Goal: Task Accomplishment & Management: Manage account settings

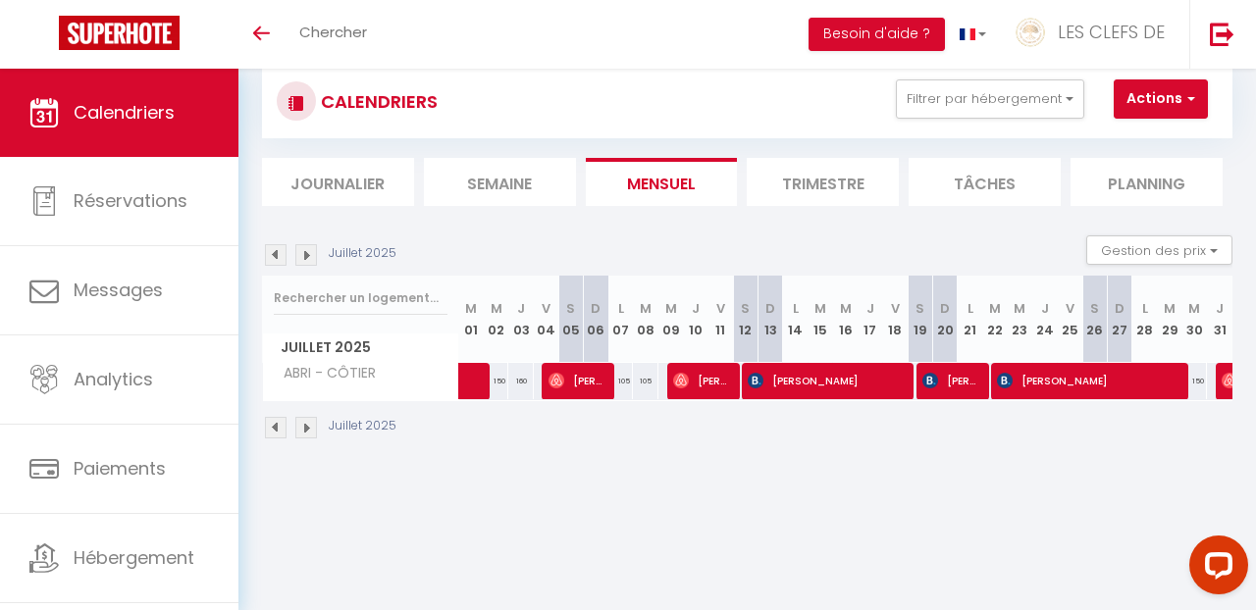
scroll to position [46, 0]
click at [1072, 94] on button "Filtrer par hébergement" at bounding box center [990, 99] width 188 height 39
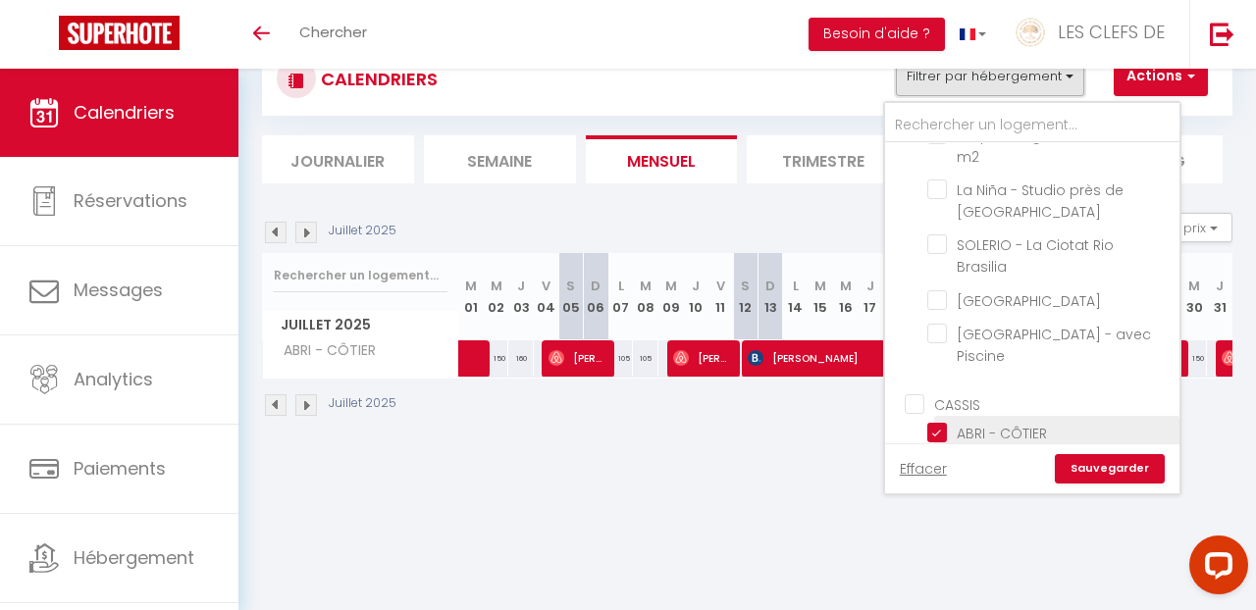
scroll to position [949, 0]
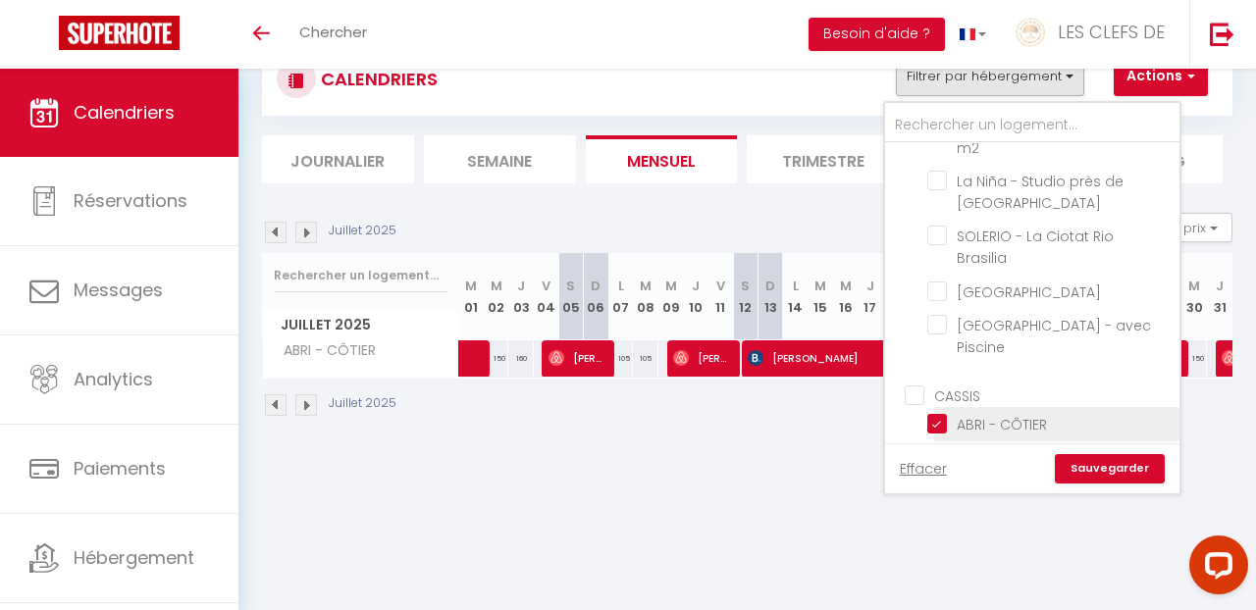
click at [945, 413] on input "ABRI - CÔTIER" at bounding box center [1050, 423] width 245 height 20
checkbox input "false"
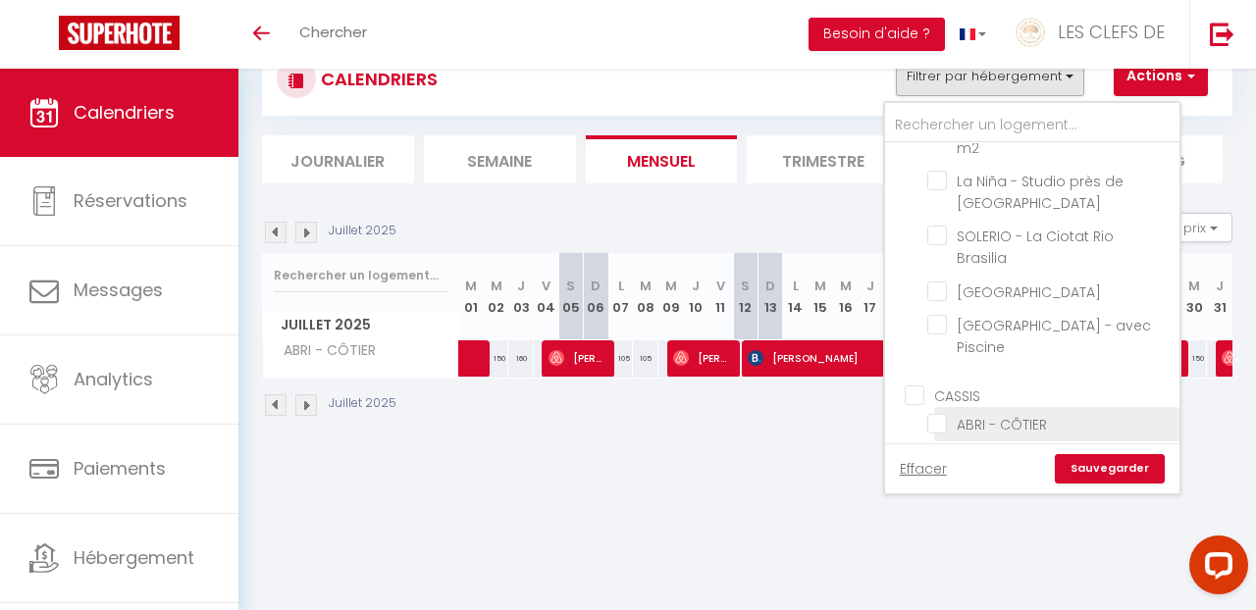
checkbox input "false"
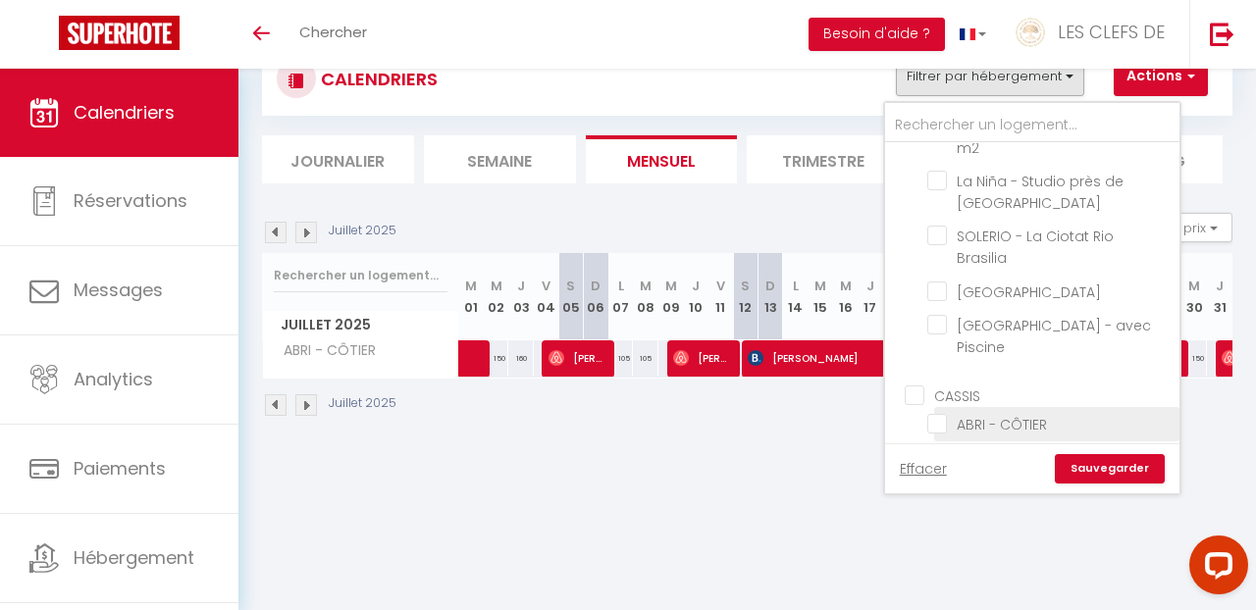
checkbox input "false"
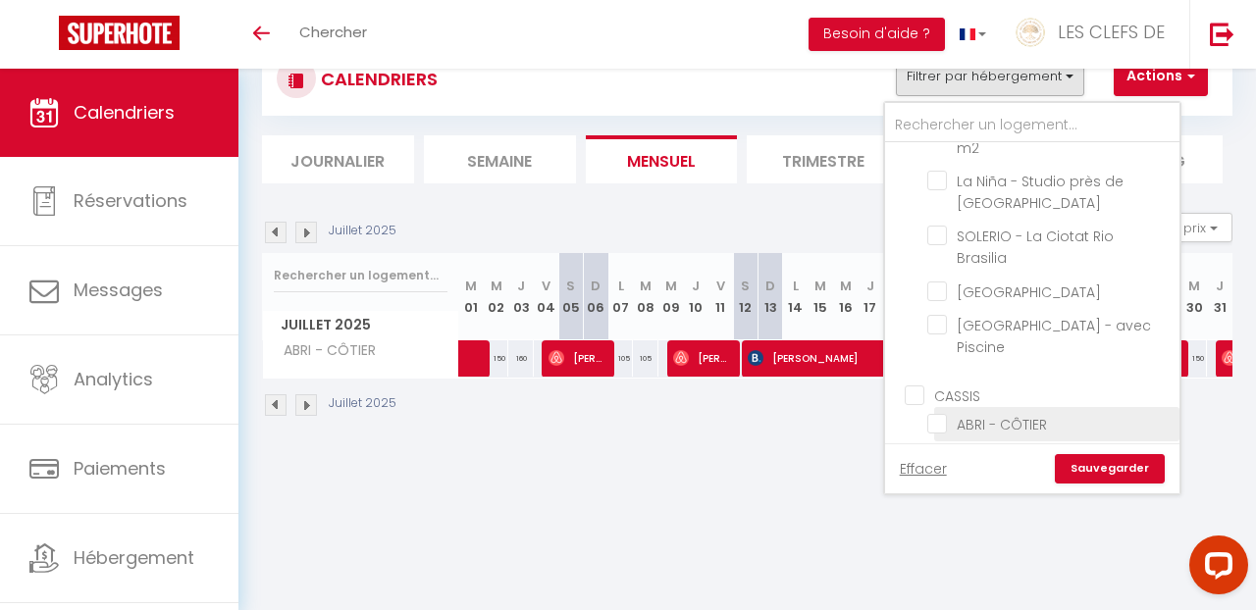
checkbox input "false"
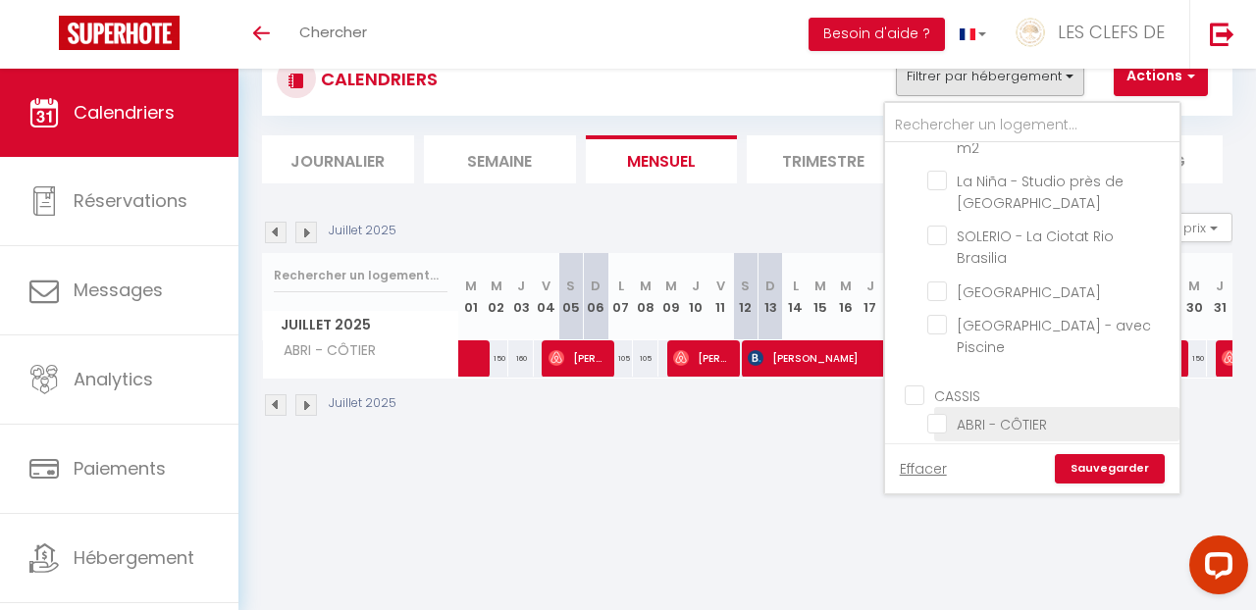
checkbox input "false"
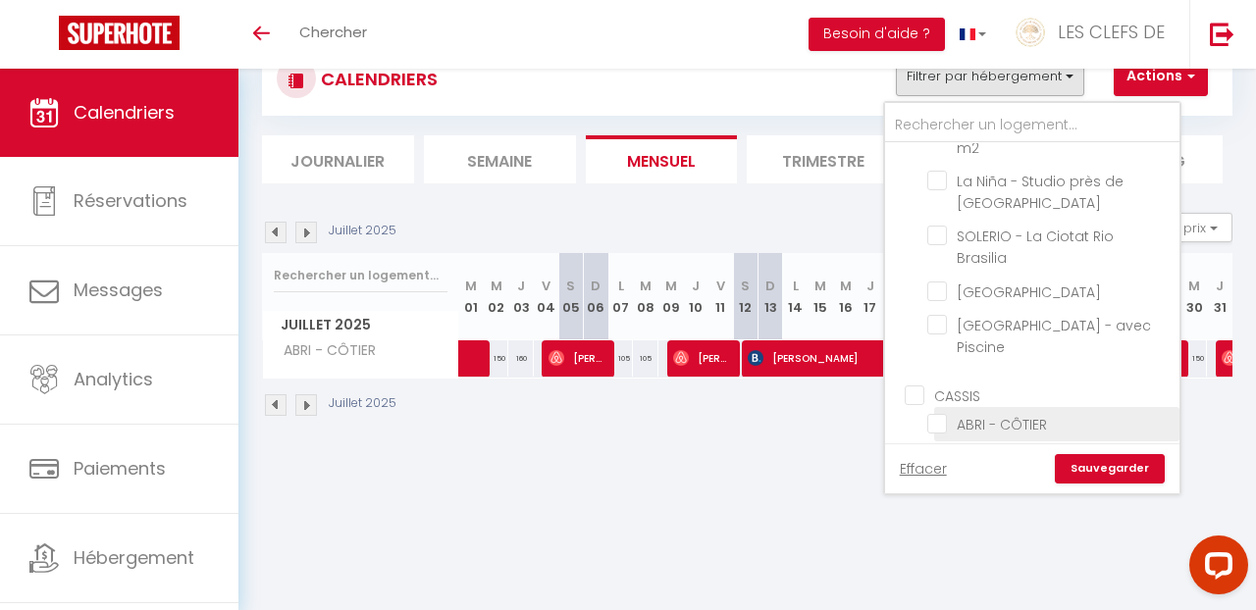
checkbox input "false"
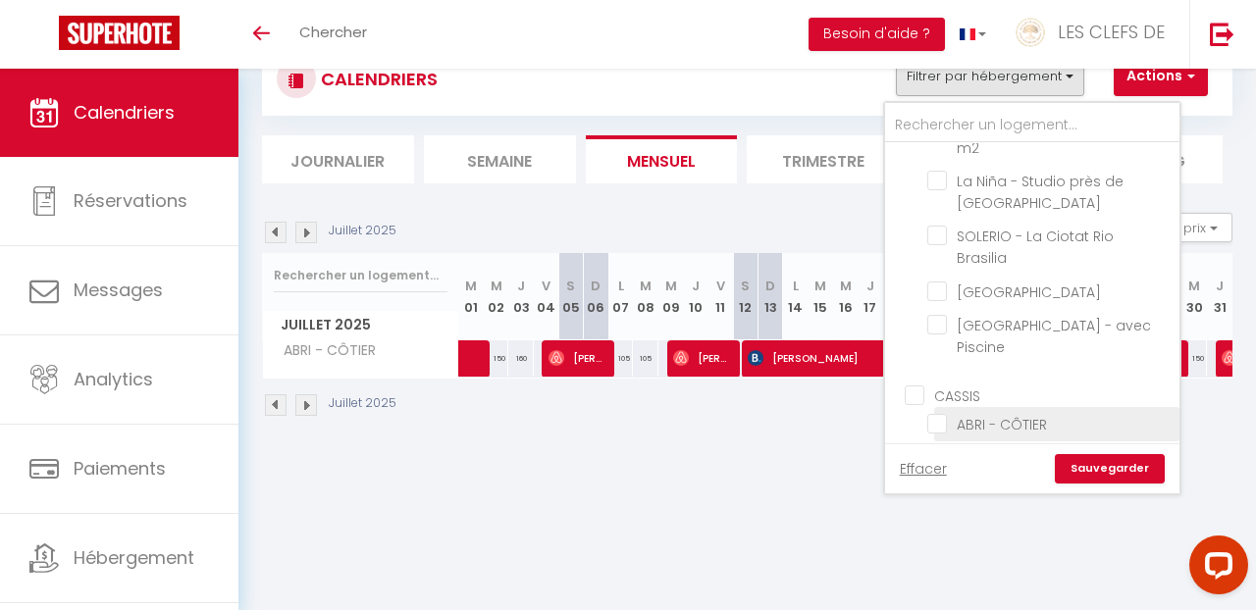
checkbox input "false"
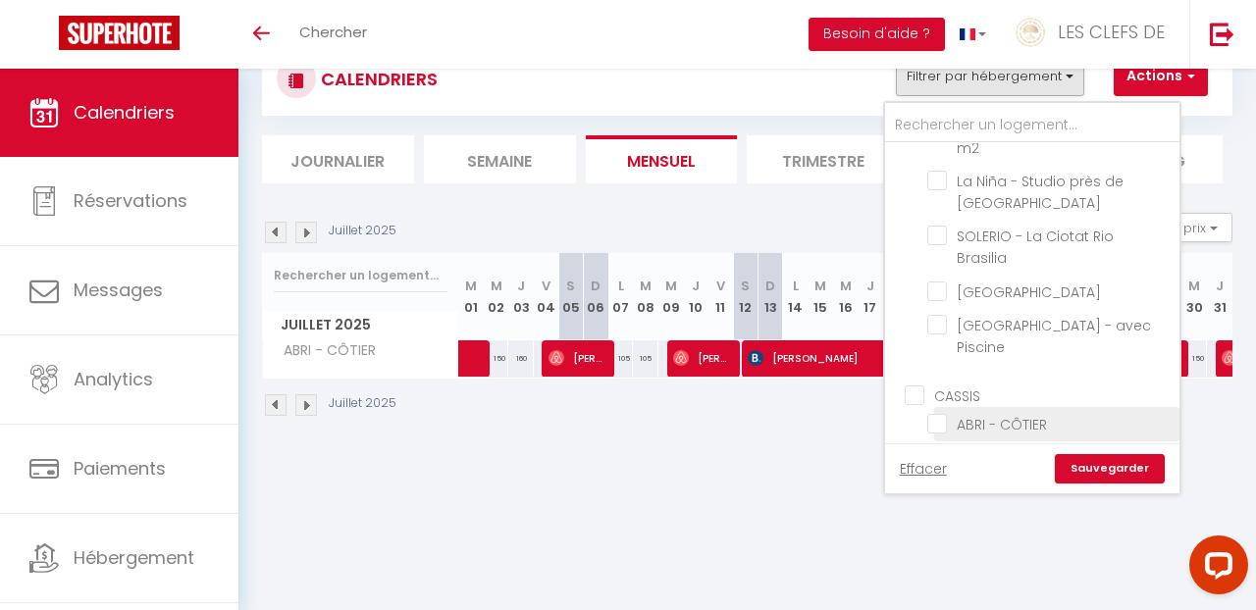
checkbox input "false"
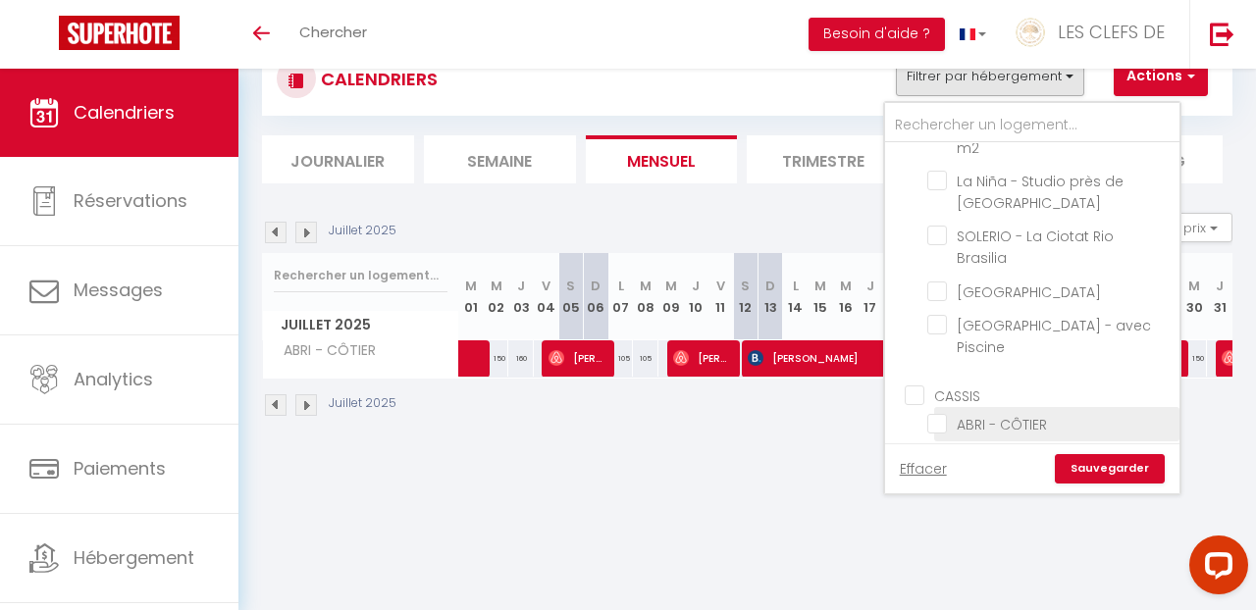
checkbox input "false"
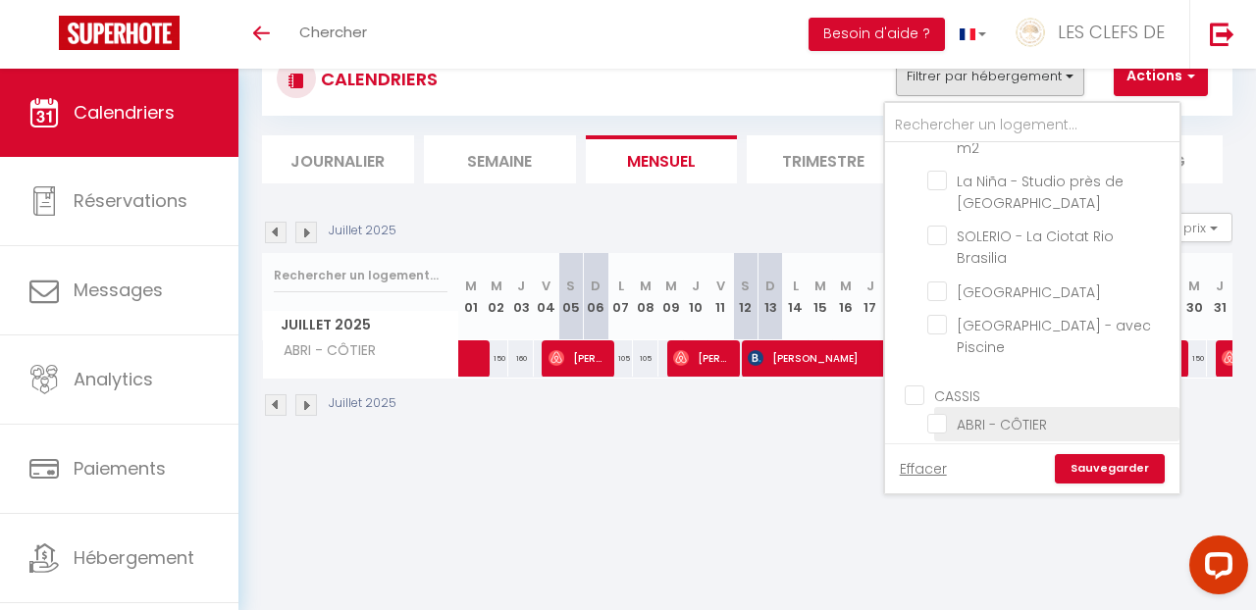
checkbox input "false"
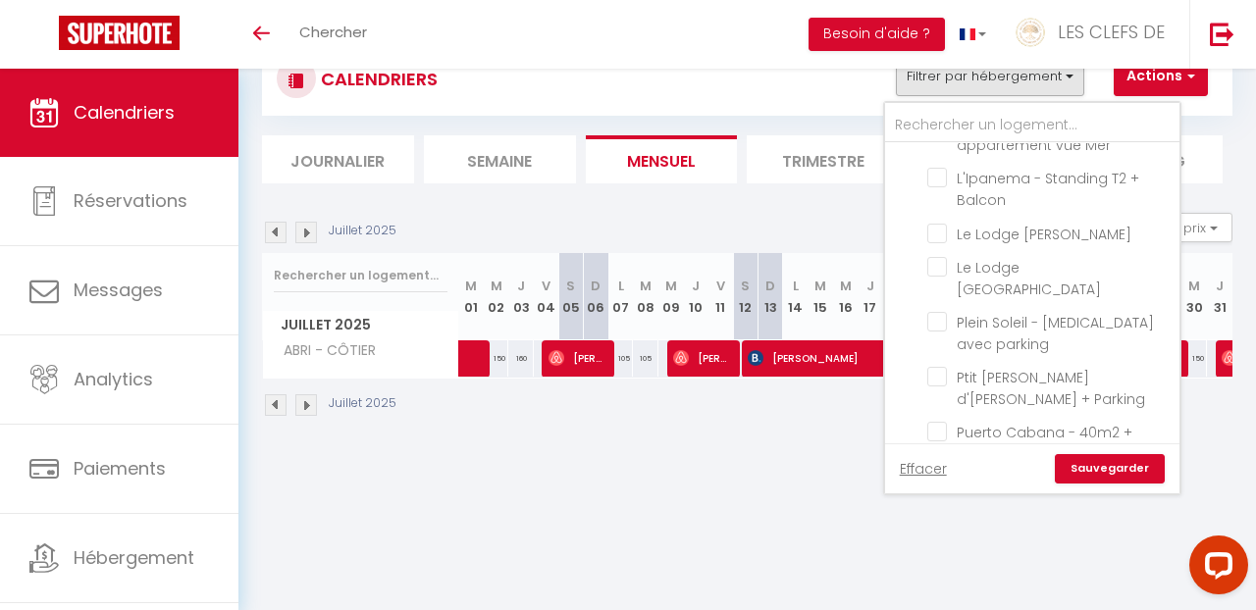
scroll to position [1295, 0]
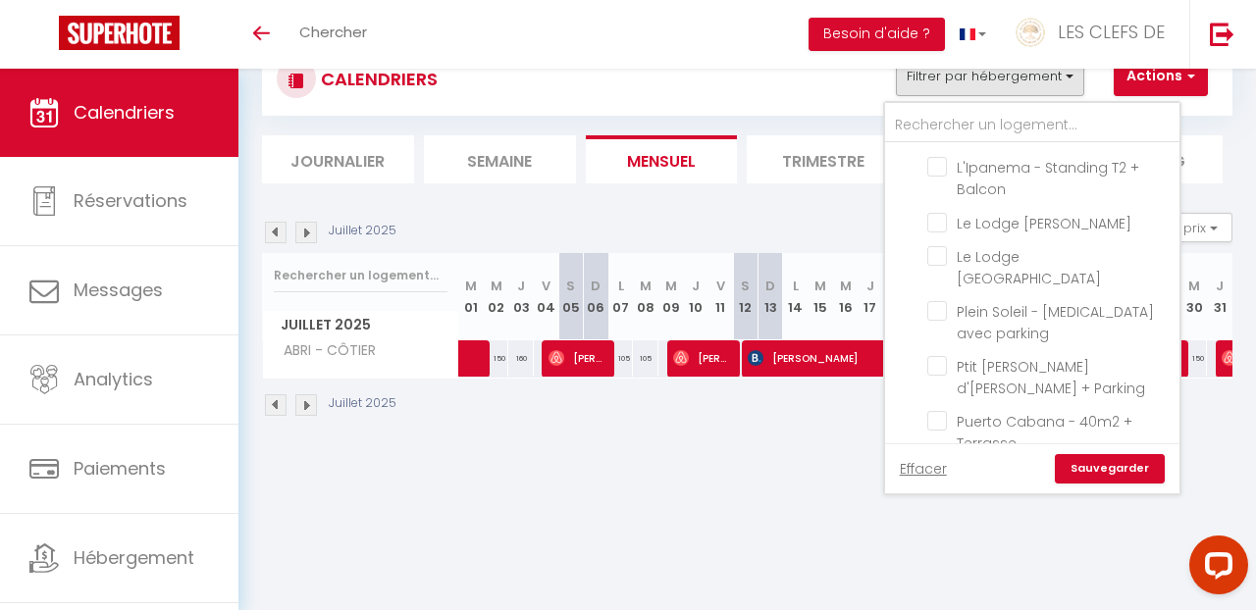
click at [939, 466] on input "Le Riva - Parking et Terrasse" at bounding box center [1050, 476] width 245 height 20
checkbox input "true"
checkbox input "false"
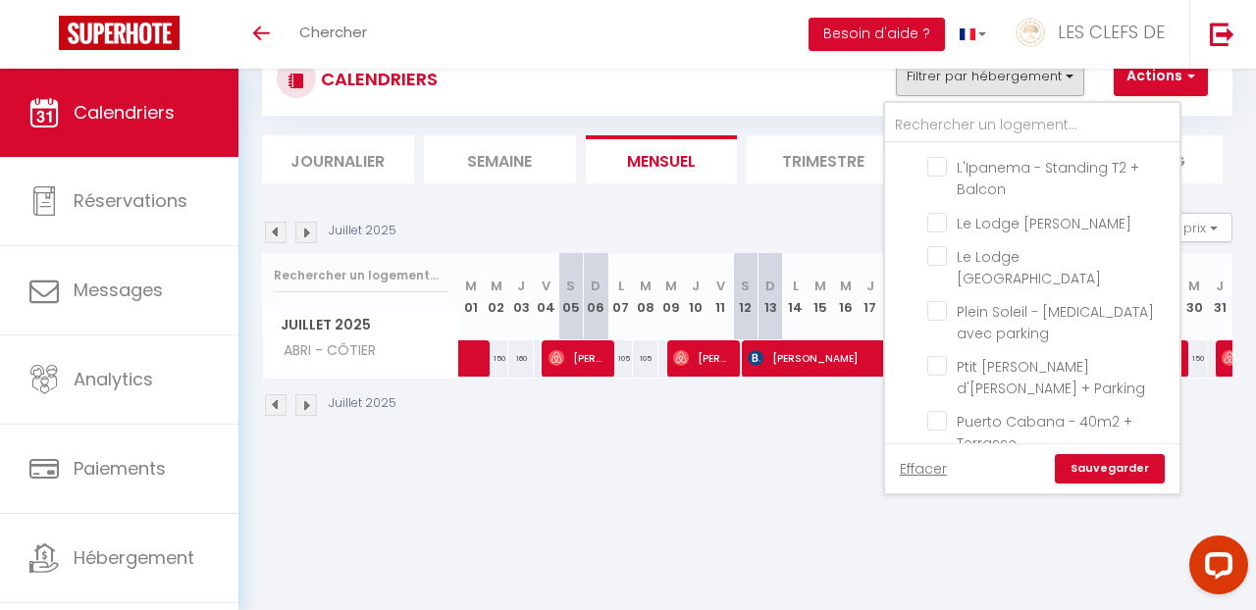
checkbox input "false"
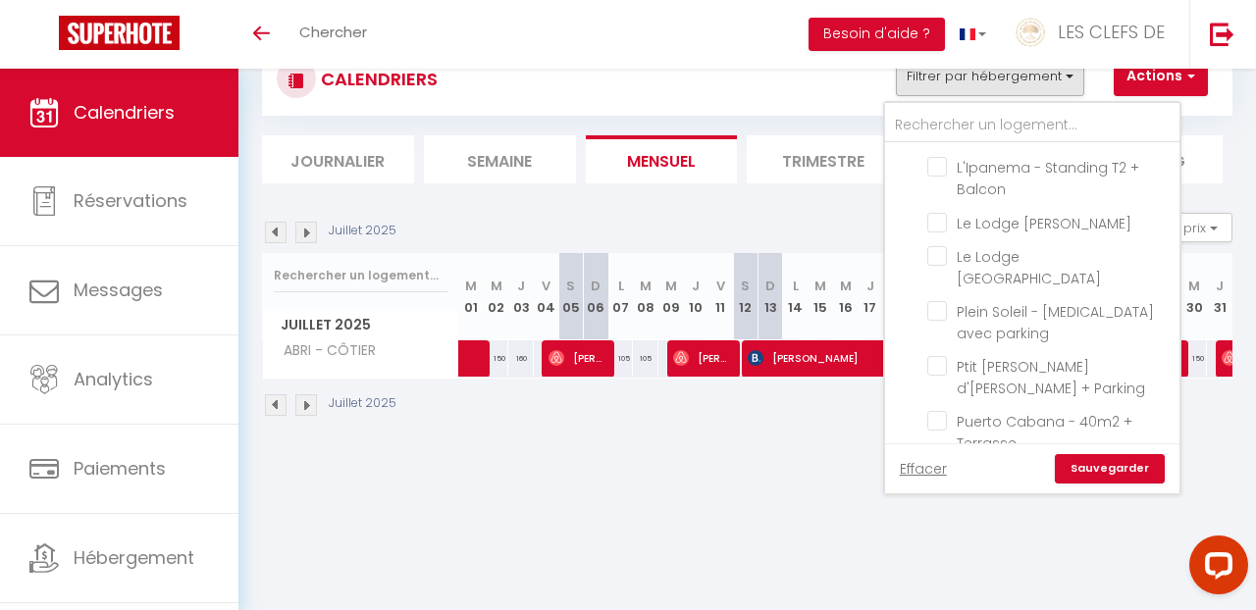
checkbox input "false"
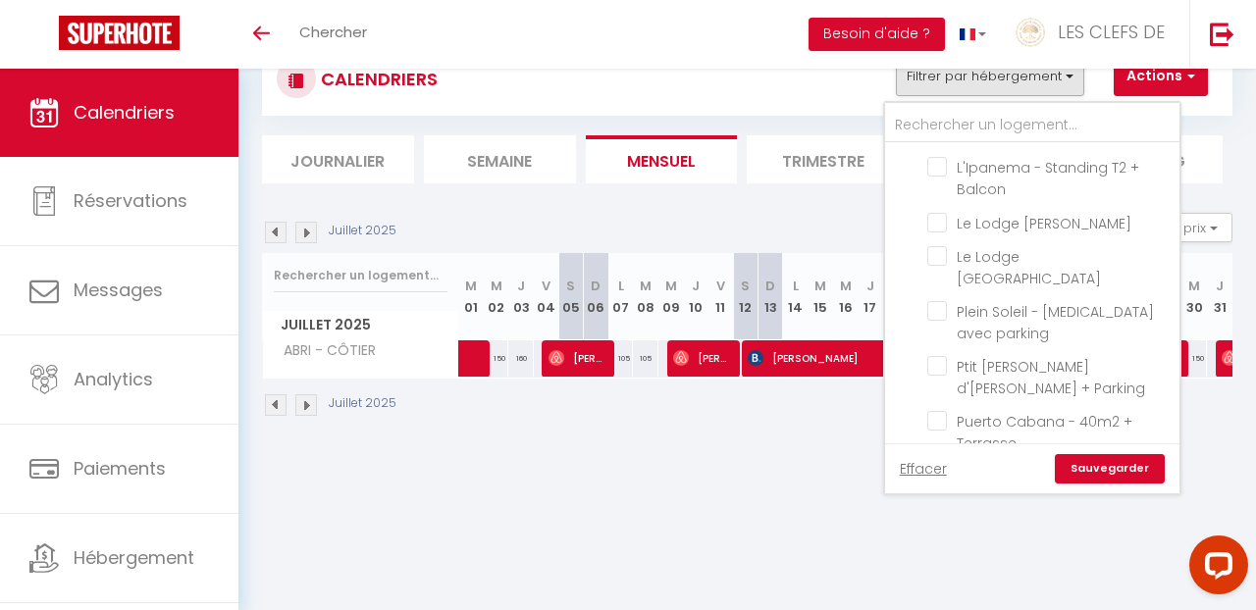
checkbox input "false"
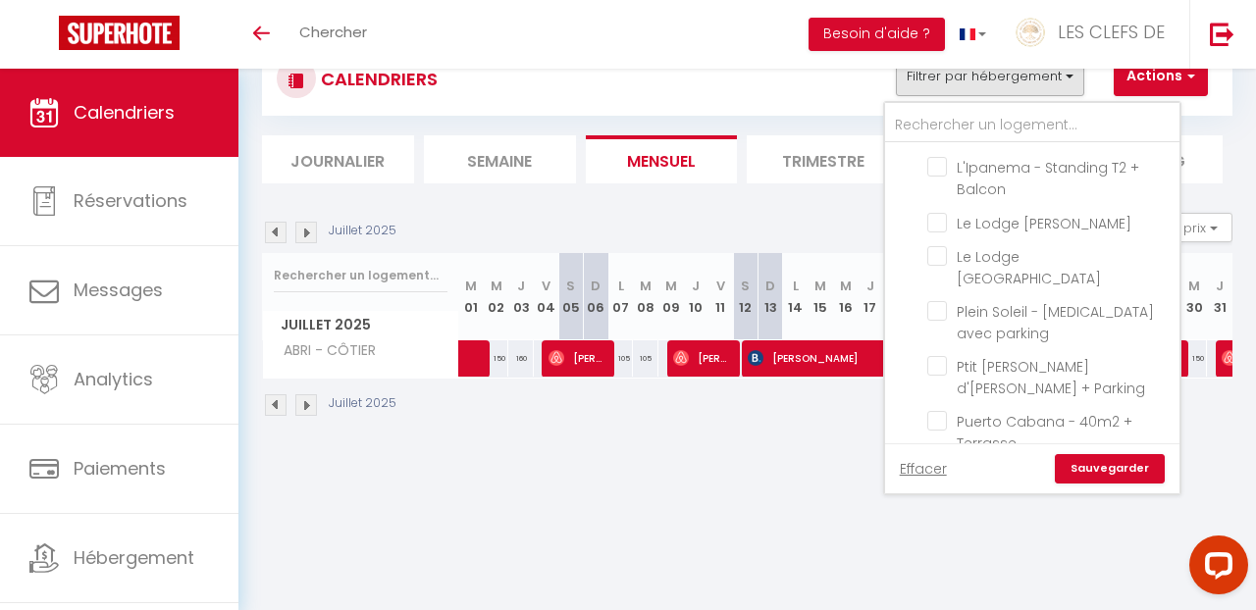
checkbox input "false"
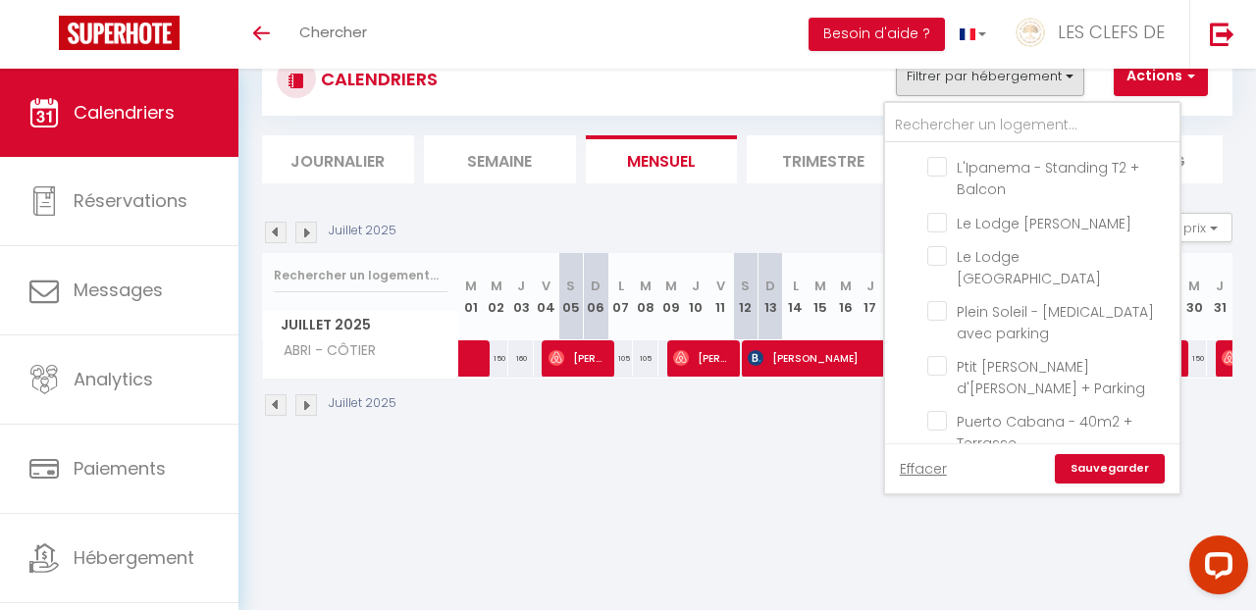
checkbox input "false"
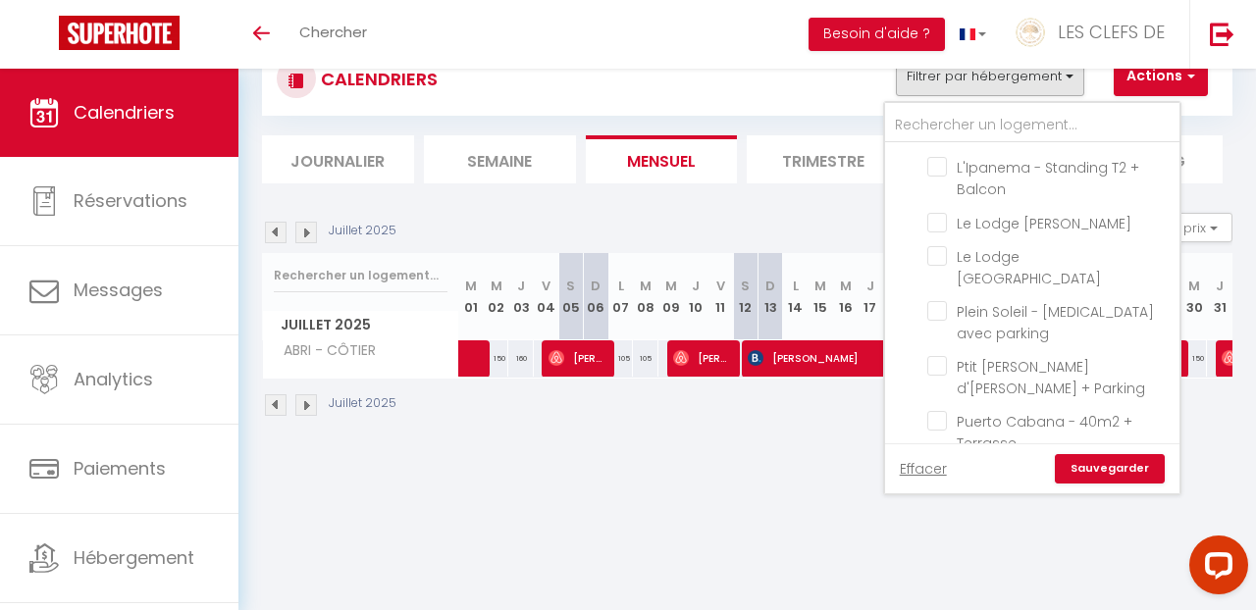
checkbox input "false"
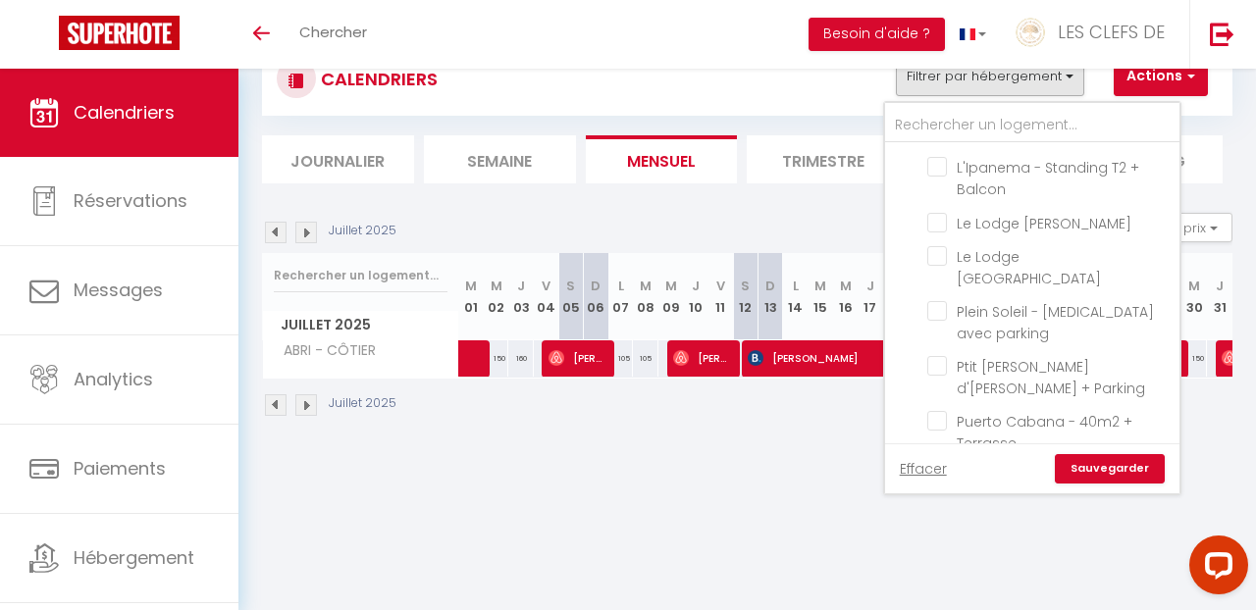
checkbox input "false"
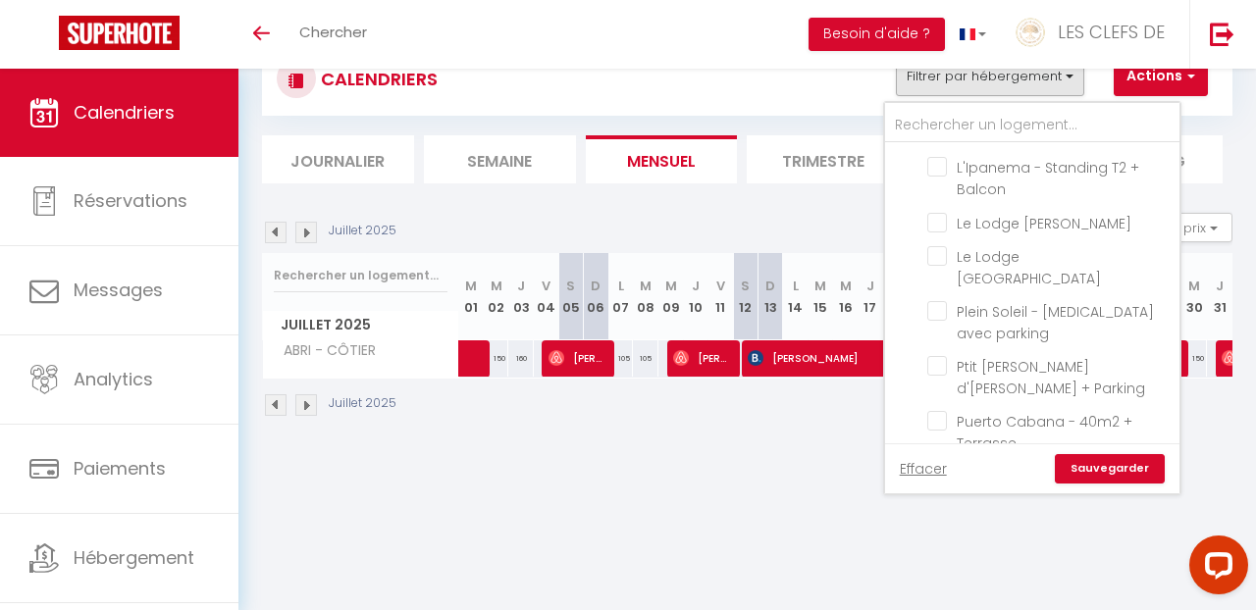
checkbox input "false"
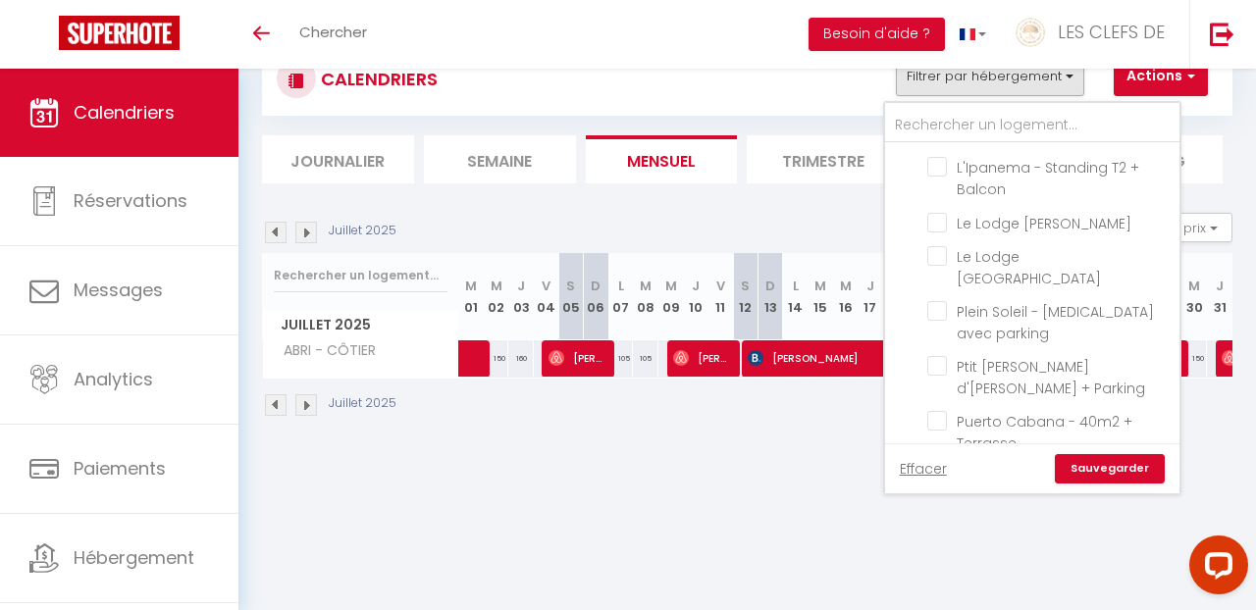
click at [1125, 469] on link "Sauvegarder" at bounding box center [1110, 468] width 110 height 29
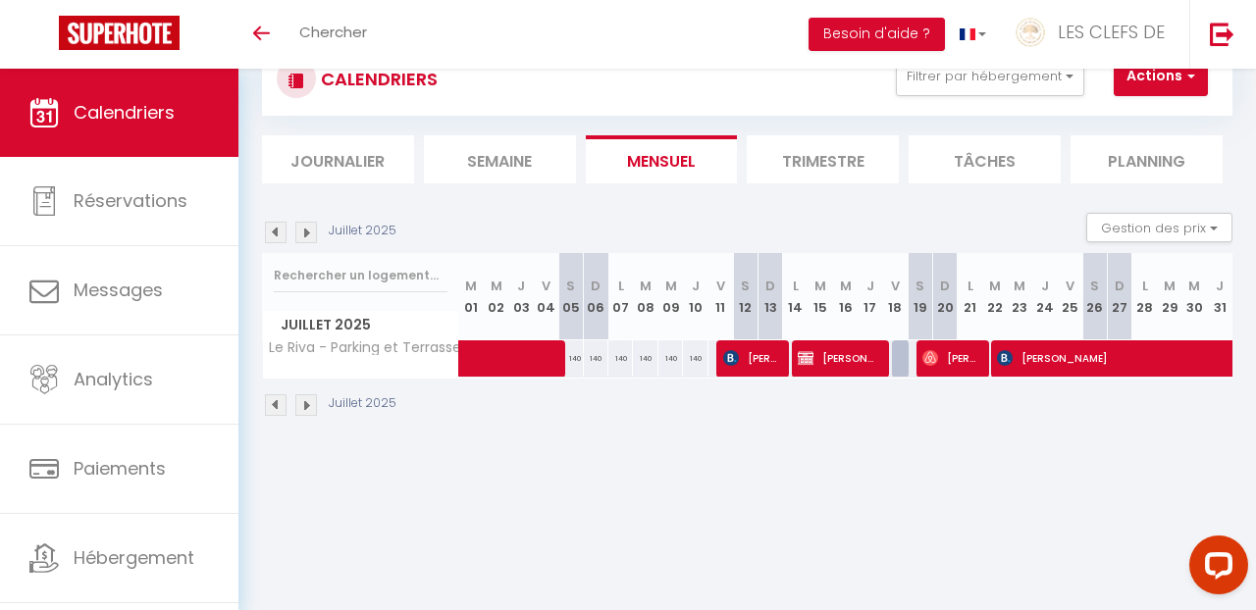
click at [274, 231] on img at bounding box center [276, 233] width 22 height 22
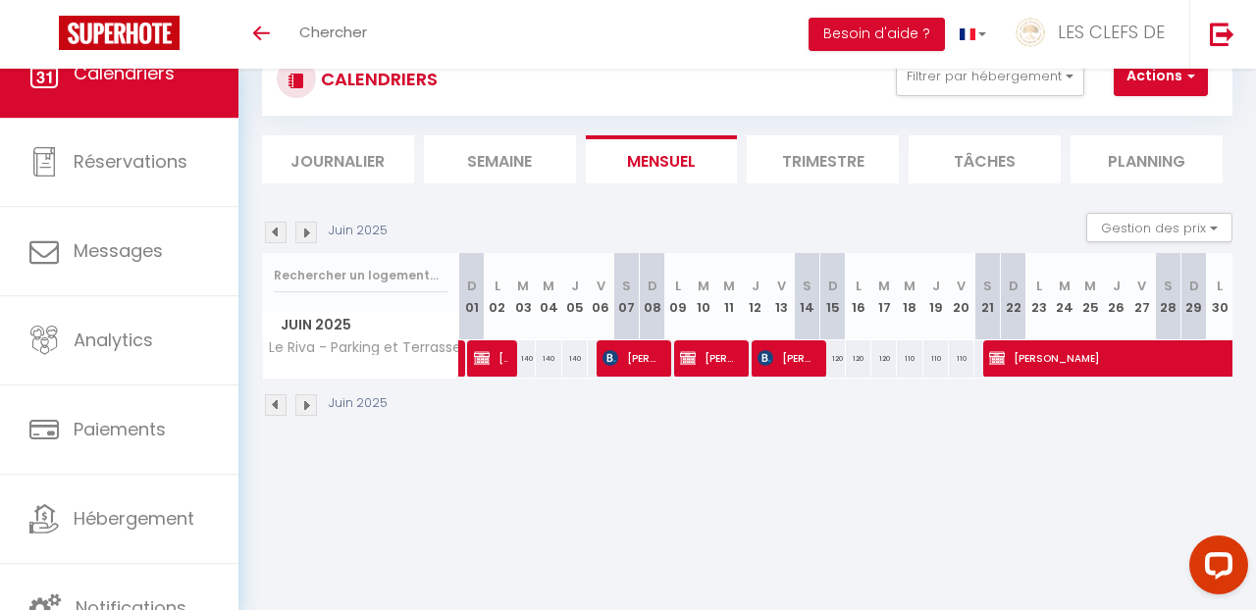
click at [275, 230] on img at bounding box center [276, 233] width 22 height 22
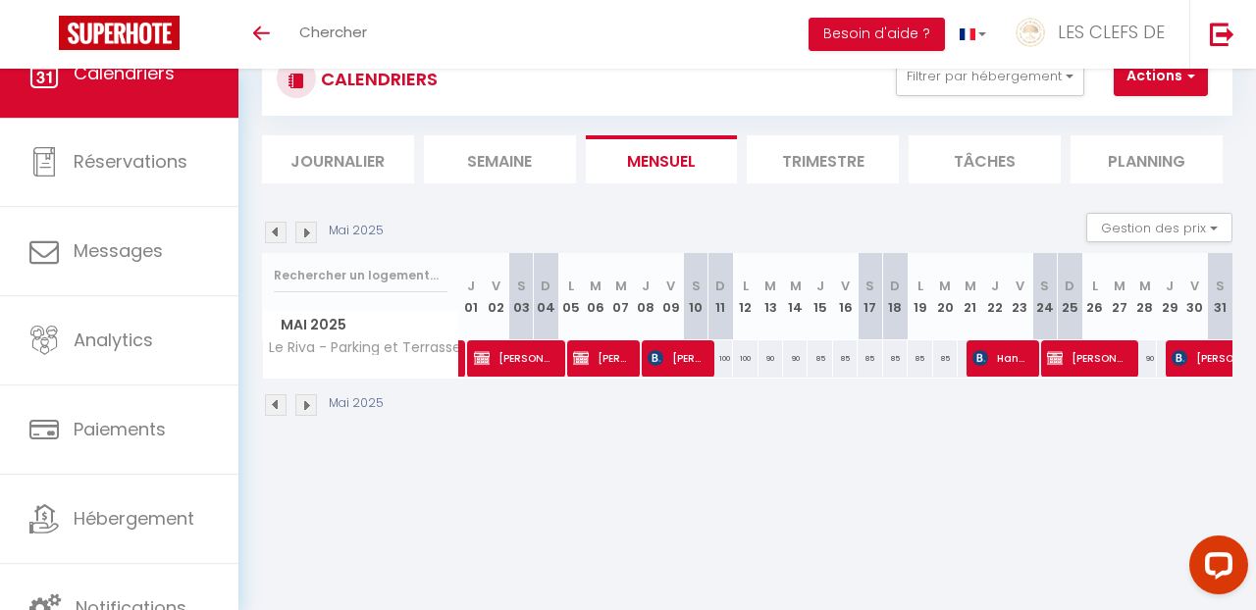
click at [310, 232] on img at bounding box center [306, 233] width 22 height 22
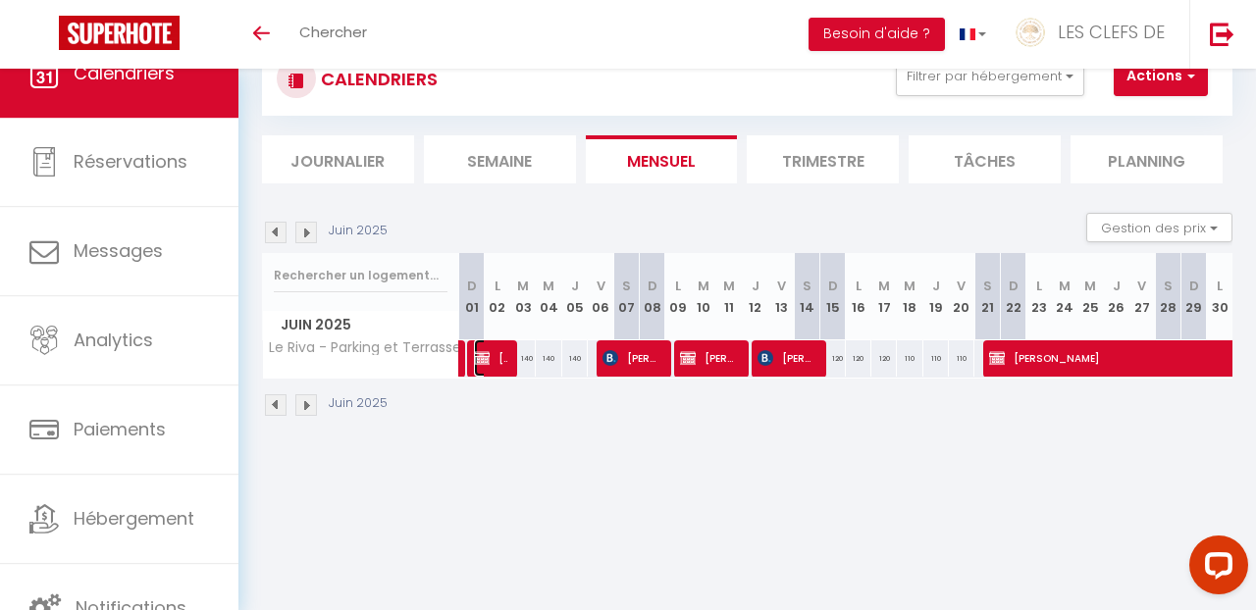
click at [502, 351] on span "[PERSON_NAME]" at bounding box center [491, 358] width 34 height 37
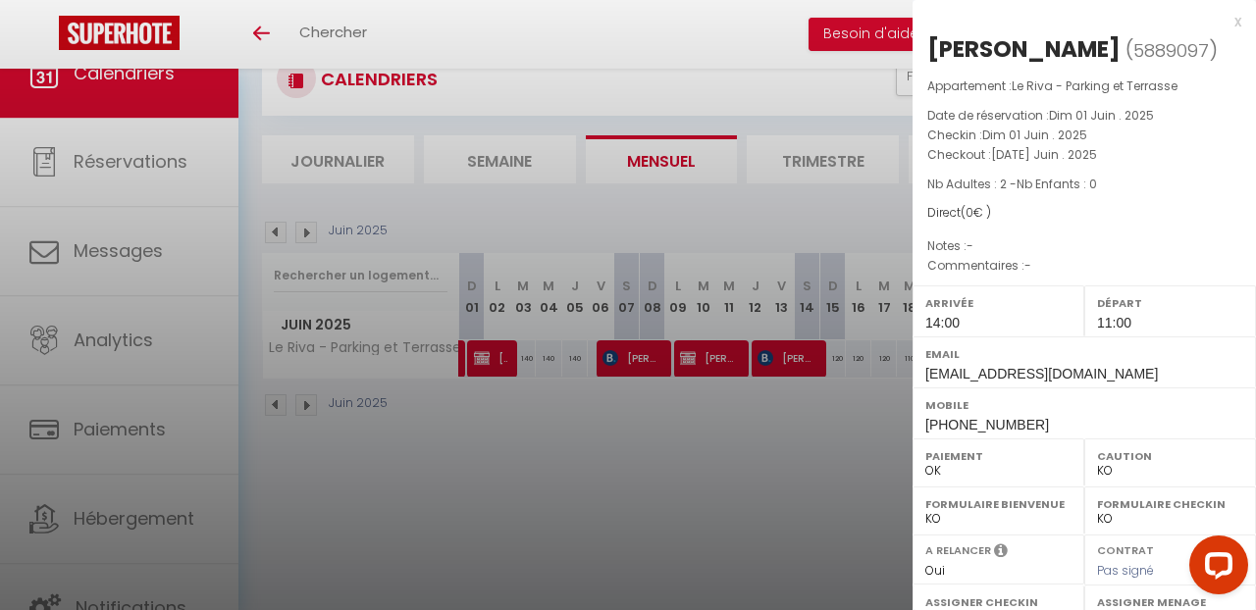
click at [624, 361] on div at bounding box center [628, 305] width 1256 height 610
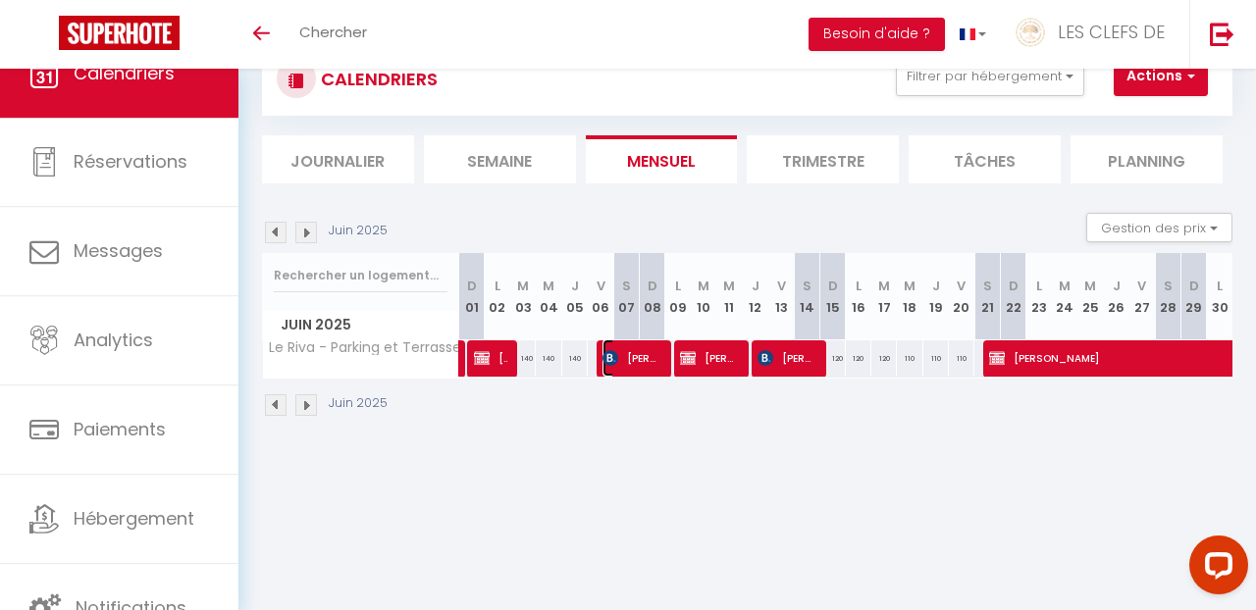
click at [624, 362] on span "[PERSON_NAME]" at bounding box center [633, 358] width 60 height 37
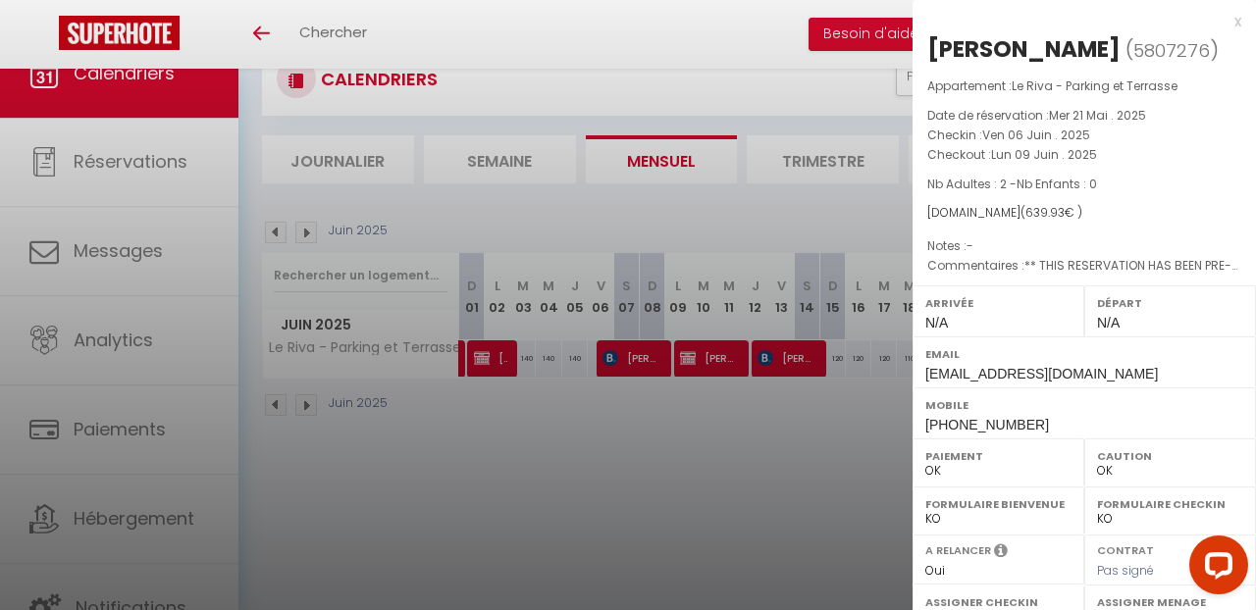
click at [642, 423] on div at bounding box center [628, 305] width 1256 height 610
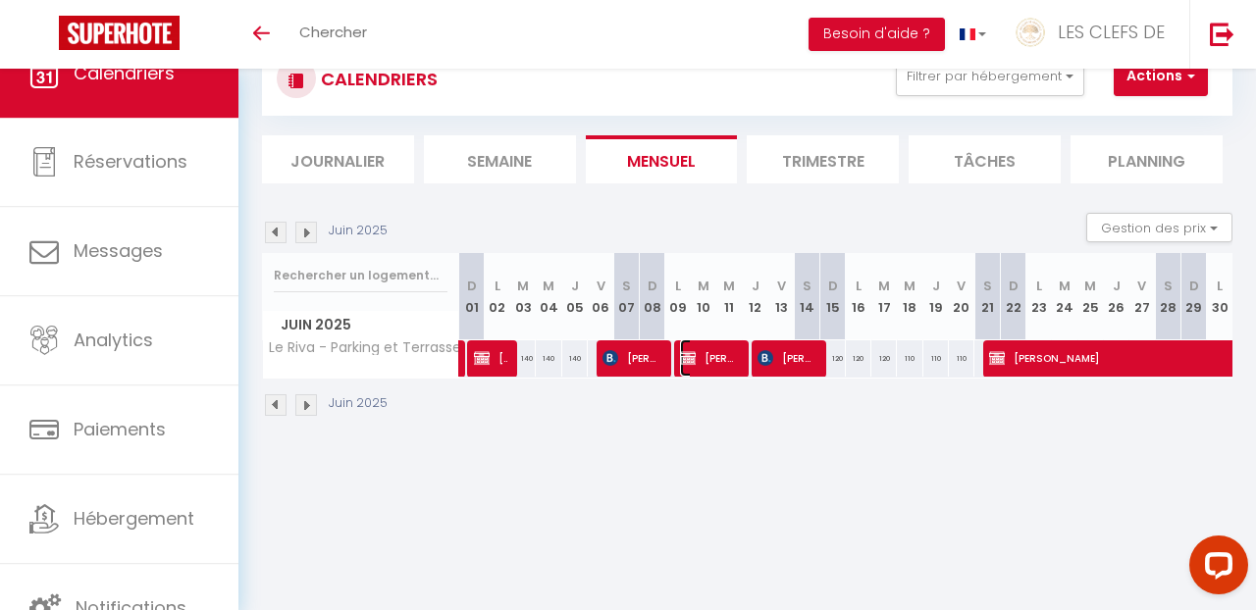
click at [728, 358] on span "[PERSON_NAME]" at bounding box center [710, 358] width 60 height 37
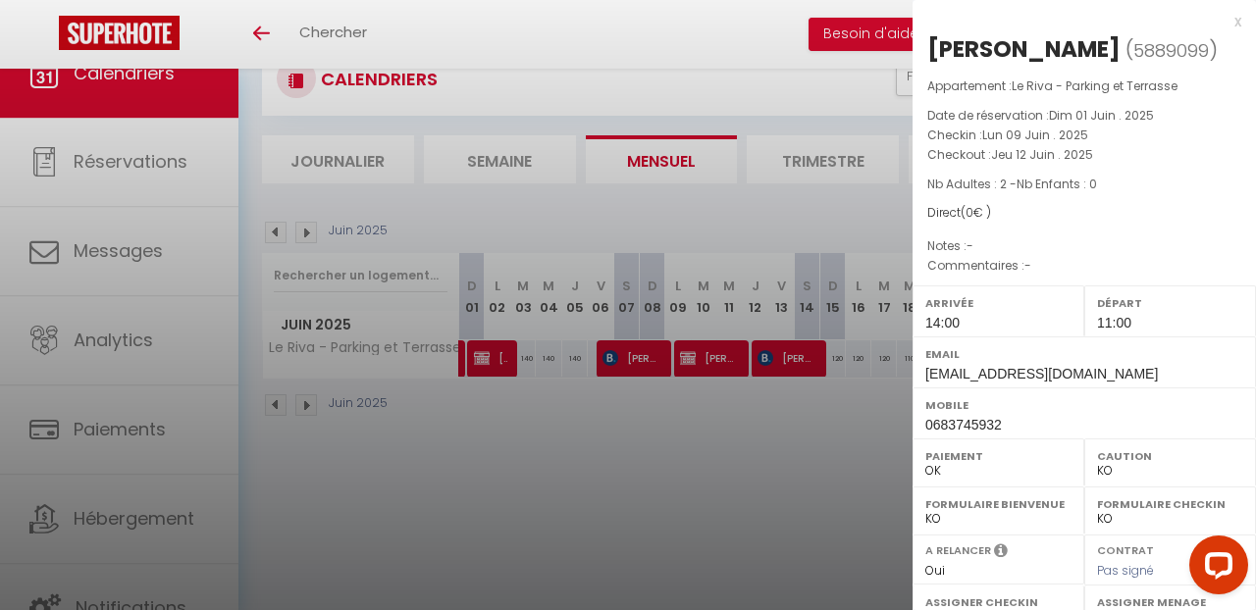
click at [807, 366] on div at bounding box center [628, 305] width 1256 height 610
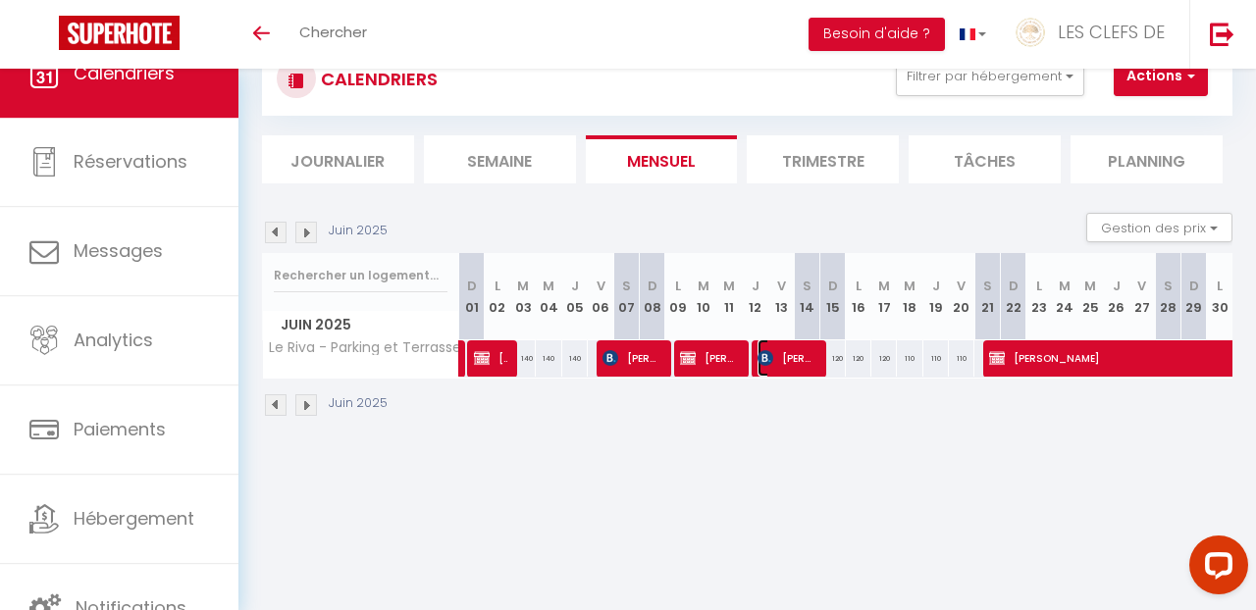
click at [807, 366] on span "[PERSON_NAME]" at bounding box center [788, 358] width 60 height 37
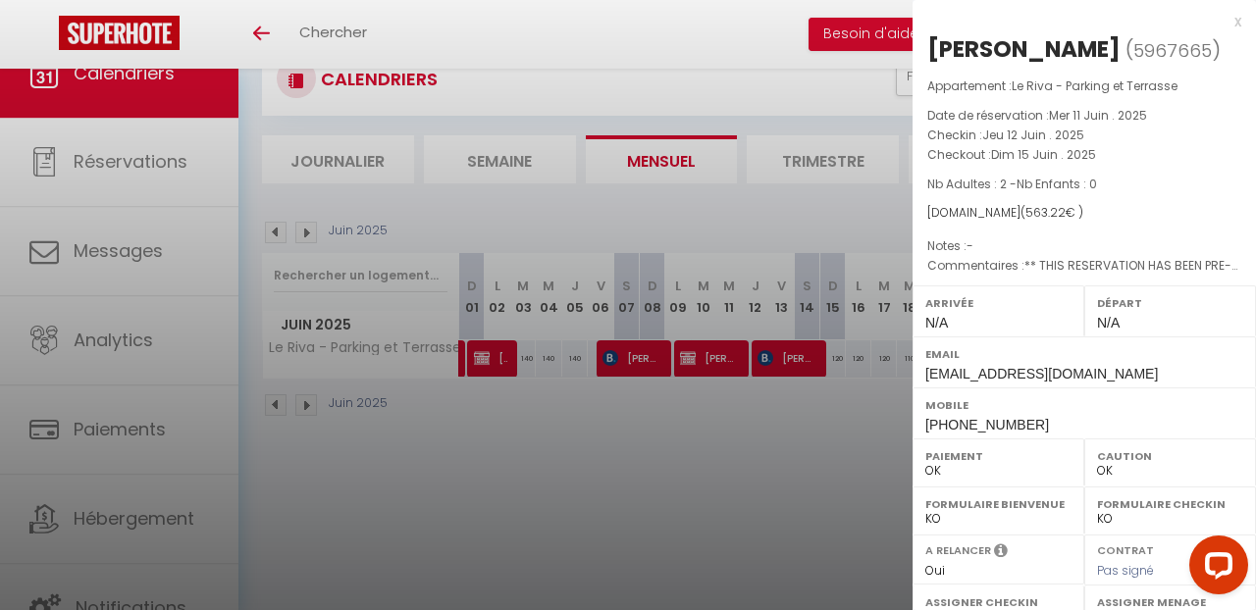
click at [837, 477] on div at bounding box center [628, 305] width 1256 height 610
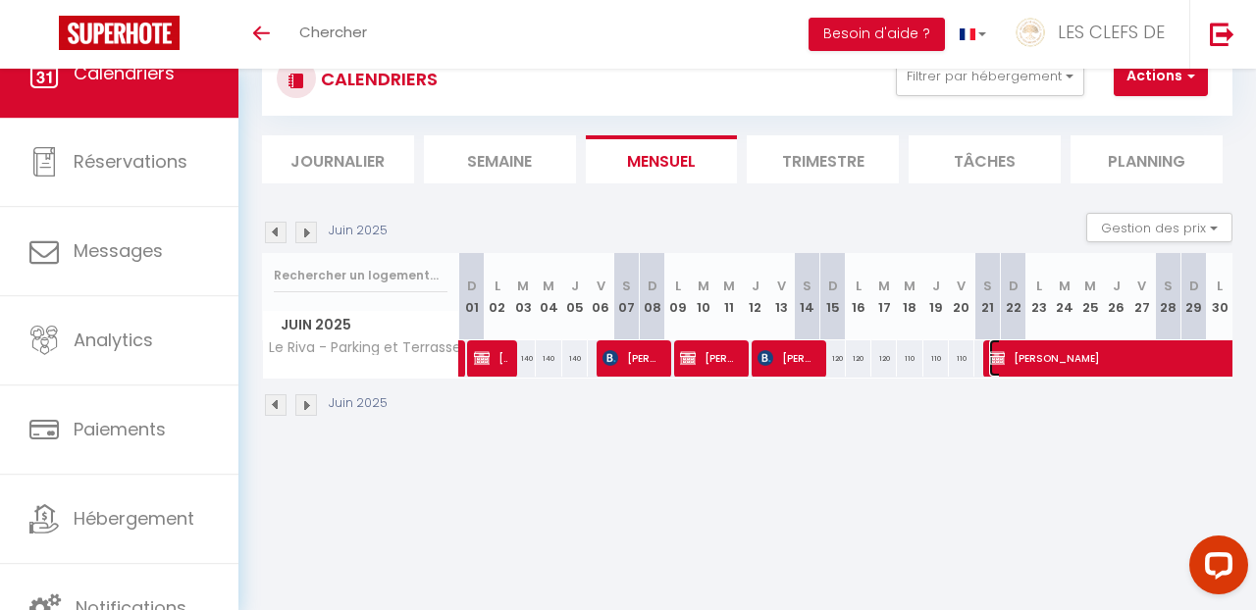
select select "KO"
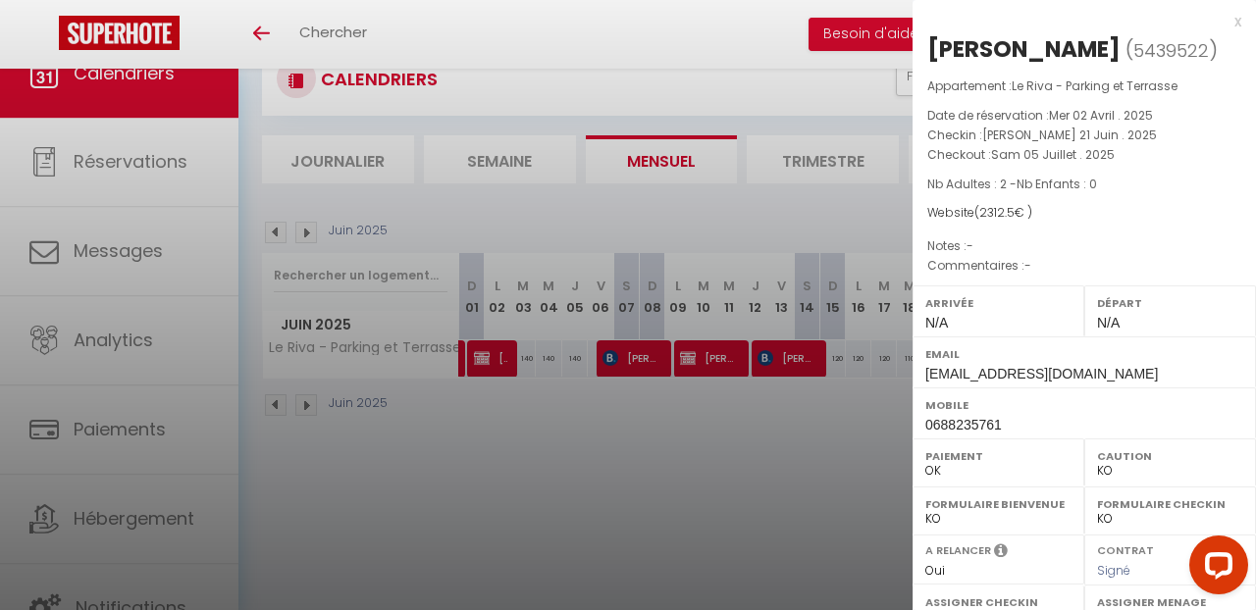
scroll to position [66, 0]
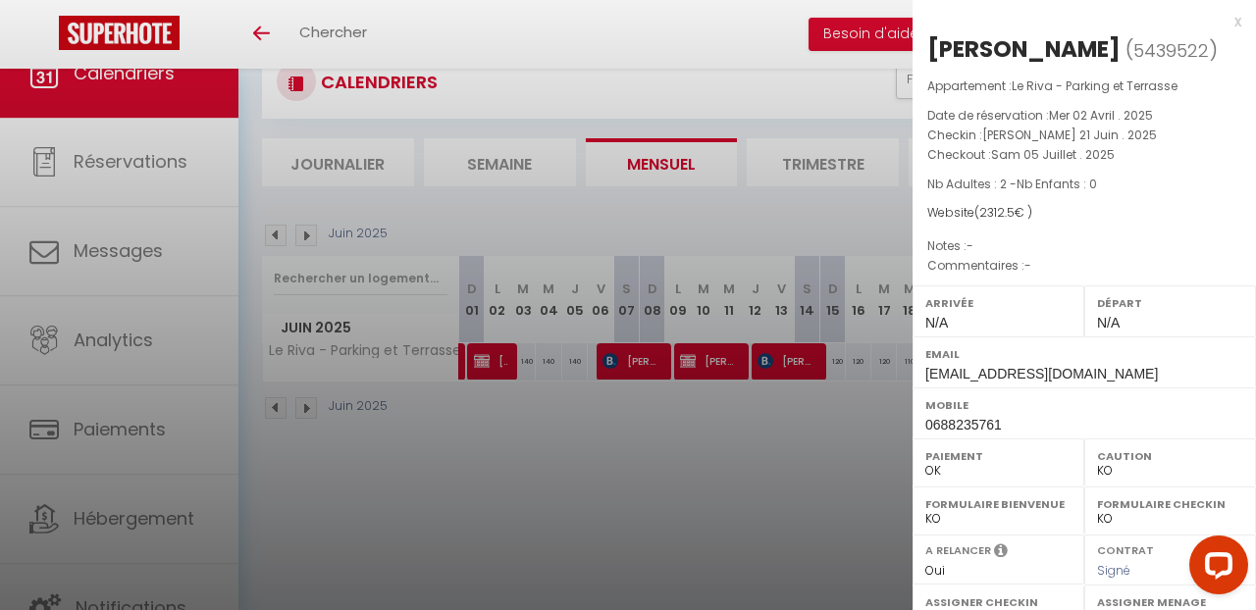
click at [804, 464] on div at bounding box center [628, 305] width 1256 height 610
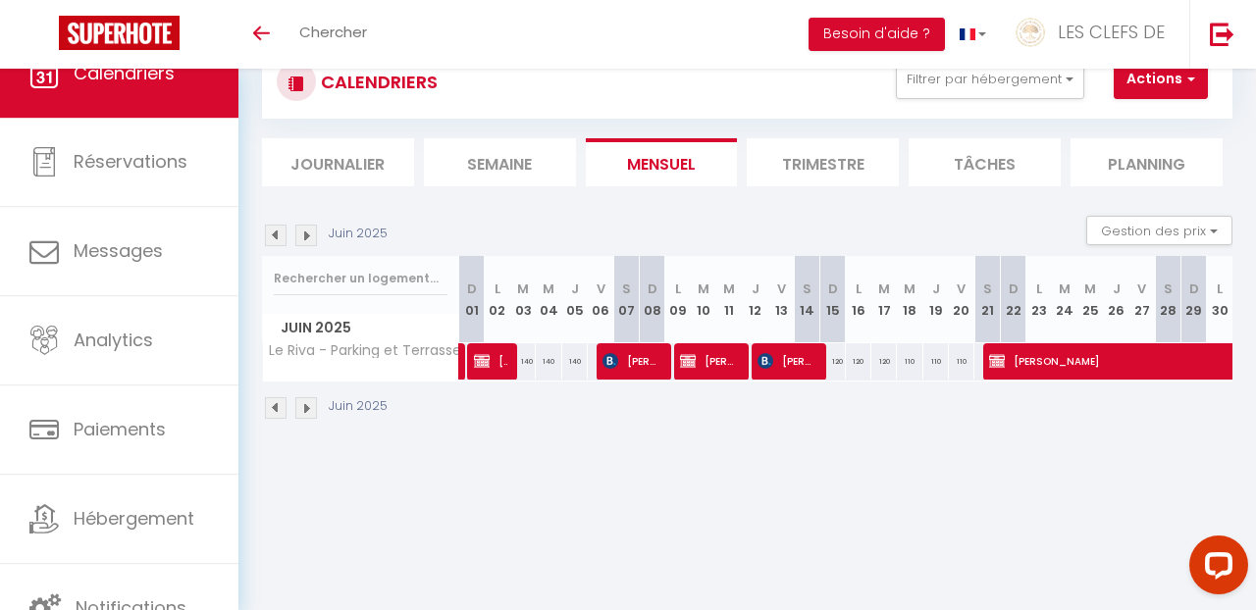
scroll to position [0, 0]
click at [303, 233] on img at bounding box center [306, 236] width 22 height 22
select select "KO"
select select "0"
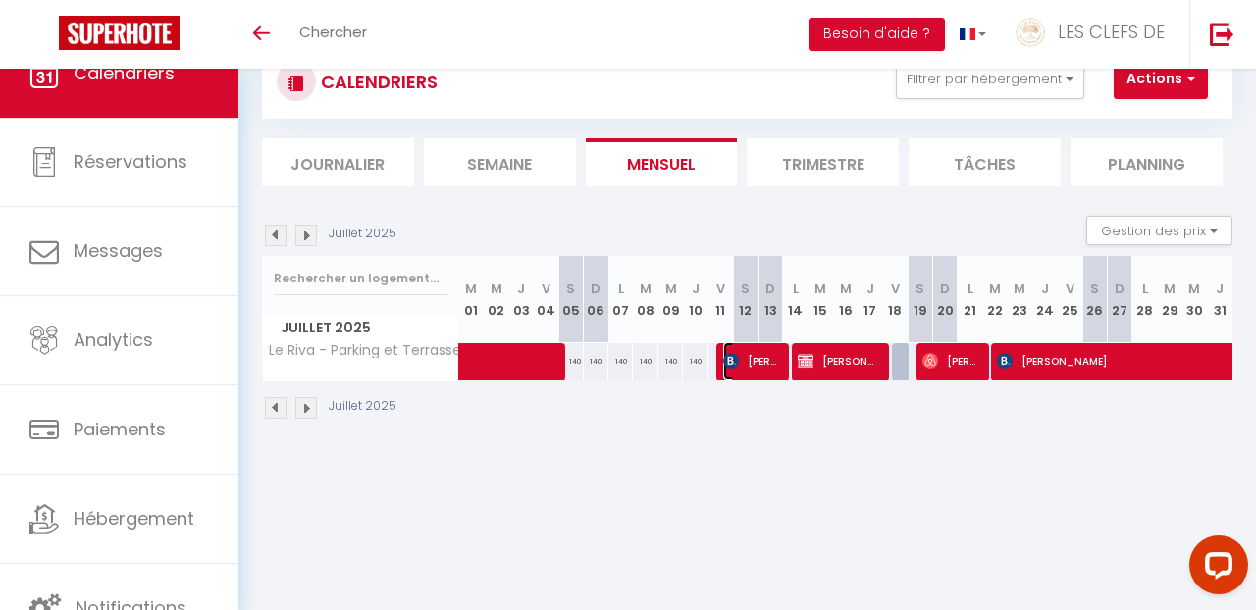
click at [749, 367] on span "[PERSON_NAME]" at bounding box center [751, 361] width 57 height 37
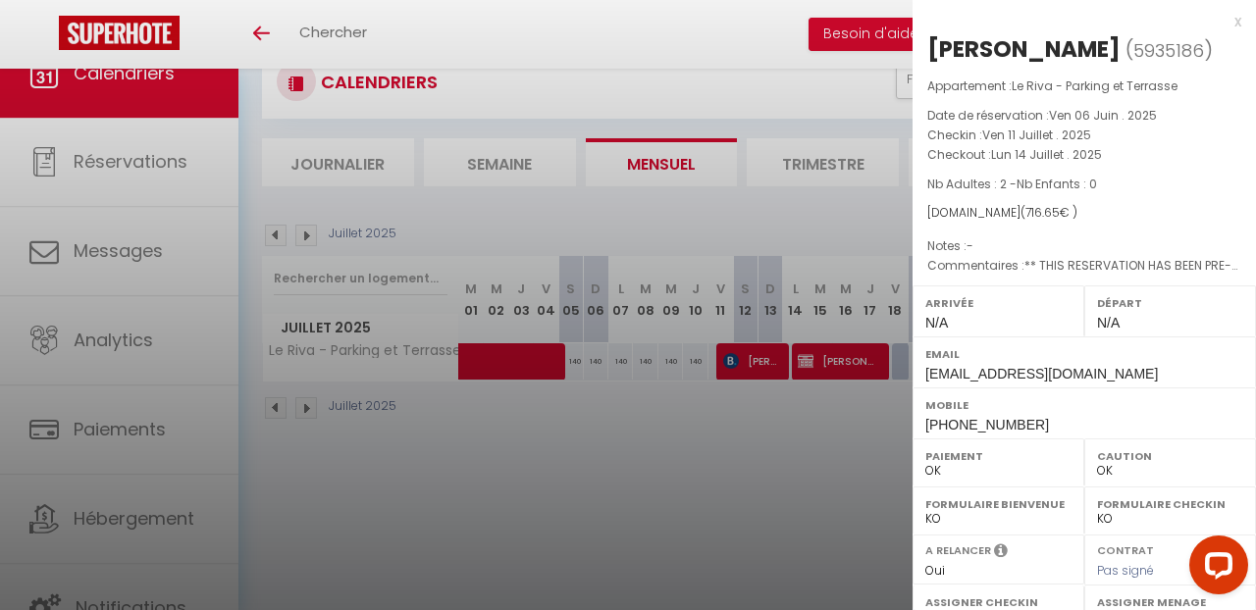
click at [739, 420] on div at bounding box center [628, 305] width 1256 height 610
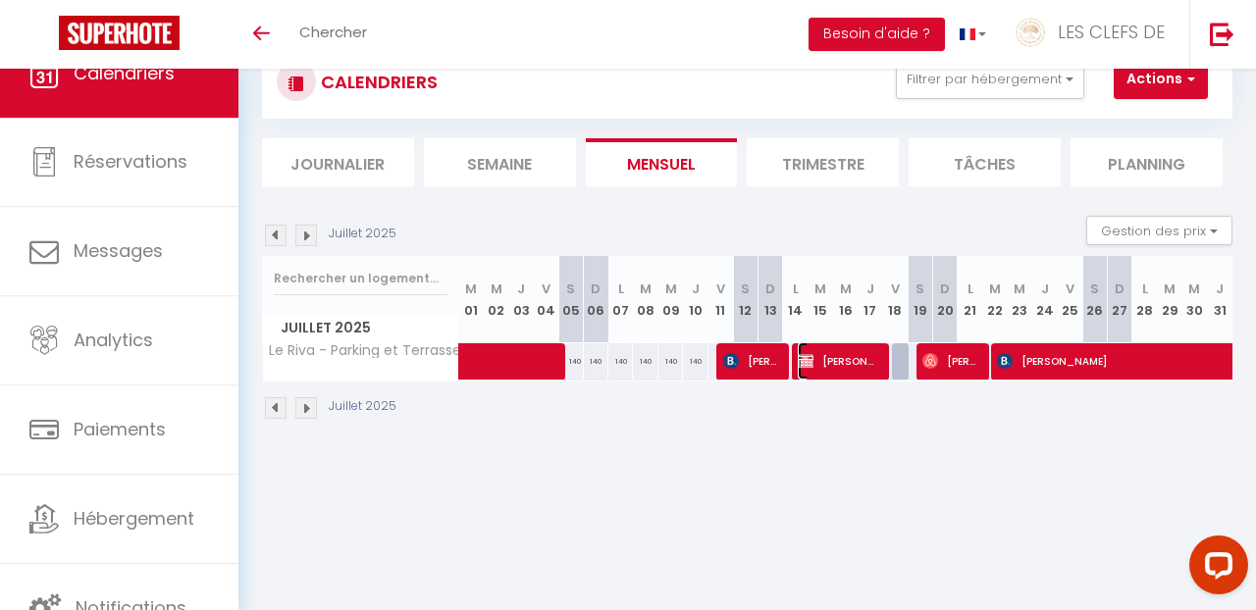
click at [835, 362] on span "[PERSON_NAME]" at bounding box center [838, 361] width 81 height 37
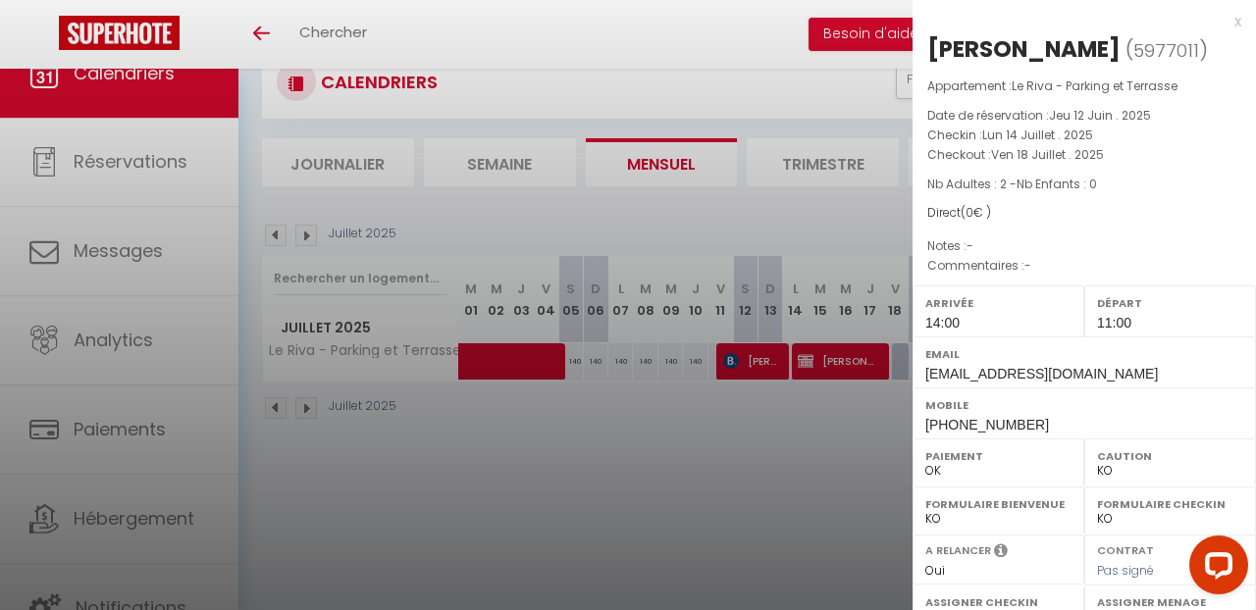
drag, startPoint x: 836, startPoint y: 418, endPoint x: 841, endPoint y: 430, distance: 12.8
click at [839, 425] on div at bounding box center [628, 305] width 1256 height 610
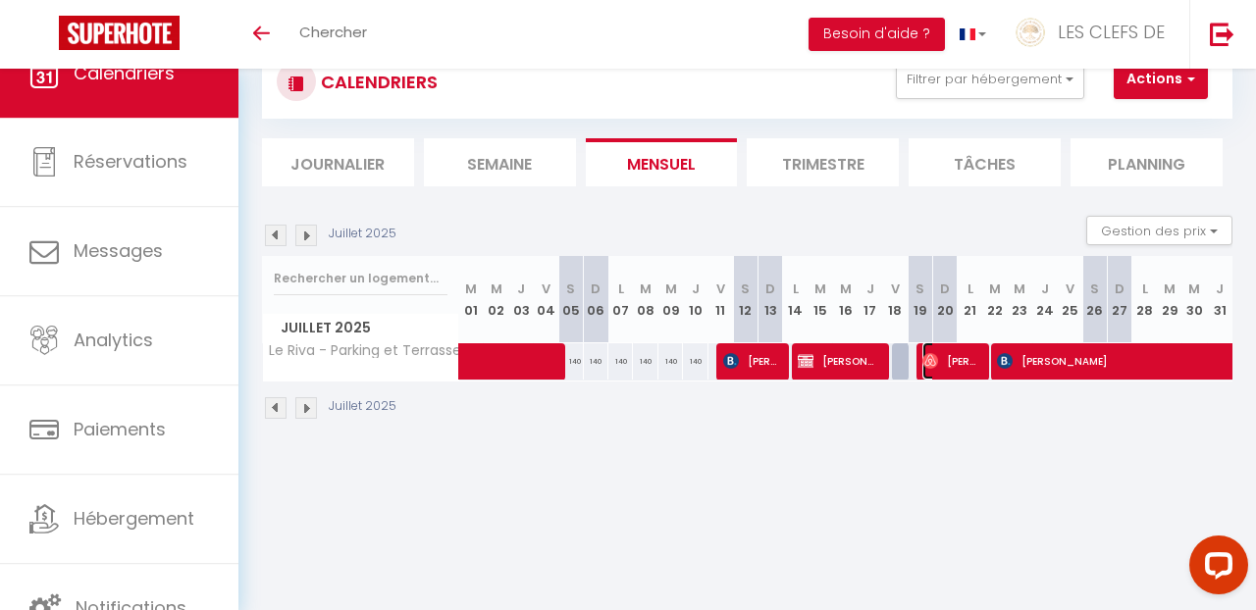
click at [947, 369] on span "[PERSON_NAME]" at bounding box center [951, 361] width 57 height 37
select select "OK"
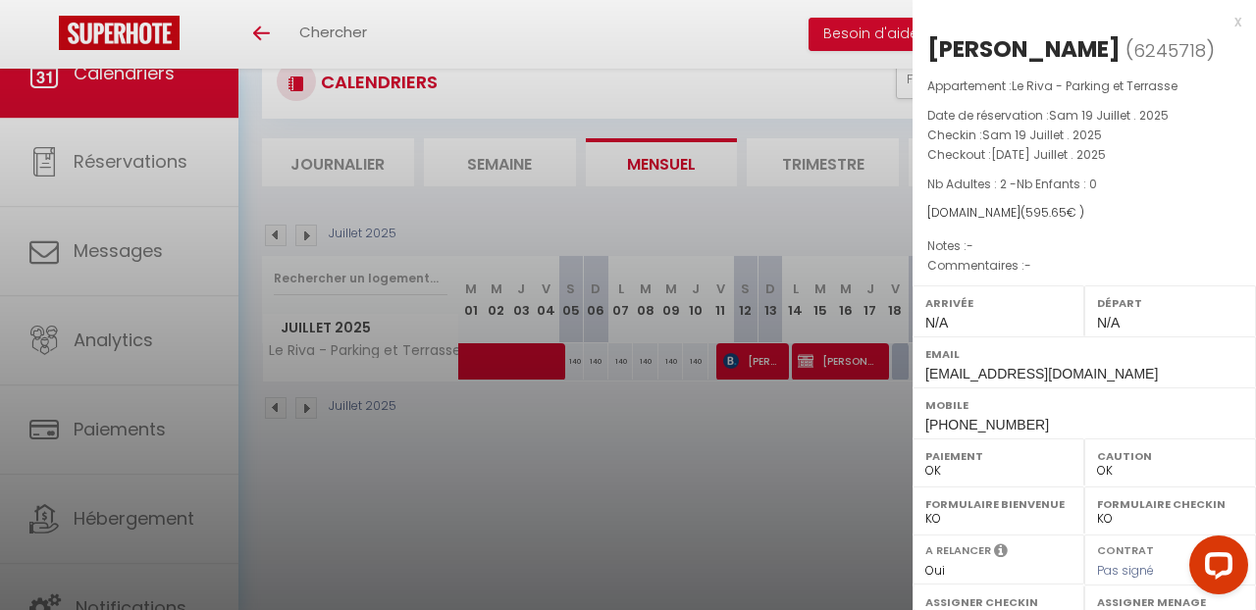
click at [843, 425] on div at bounding box center [628, 305] width 1256 height 610
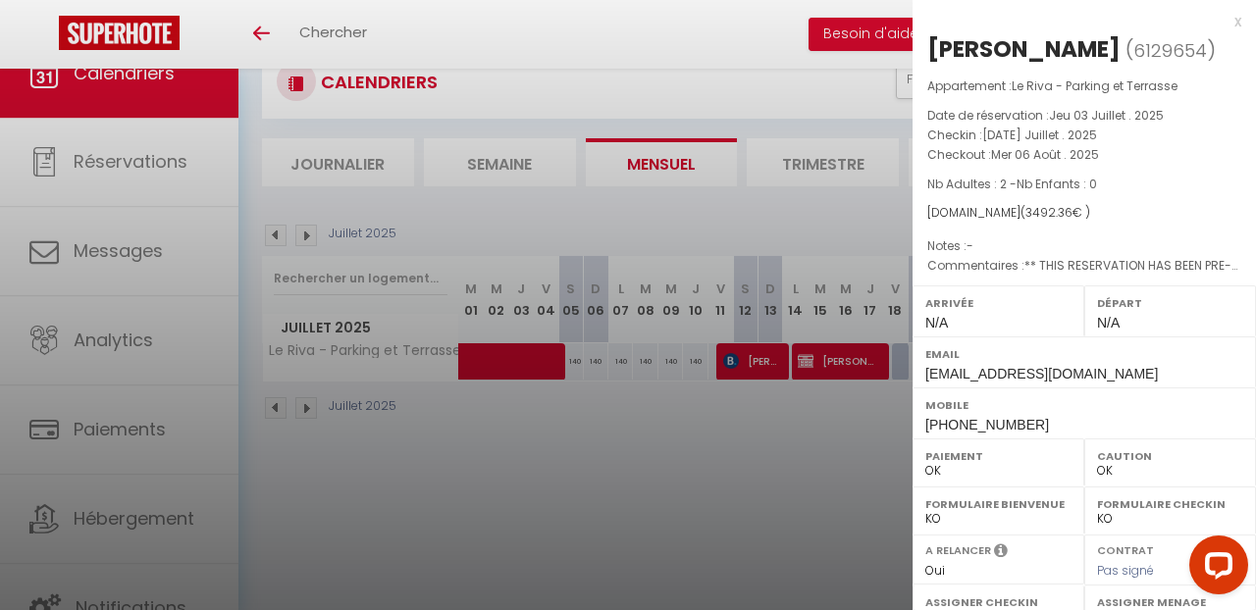
click at [830, 479] on div at bounding box center [628, 305] width 1256 height 610
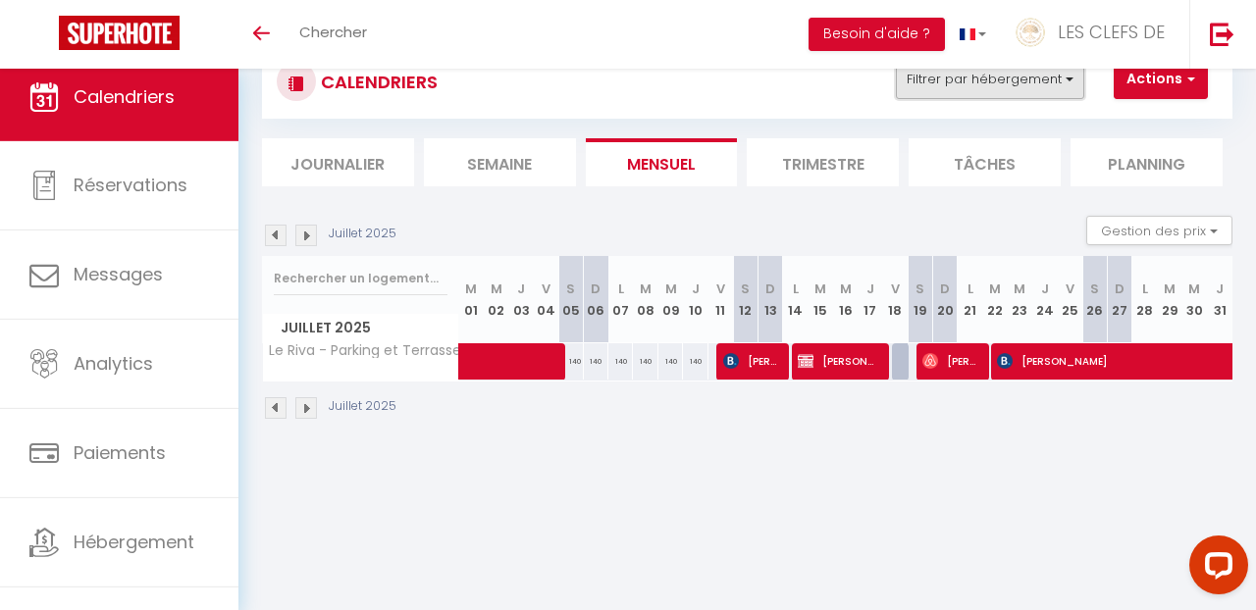
click at [992, 83] on button "Filtrer par hébergement" at bounding box center [990, 79] width 188 height 39
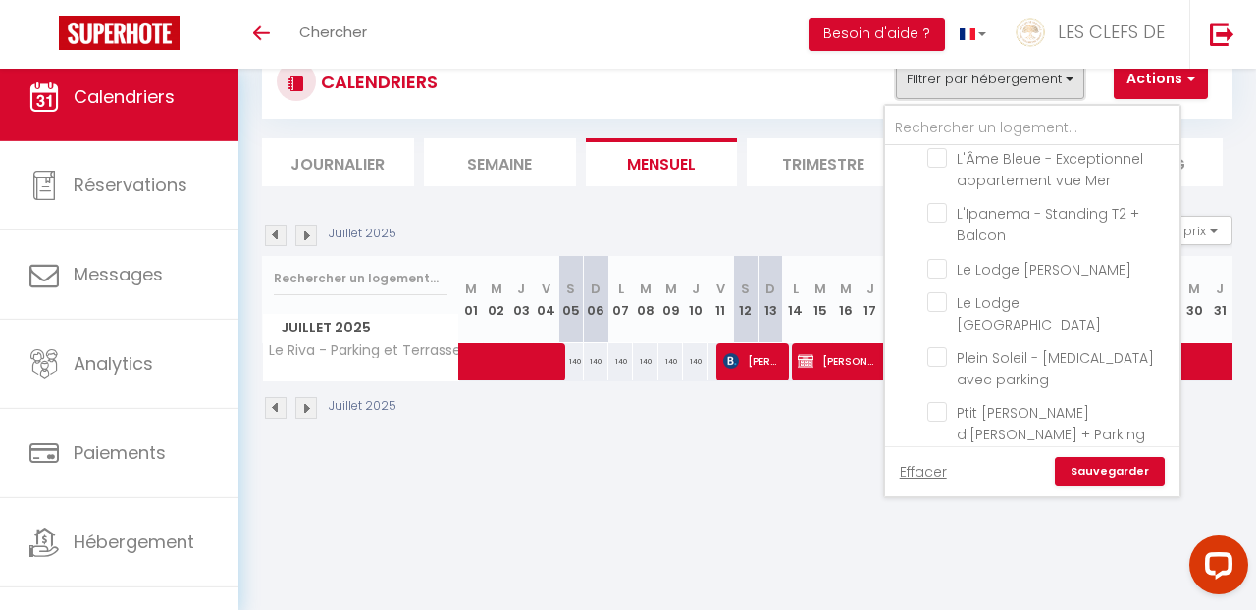
scroll to position [1256, 0]
click at [940, 507] on input "Le Riva - Parking et Terrasse" at bounding box center [1050, 517] width 245 height 20
checkbox input "false"
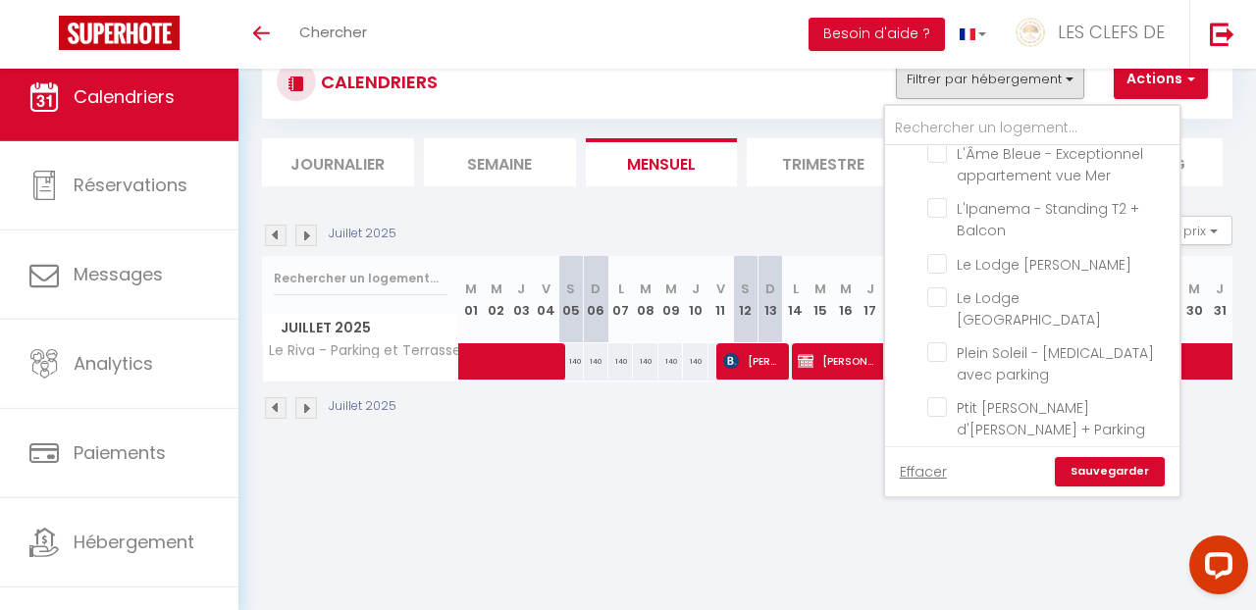
checkbox input "false"
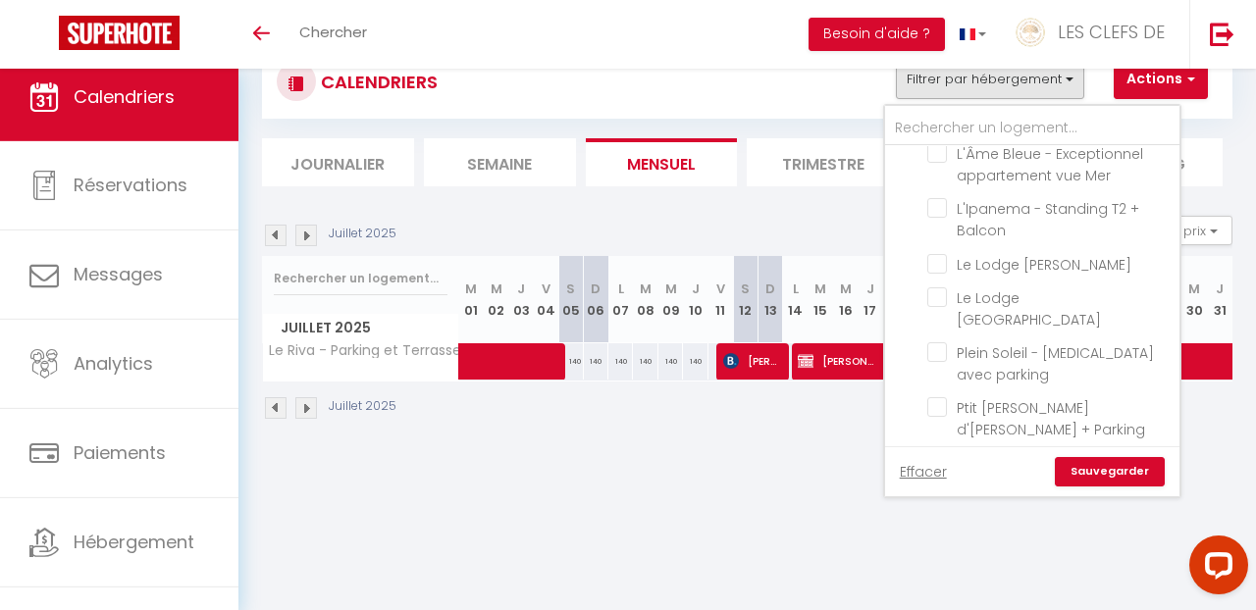
checkbox input "false"
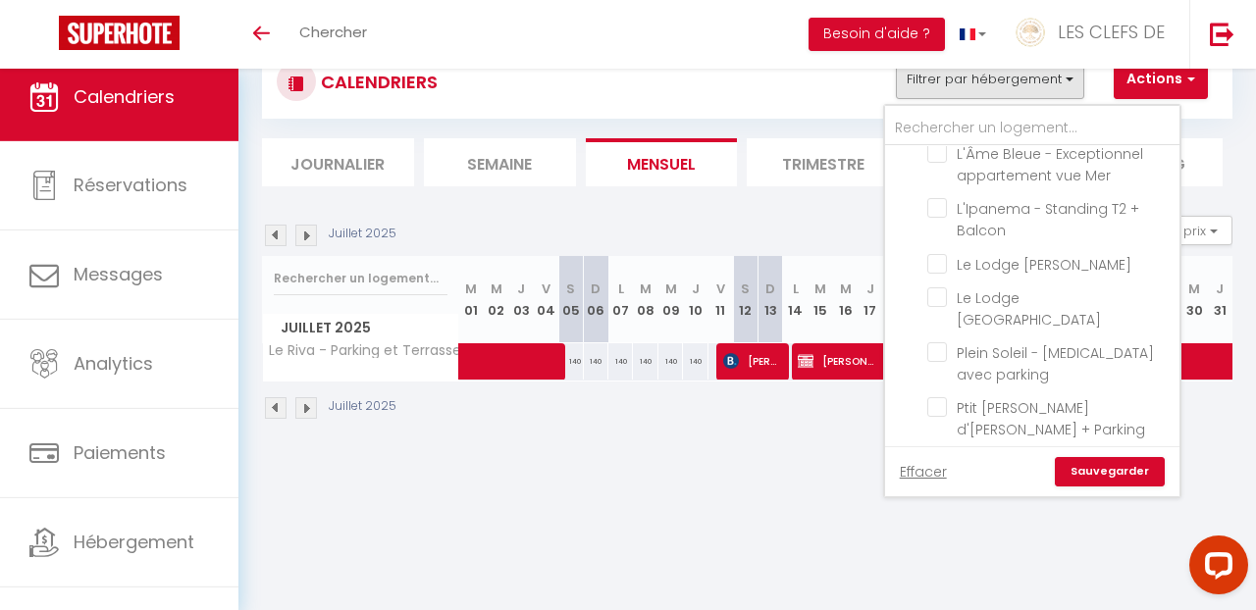
checkbox input "false"
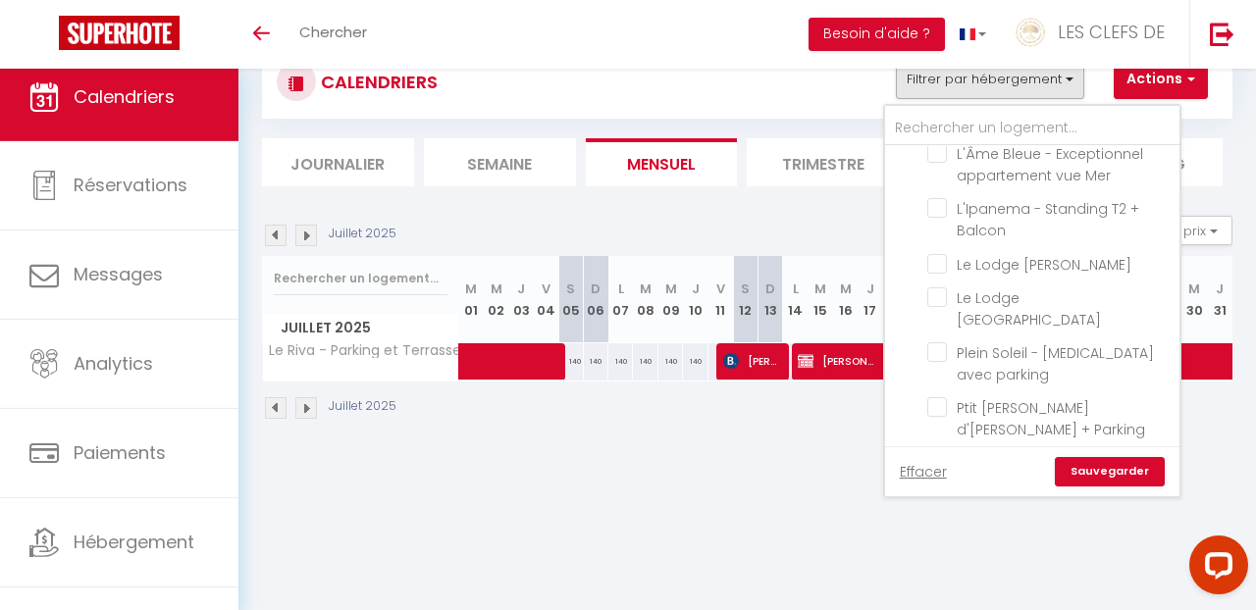
checkbox input "false"
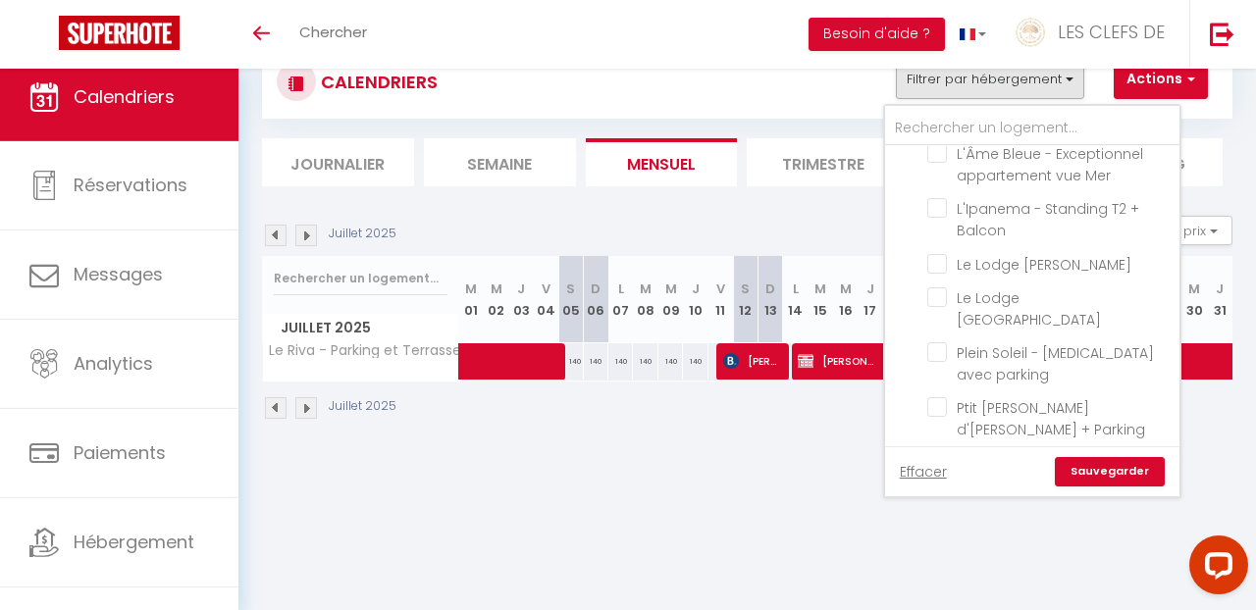
checkbox input "false"
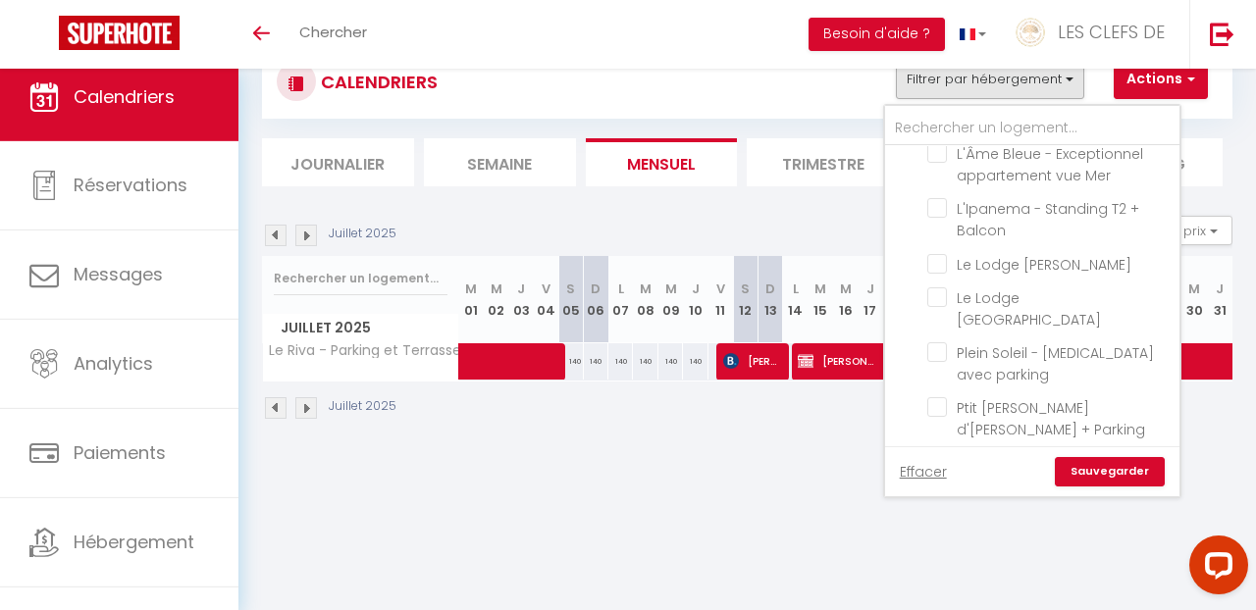
checkbox input "false"
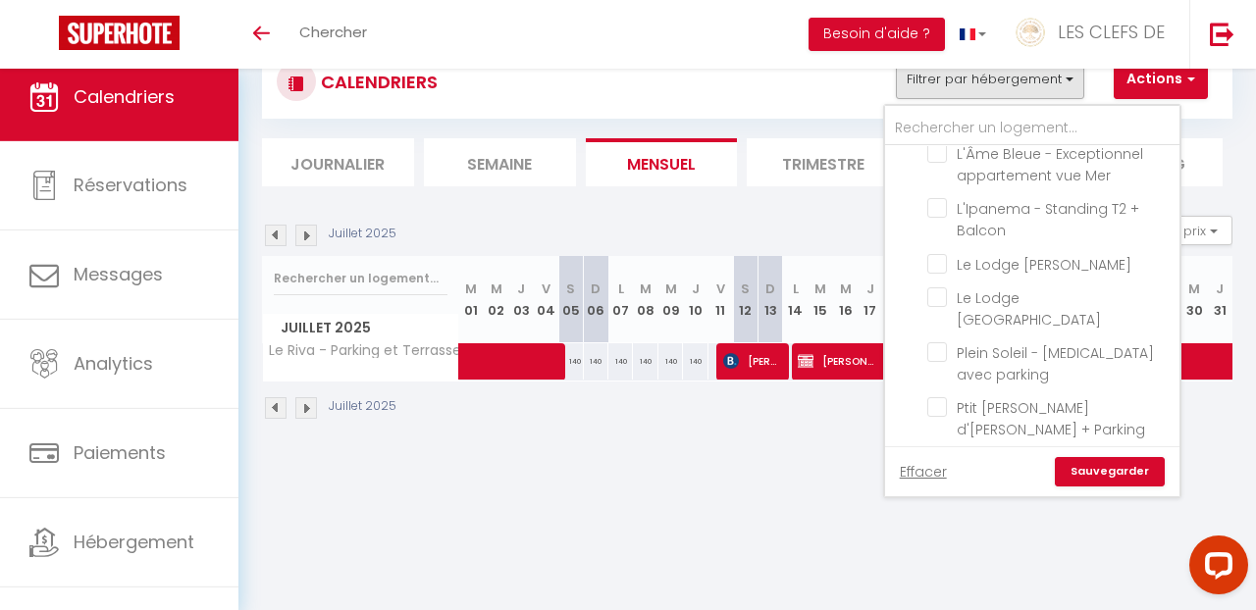
checkbox input "false"
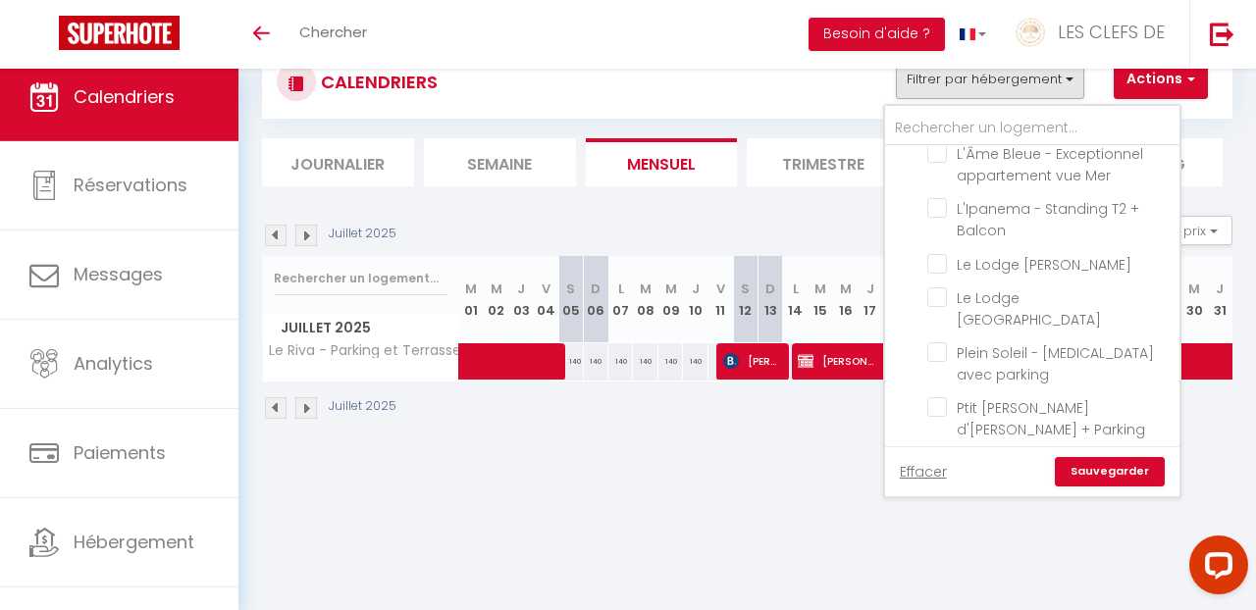
checkbox input "false"
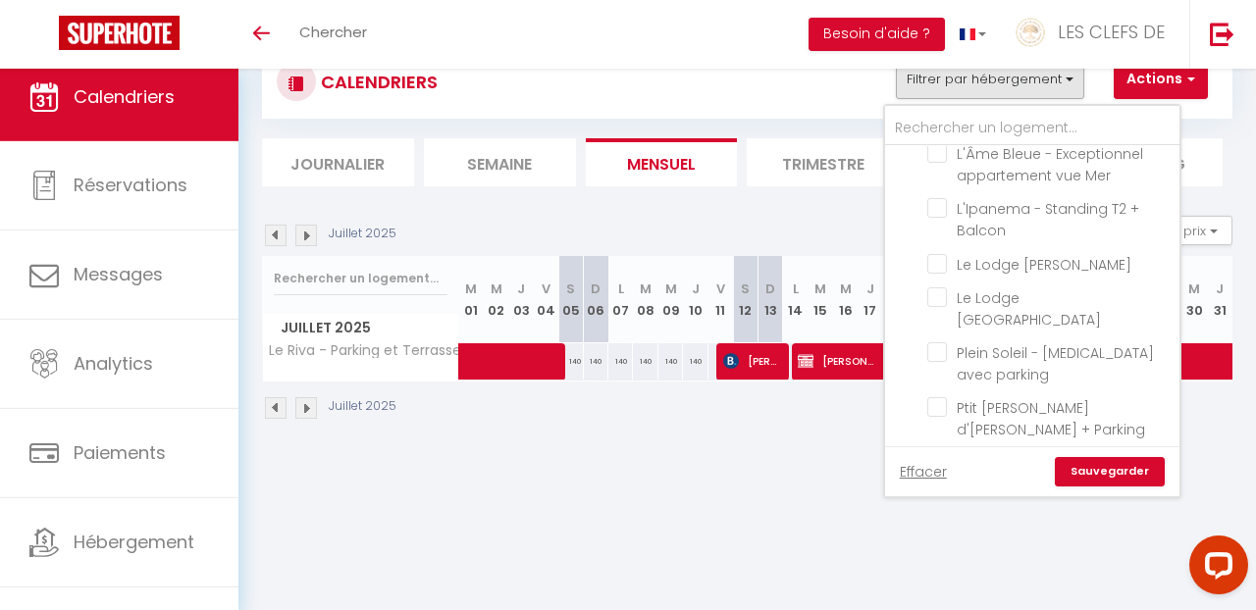
checkbox input "false"
click at [933, 542] on input "Soleil Levant - Standing [MEDICAL_DATA] avec parking" at bounding box center [1050, 552] width 245 height 20
checkbox input "true"
checkbox input "false"
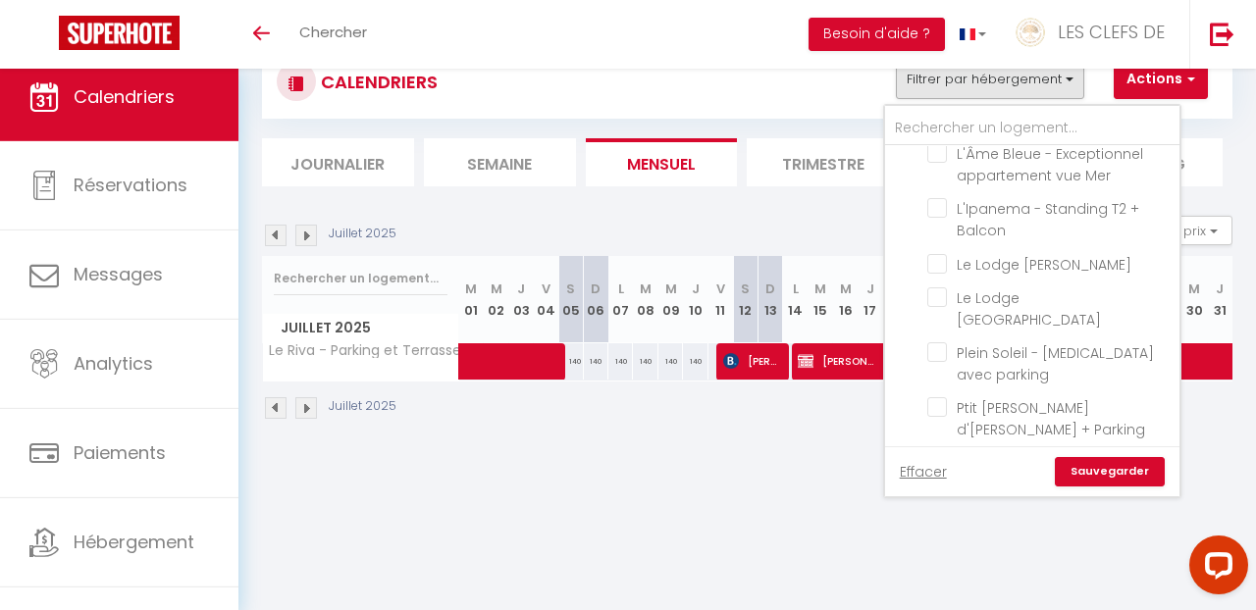
checkbox input "false"
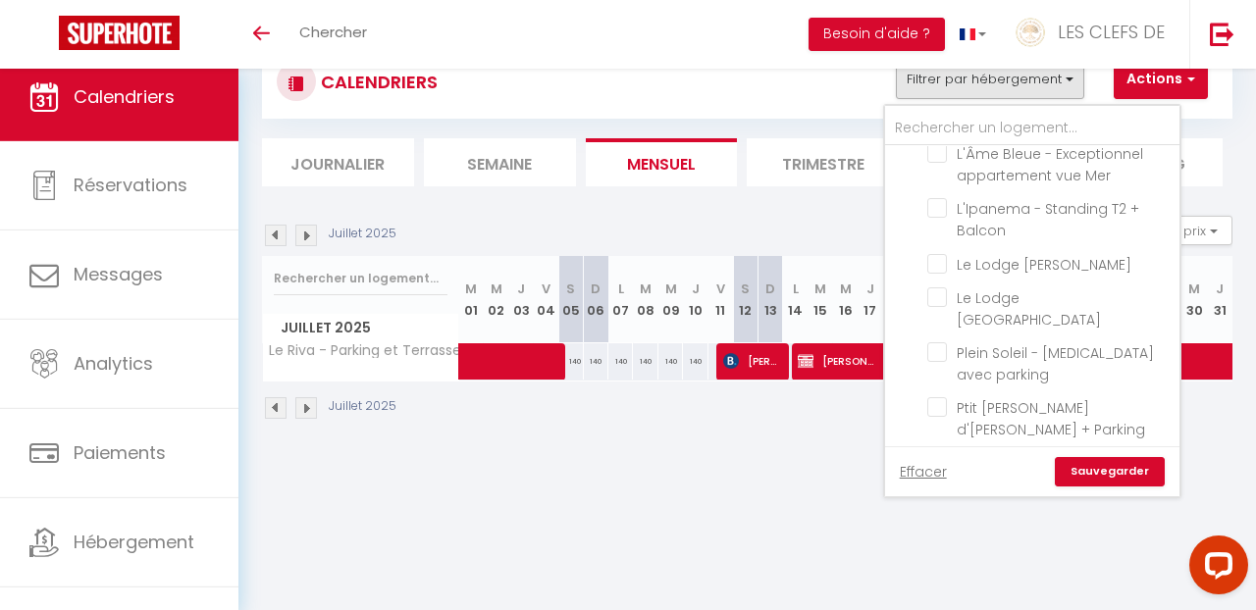
checkbox input "false"
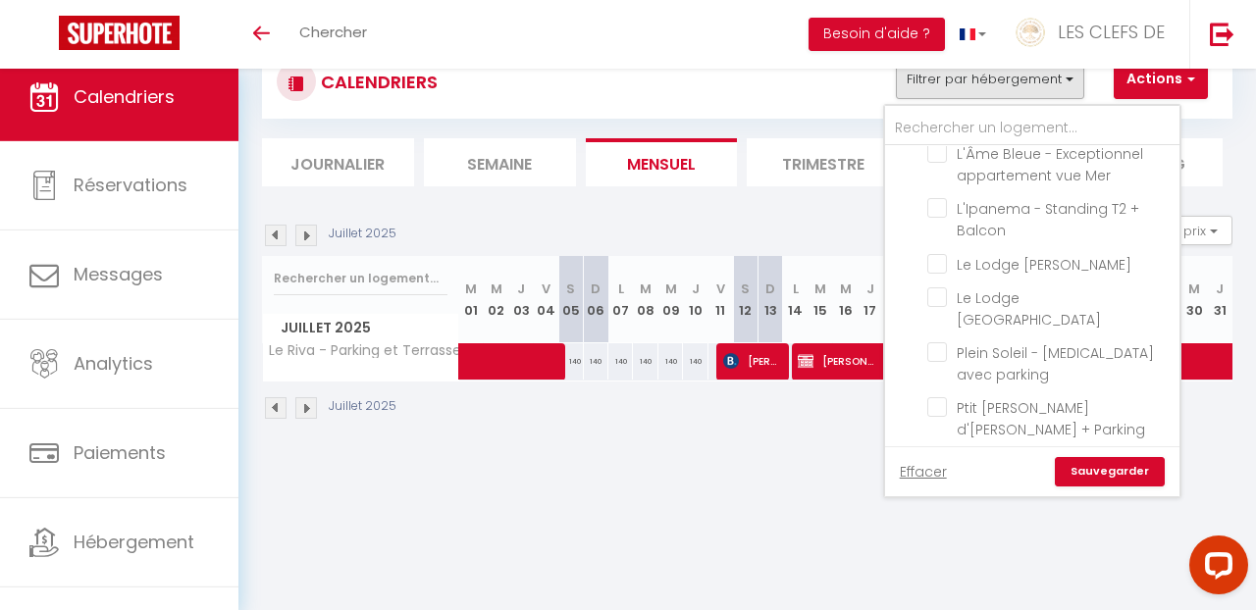
checkbox input "false"
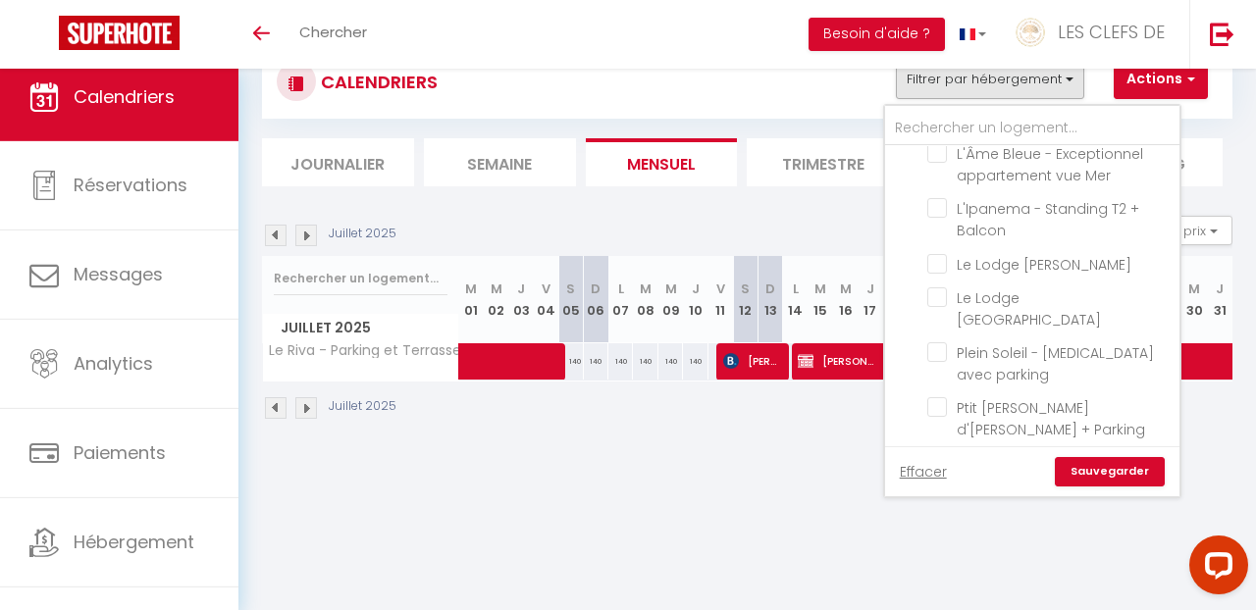
checkbox input "false"
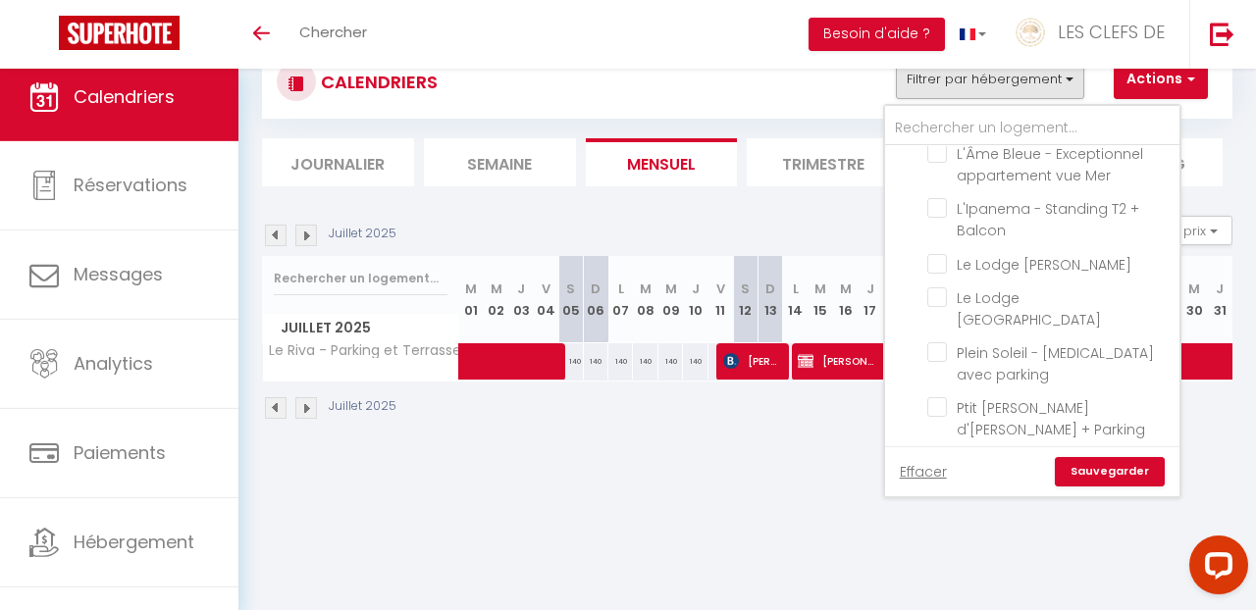
checkbox input "false"
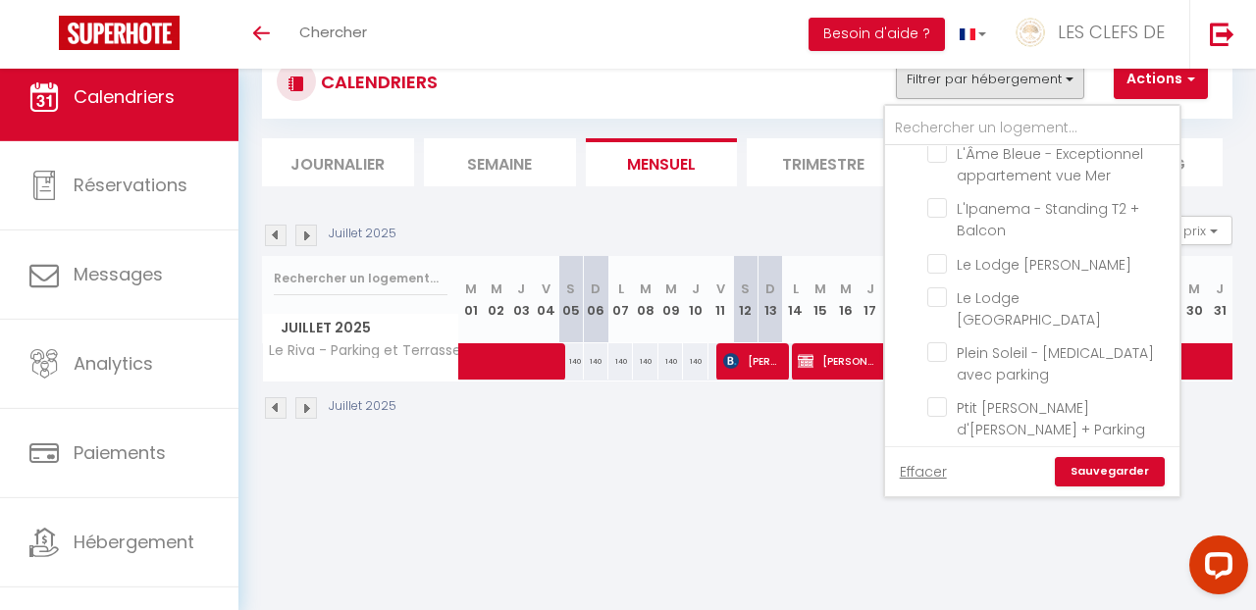
checkbox input "false"
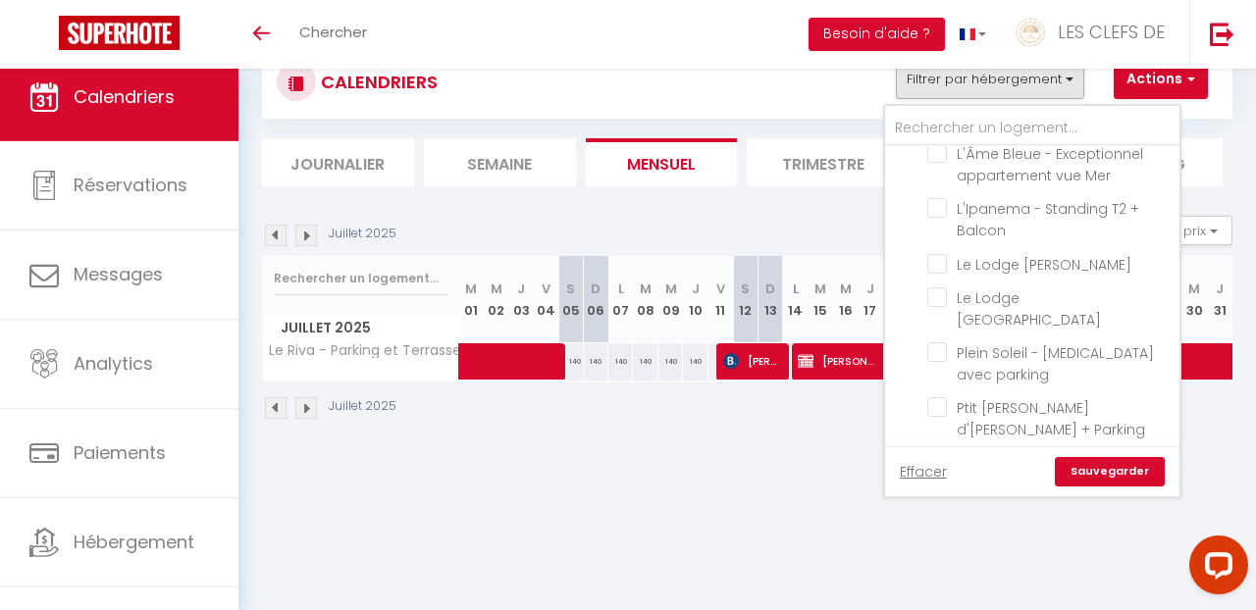
checkbox input "false"
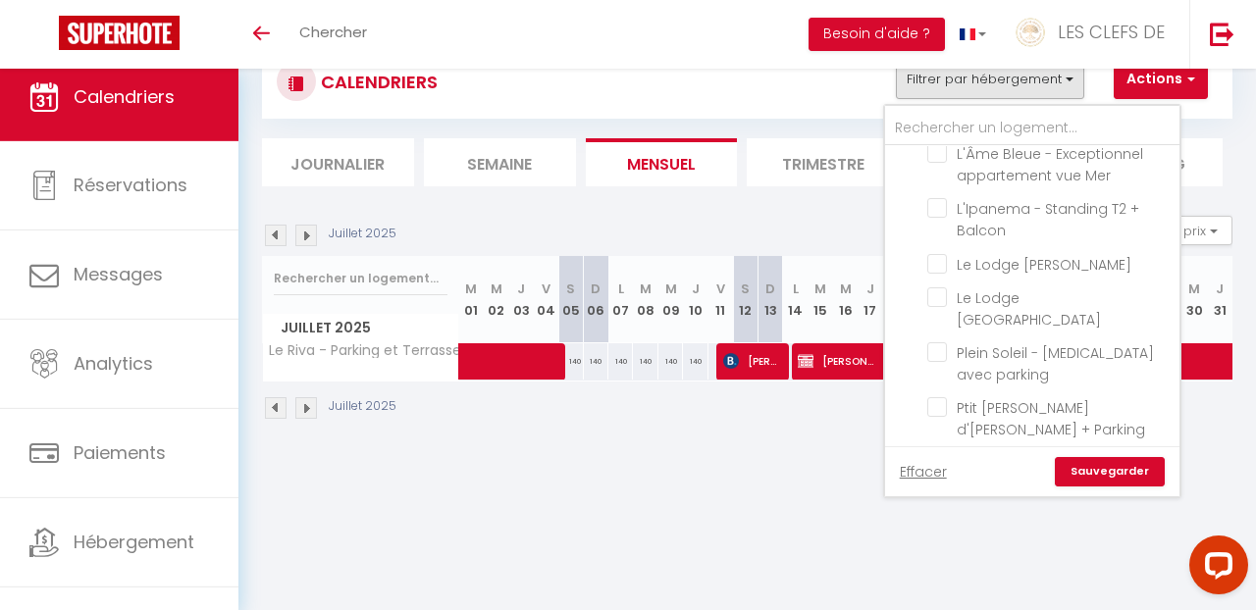
checkbox input "false"
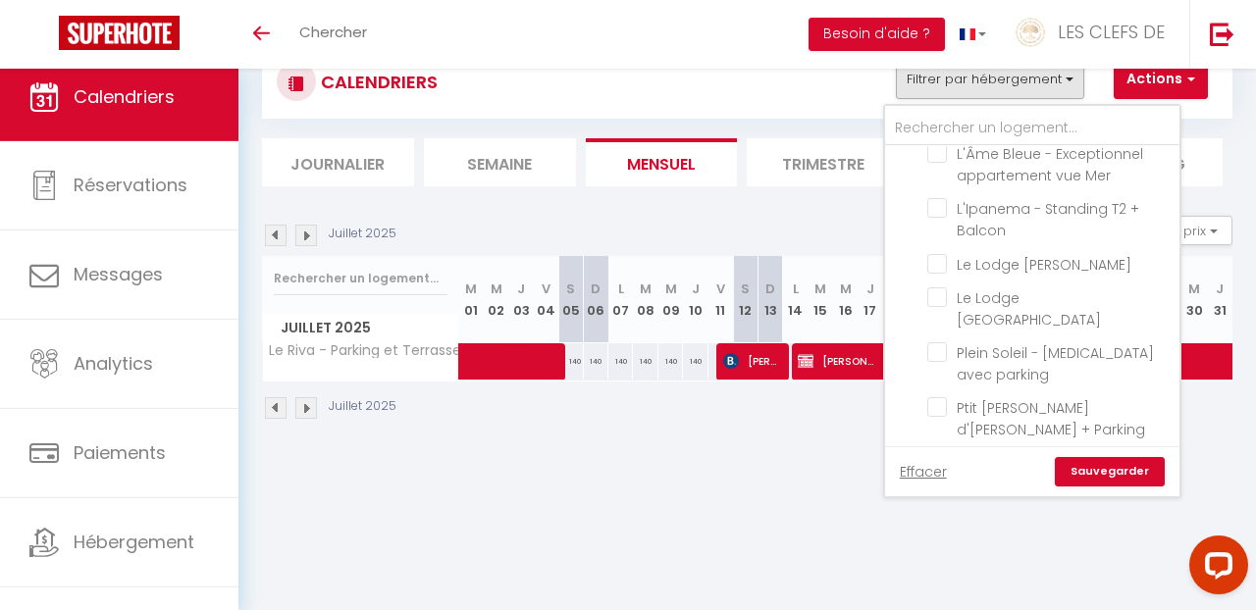
drag, startPoint x: 1121, startPoint y: 474, endPoint x: 1101, endPoint y: 461, distance: 23.4
click at [1121, 473] on link "Sauvegarder" at bounding box center [1110, 471] width 110 height 29
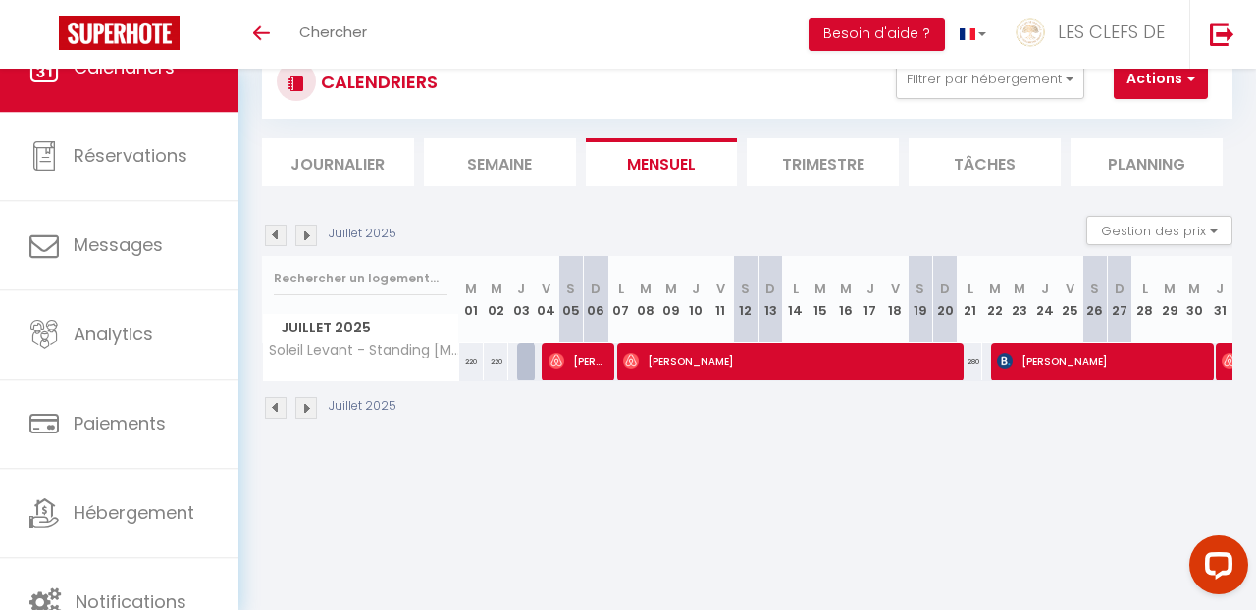
click at [273, 236] on img at bounding box center [276, 236] width 22 height 22
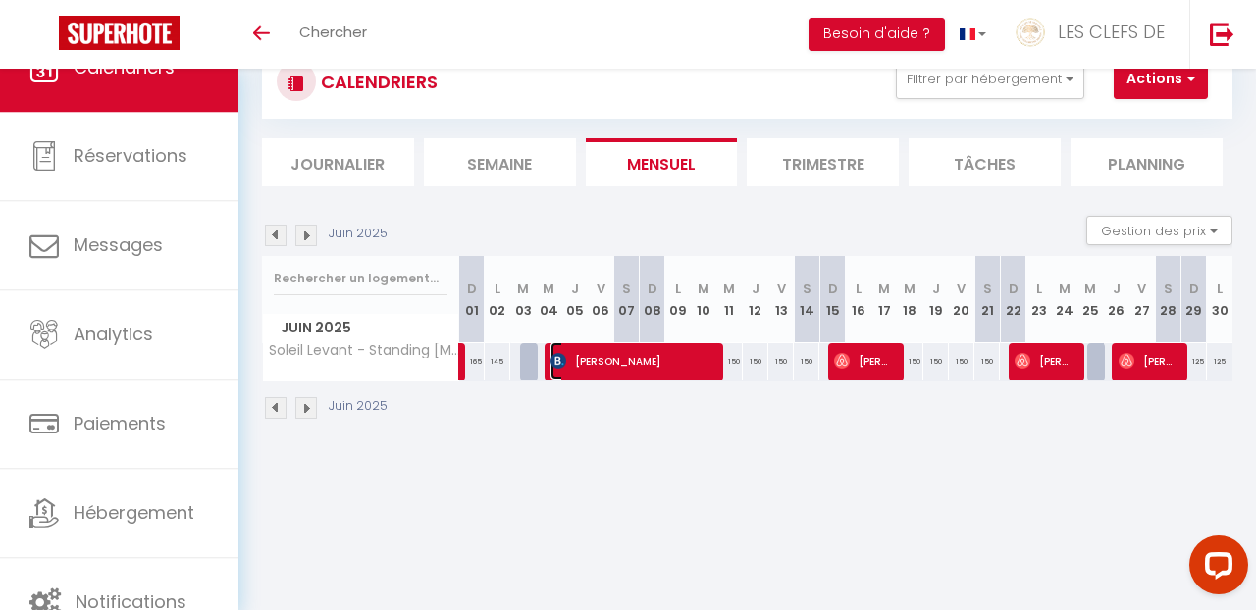
click at [600, 371] on span "[PERSON_NAME]" at bounding box center [632, 361] width 162 height 37
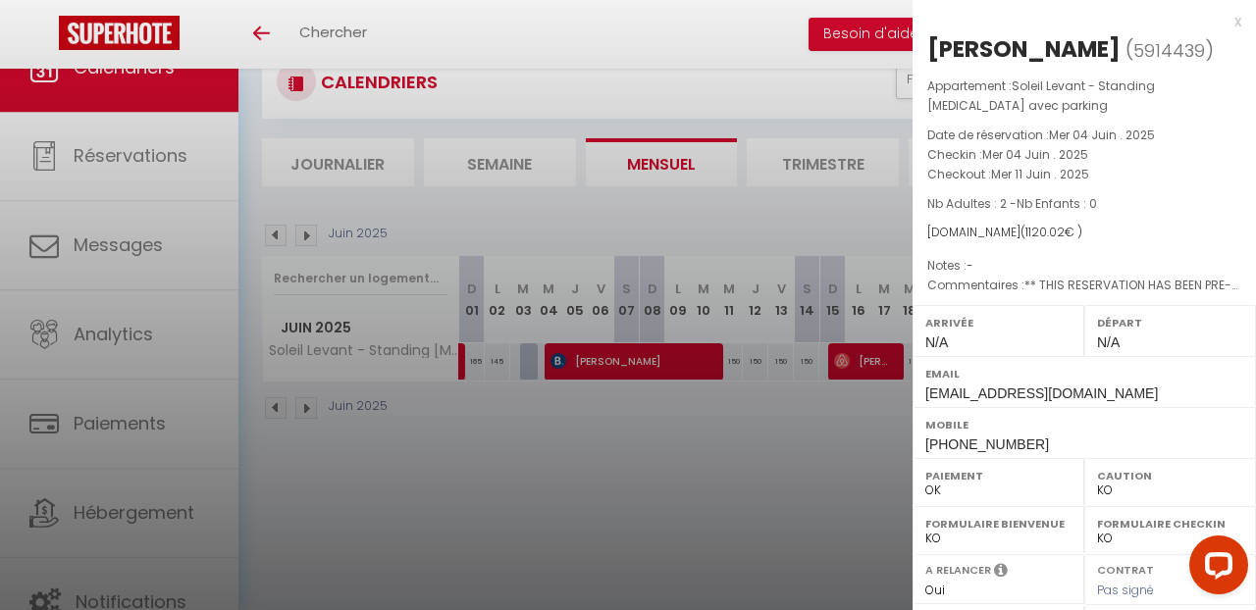
click at [802, 471] on div at bounding box center [628, 305] width 1256 height 610
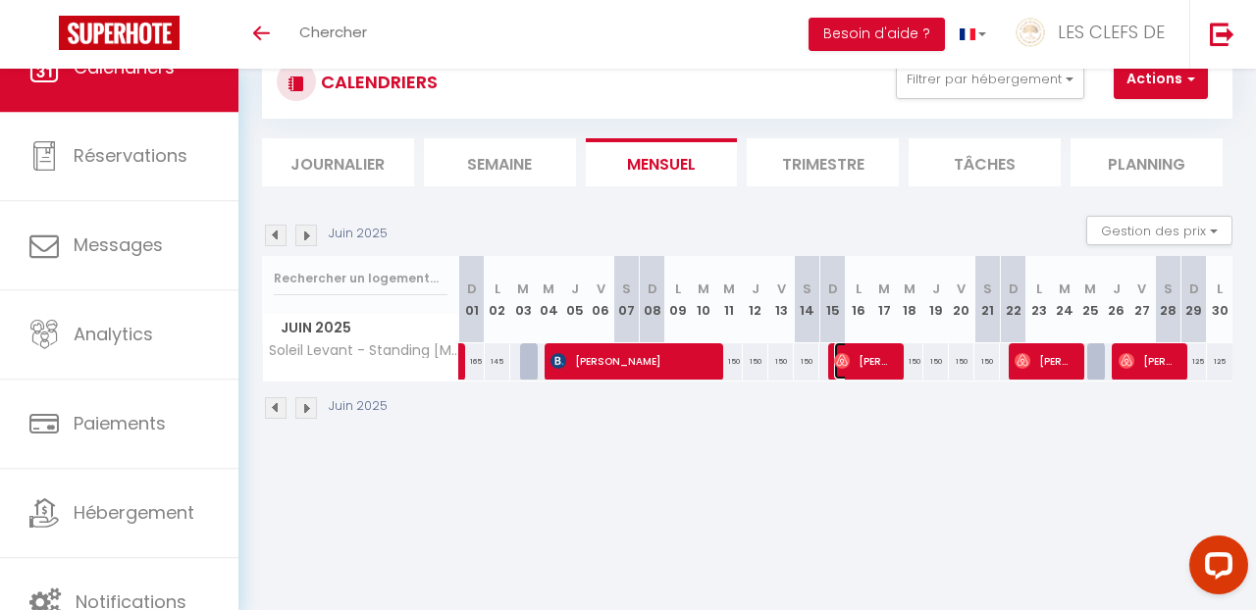
click at [883, 376] on span "[PERSON_NAME]" at bounding box center [864, 361] width 60 height 37
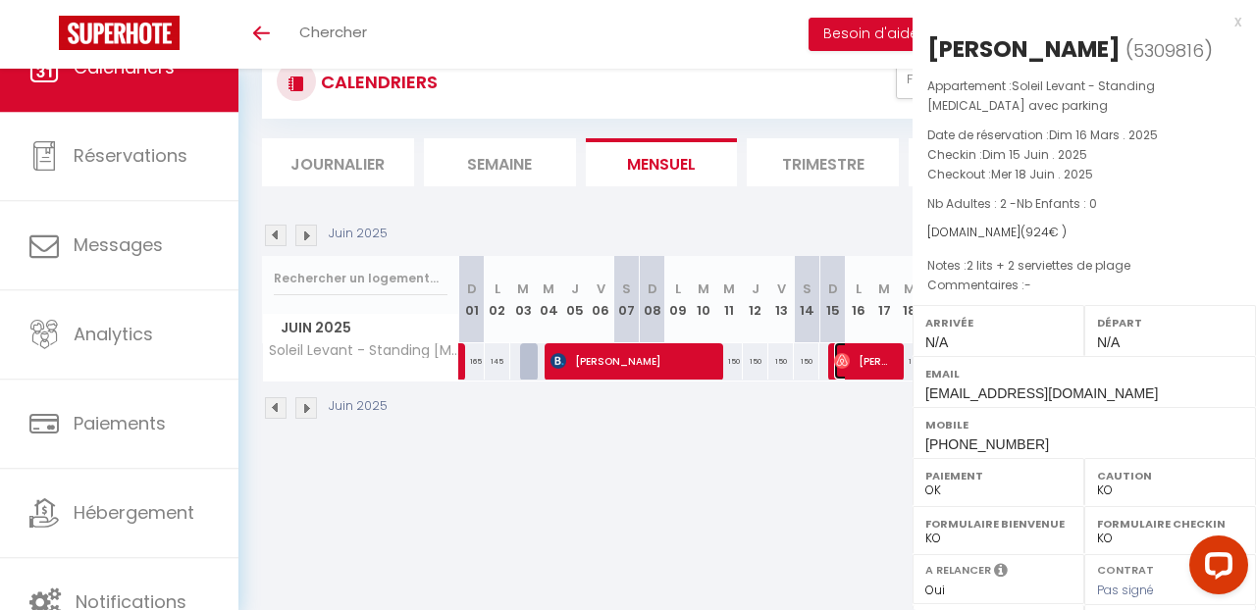
select select "OK"
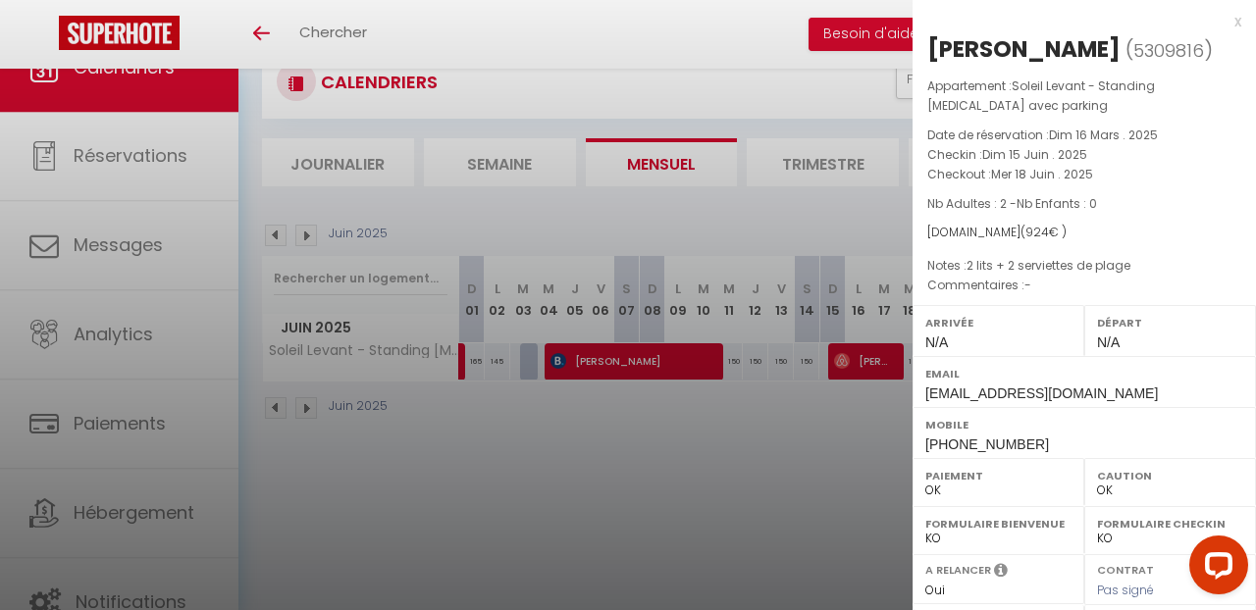
click at [813, 496] on div at bounding box center [628, 305] width 1256 height 610
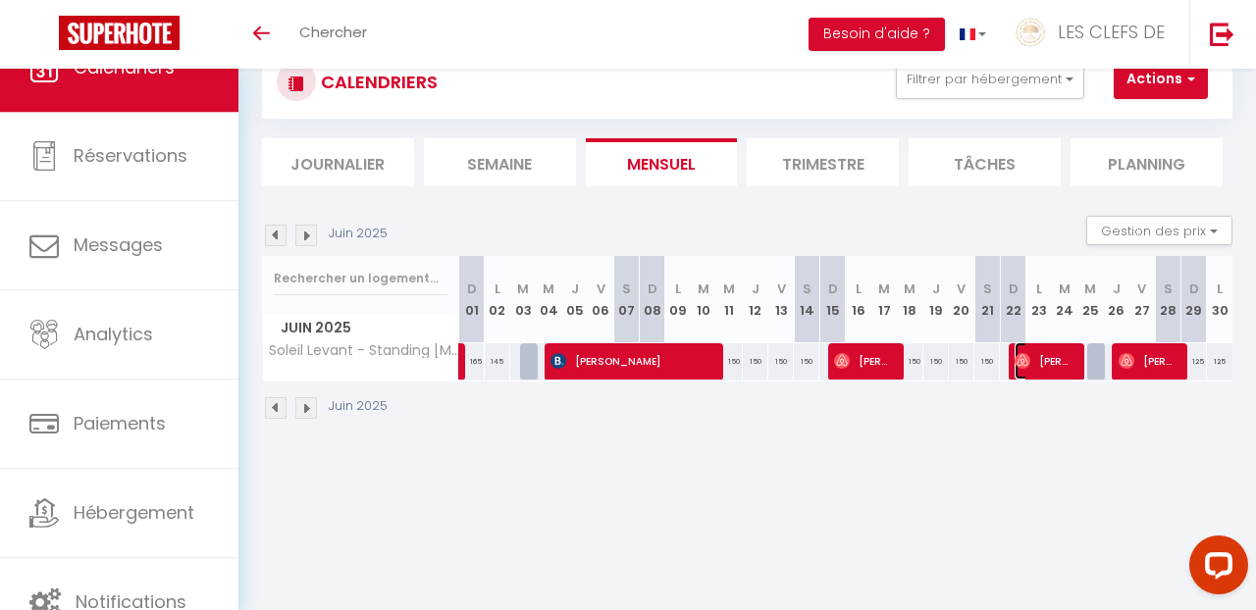
click at [1046, 371] on span "[PERSON_NAME]" at bounding box center [1045, 361] width 60 height 37
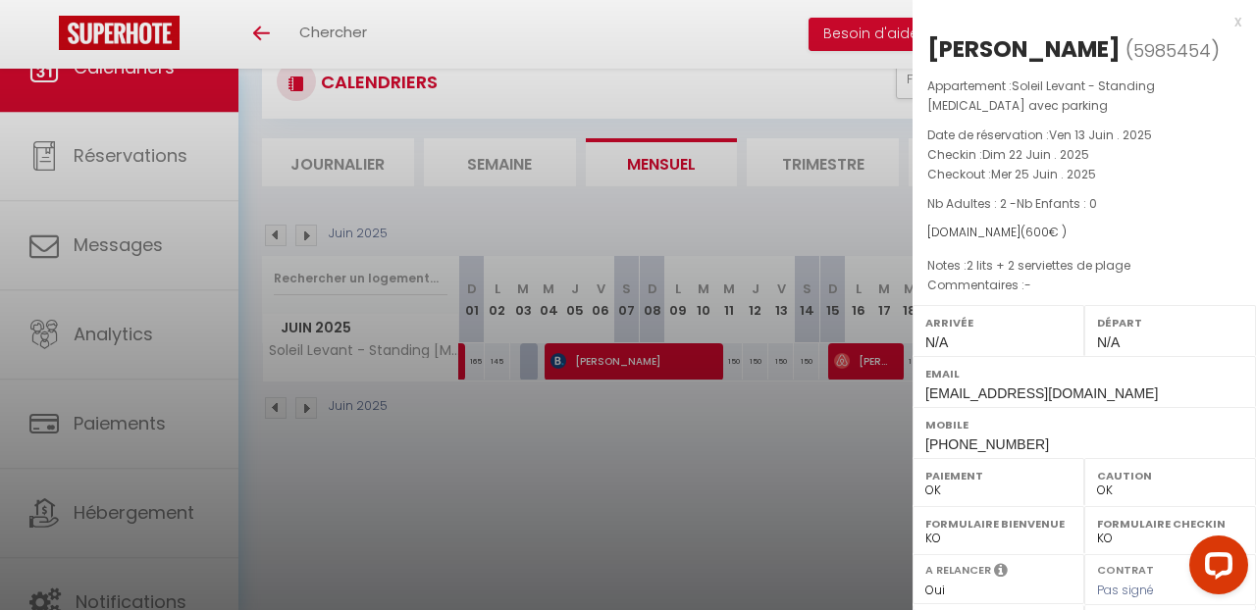
click at [822, 447] on div at bounding box center [628, 305] width 1256 height 610
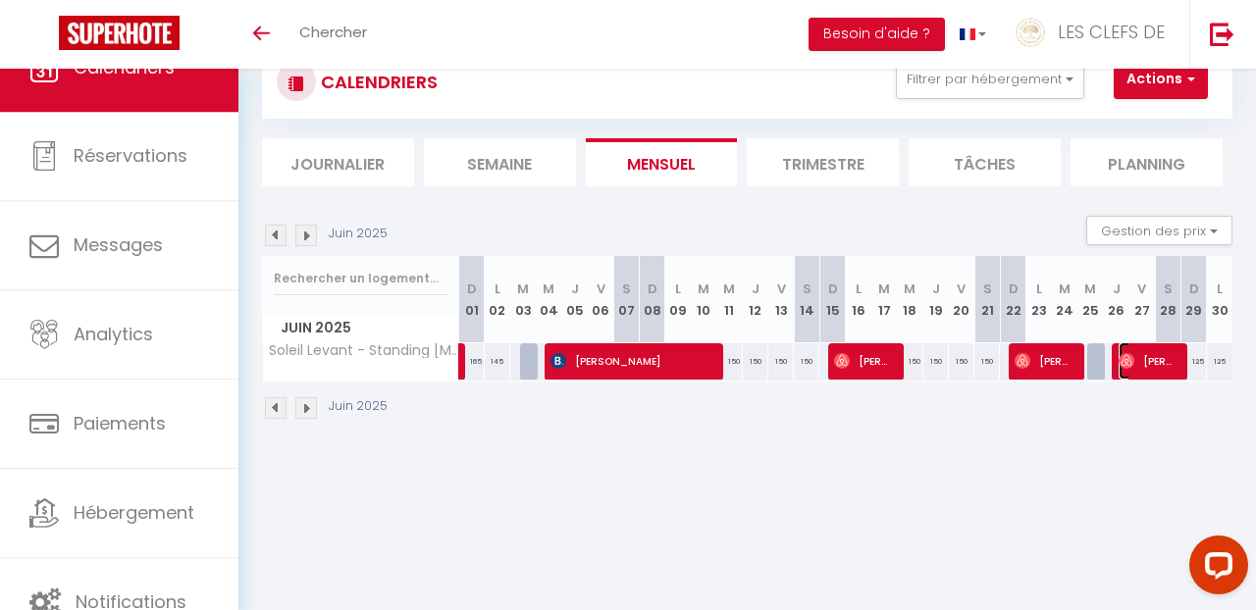
click at [1132, 367] on img at bounding box center [1127, 361] width 16 height 16
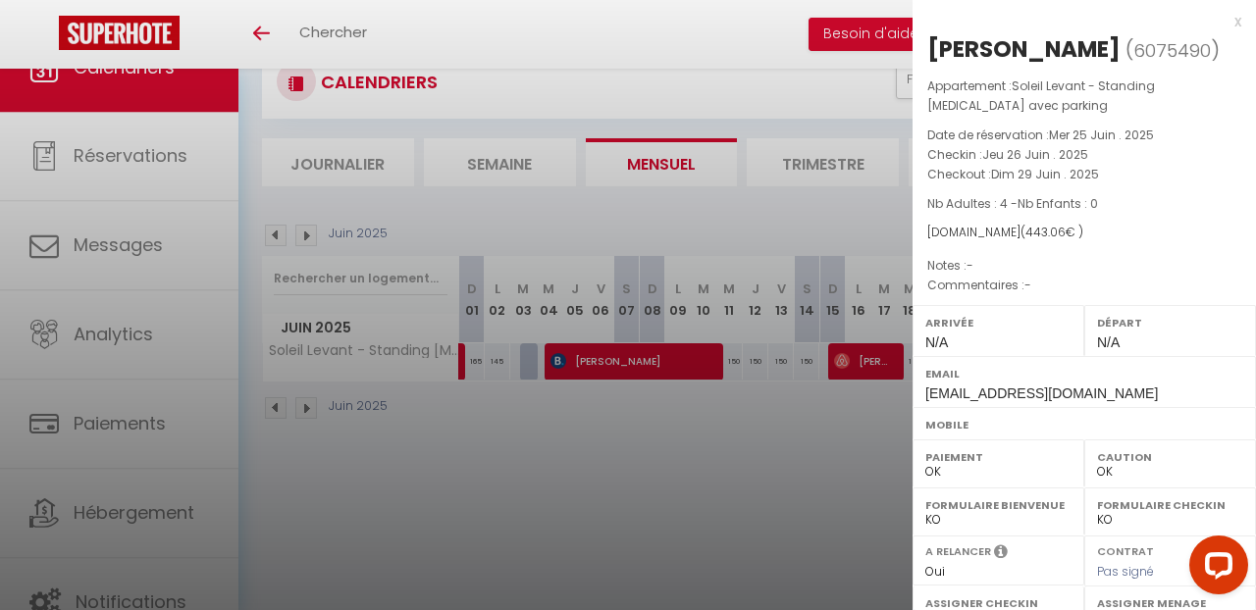
click at [741, 505] on div at bounding box center [628, 305] width 1256 height 610
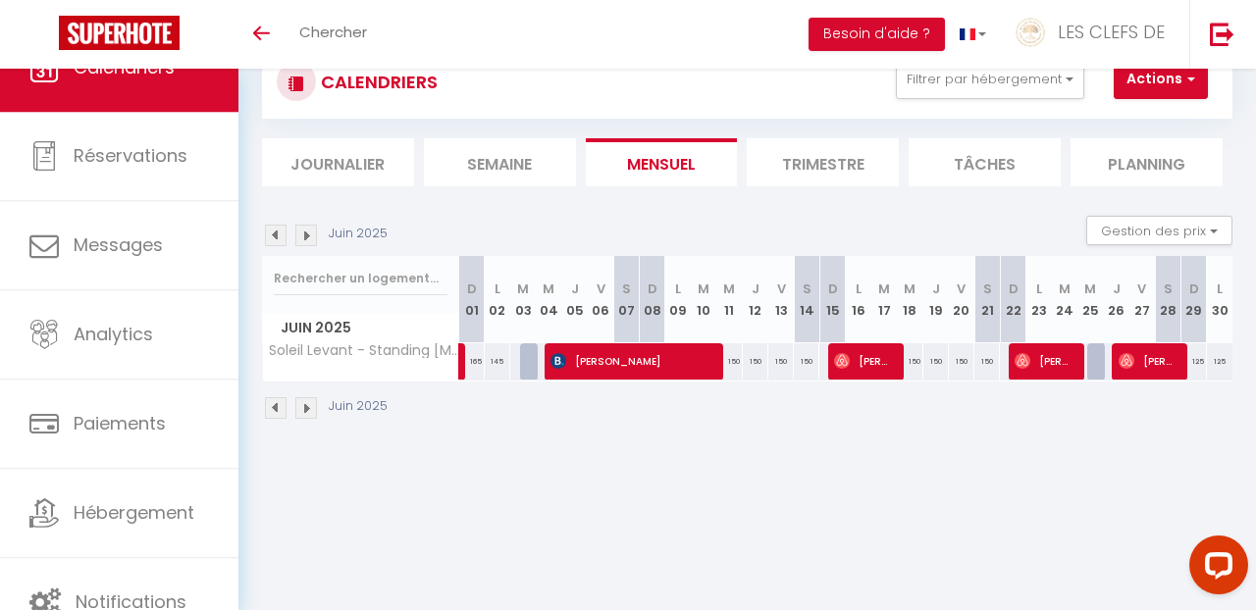
click at [307, 233] on img at bounding box center [306, 236] width 22 height 22
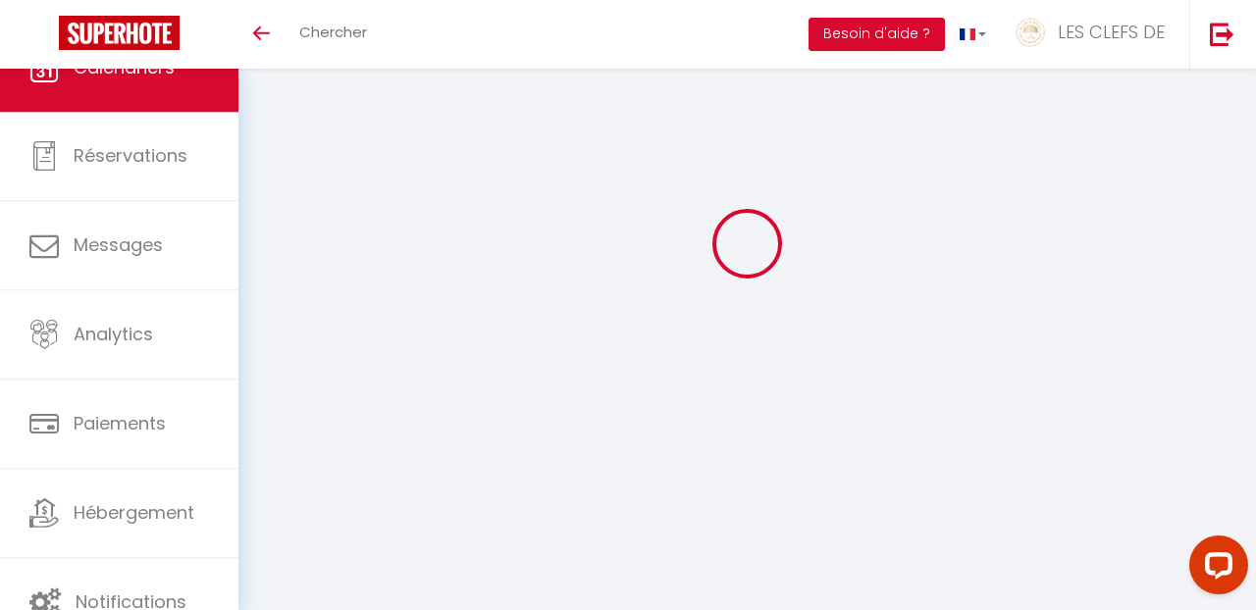
select select "0"
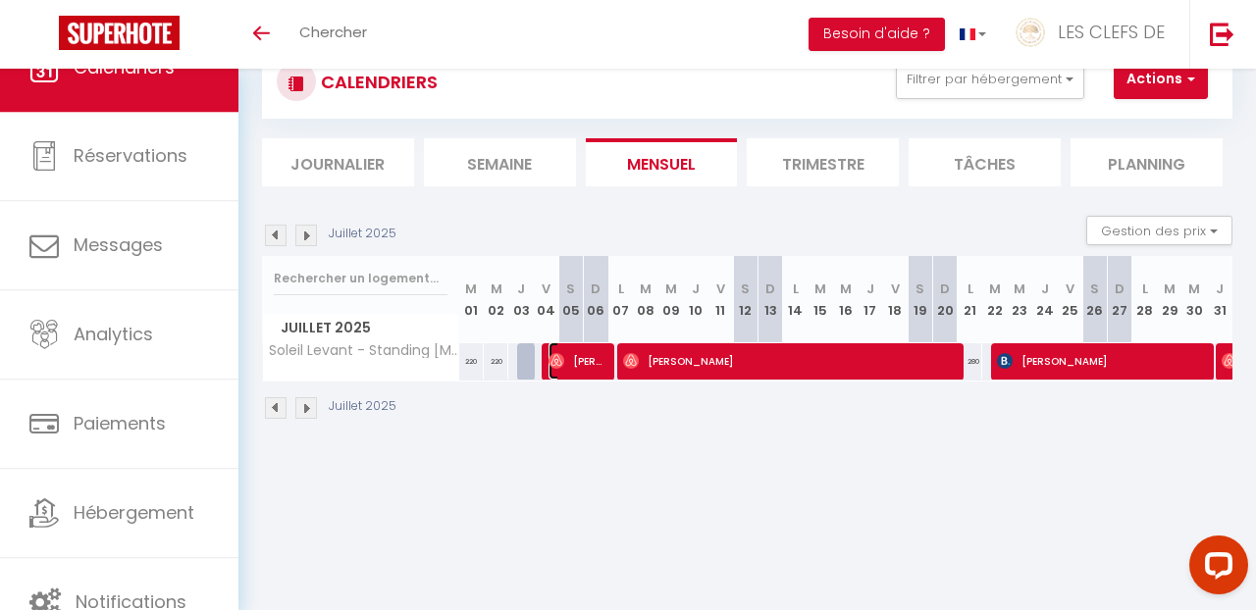
click at [569, 362] on span "[PERSON_NAME]" at bounding box center [577, 361] width 57 height 37
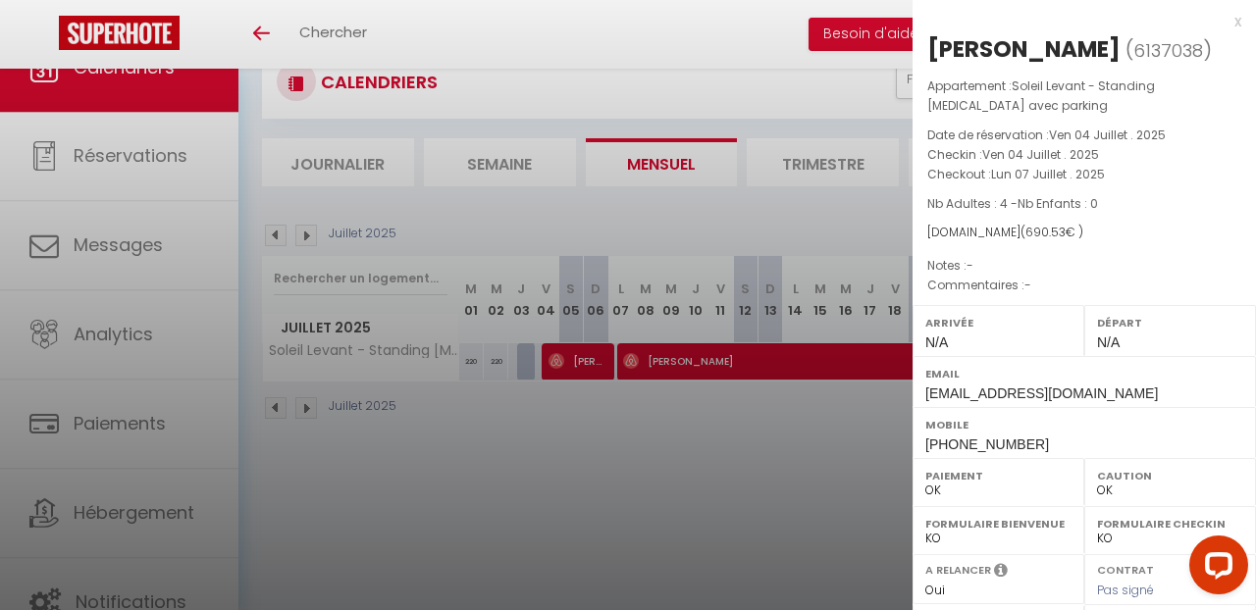
click at [723, 410] on div at bounding box center [628, 305] width 1256 height 610
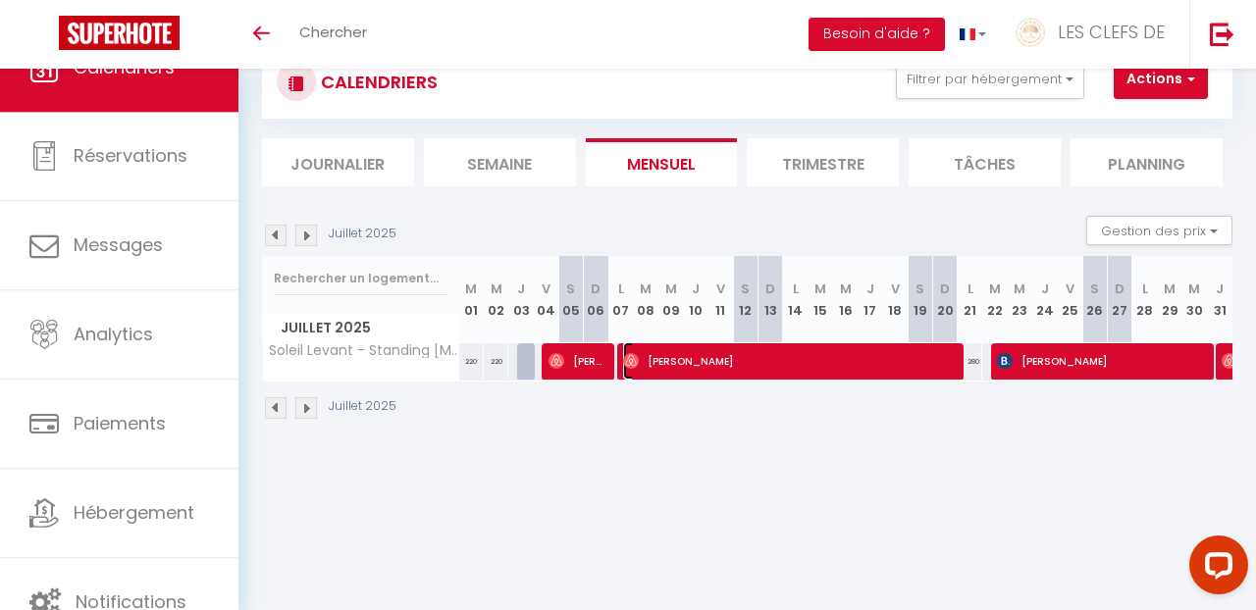
click at [779, 361] on span "[PERSON_NAME]" at bounding box center [786, 361] width 327 height 37
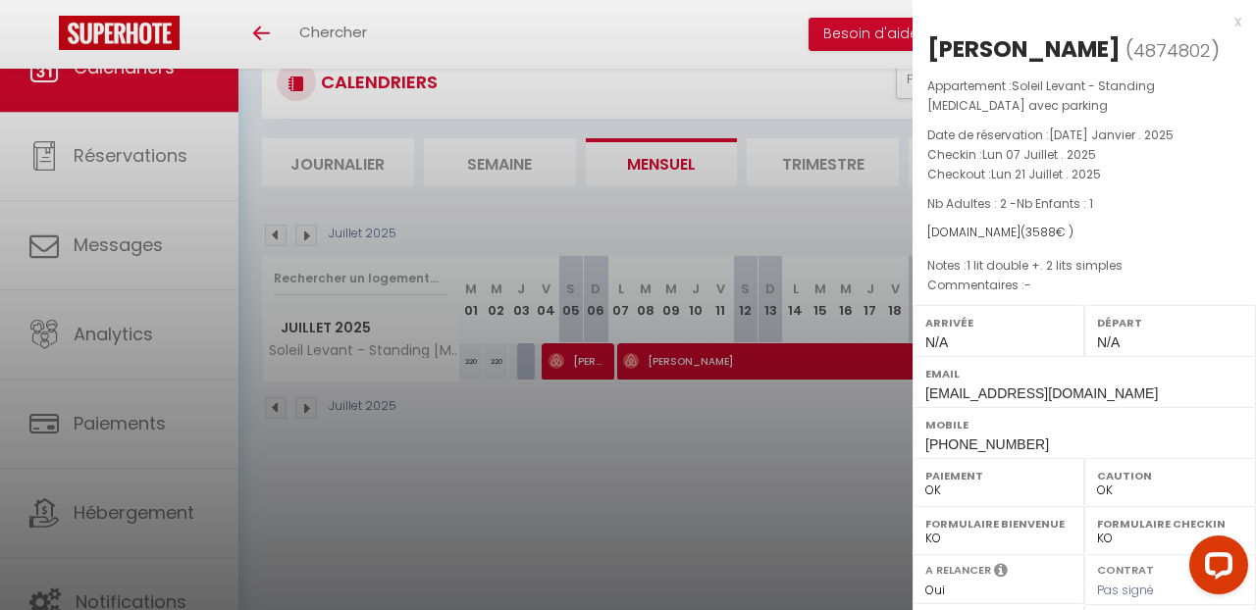
click at [751, 436] on div at bounding box center [628, 305] width 1256 height 610
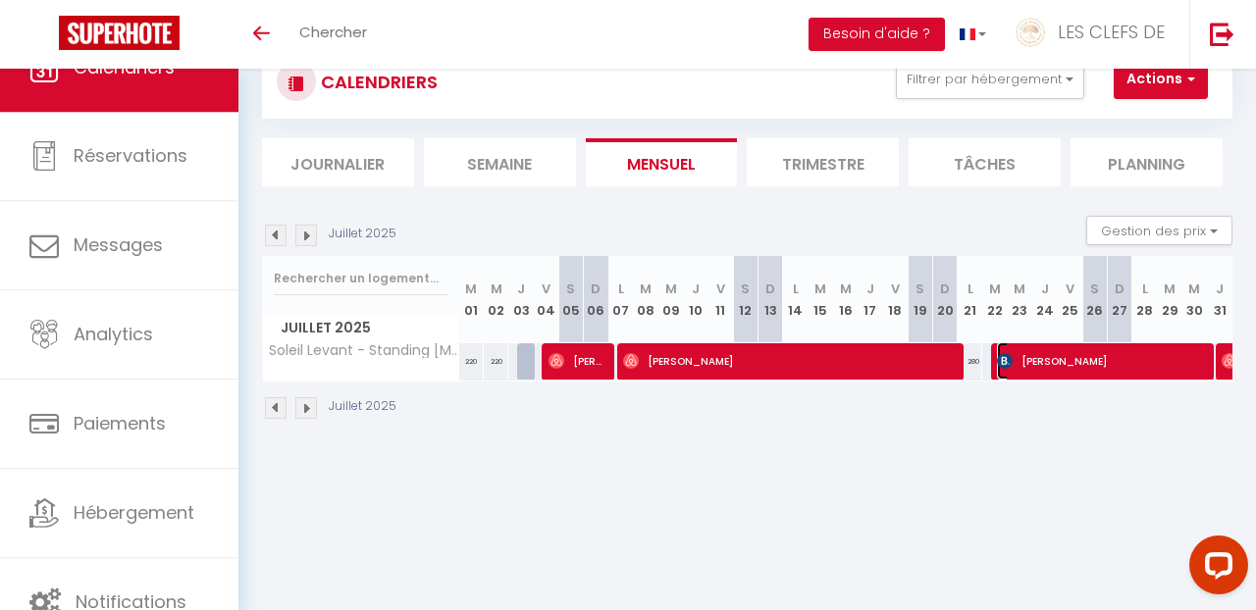
click at [1034, 369] on span "[PERSON_NAME]" at bounding box center [1099, 361] width 204 height 37
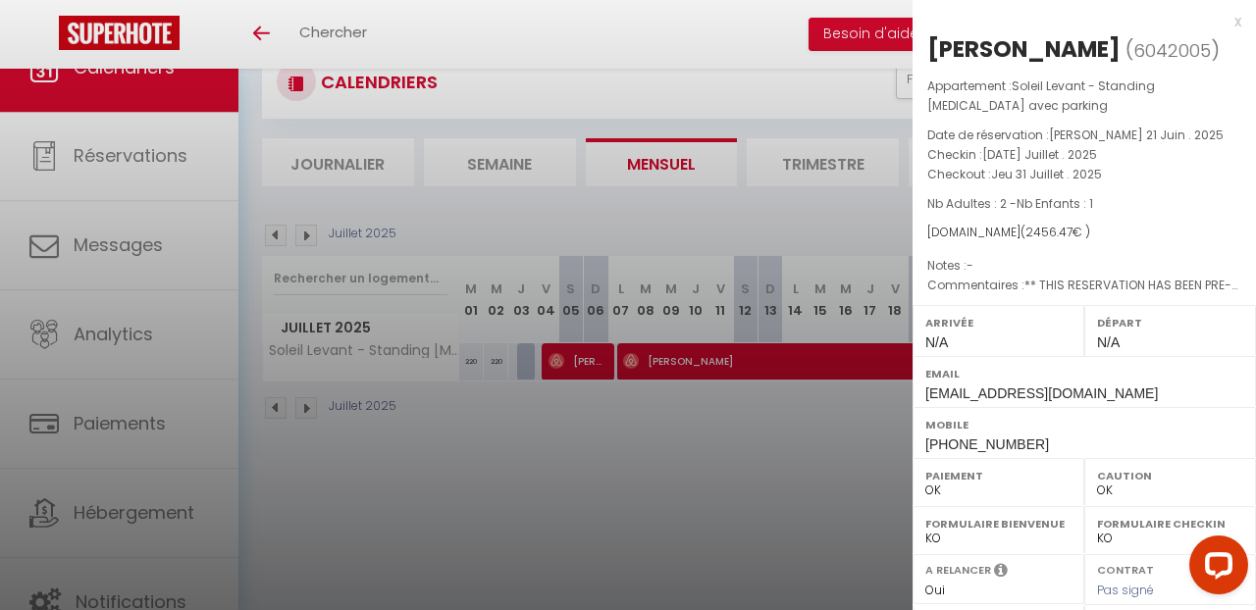
click at [781, 443] on div at bounding box center [628, 305] width 1256 height 610
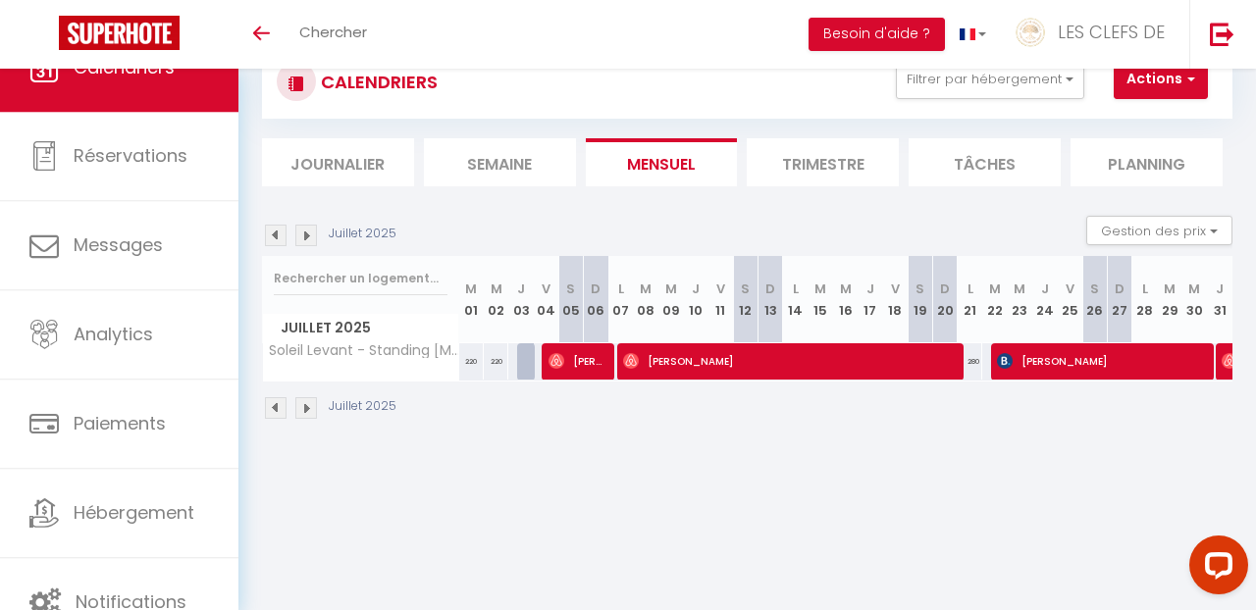
scroll to position [64, 0]
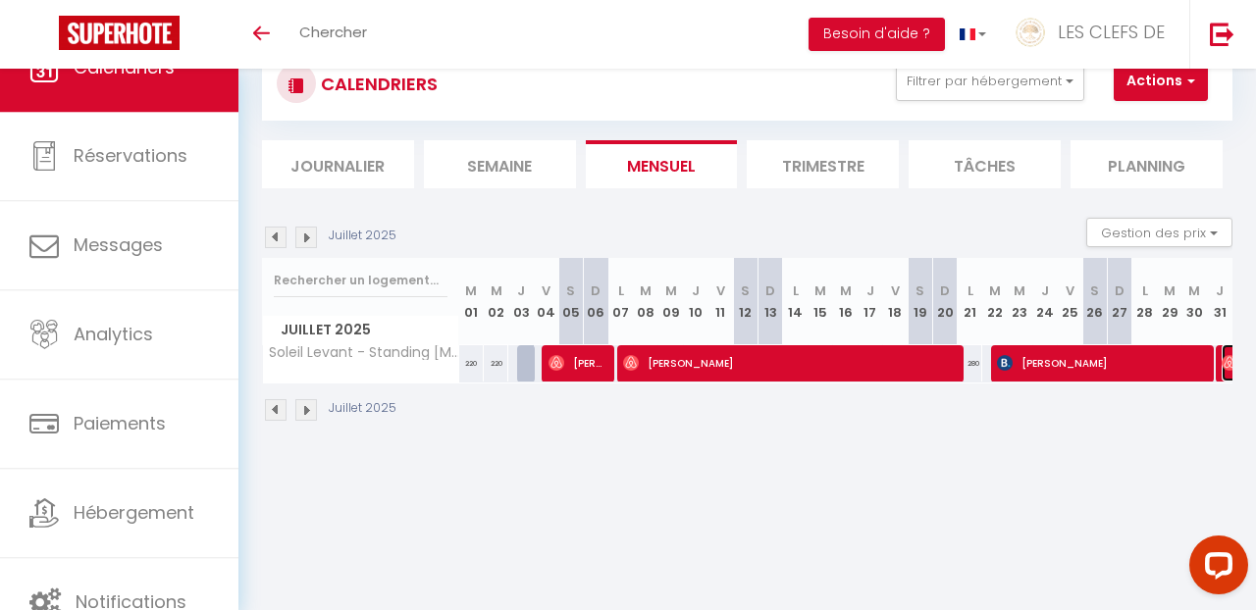
click at [1223, 355] on img at bounding box center [1230, 363] width 16 height 16
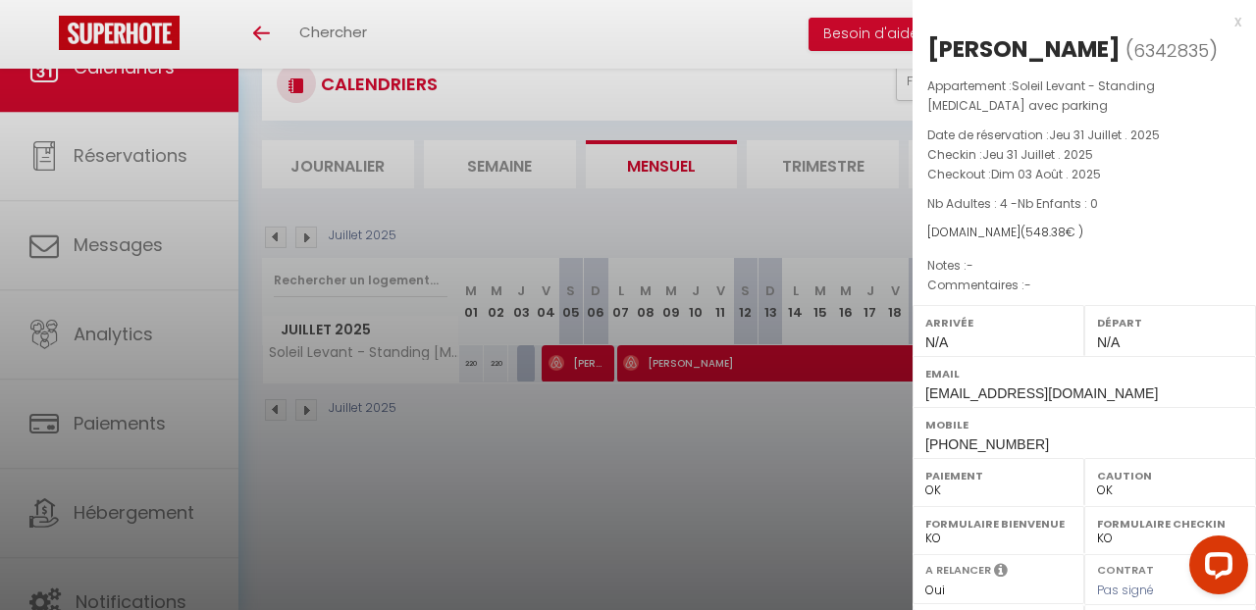
click at [863, 461] on div at bounding box center [628, 305] width 1256 height 610
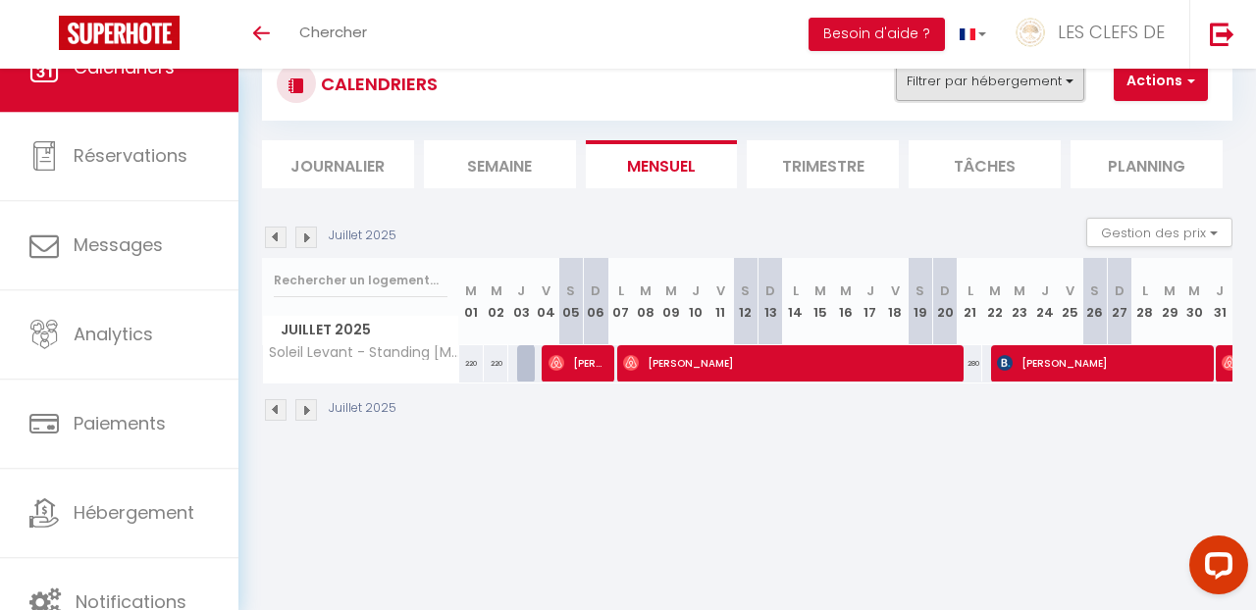
click at [982, 89] on button "Filtrer par hébergement" at bounding box center [990, 81] width 188 height 39
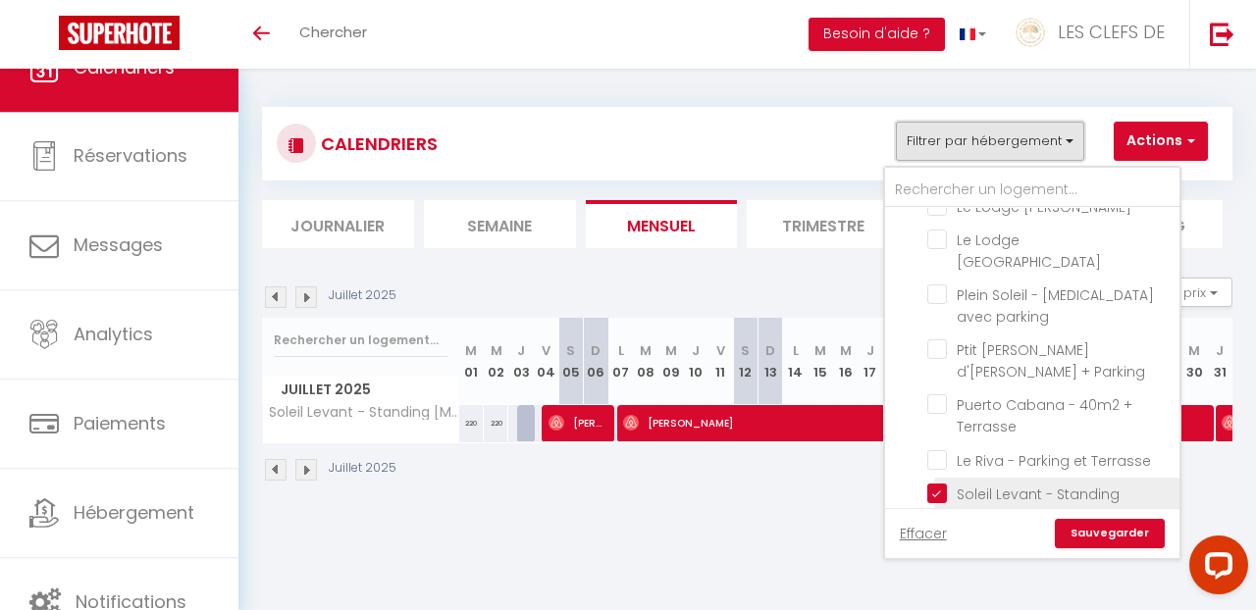
scroll to position [1378, 0]
click at [943, 482] on input "Soleil Levant - Standing [MEDICAL_DATA] avec parking" at bounding box center [1050, 492] width 245 height 20
checkbox input "false"
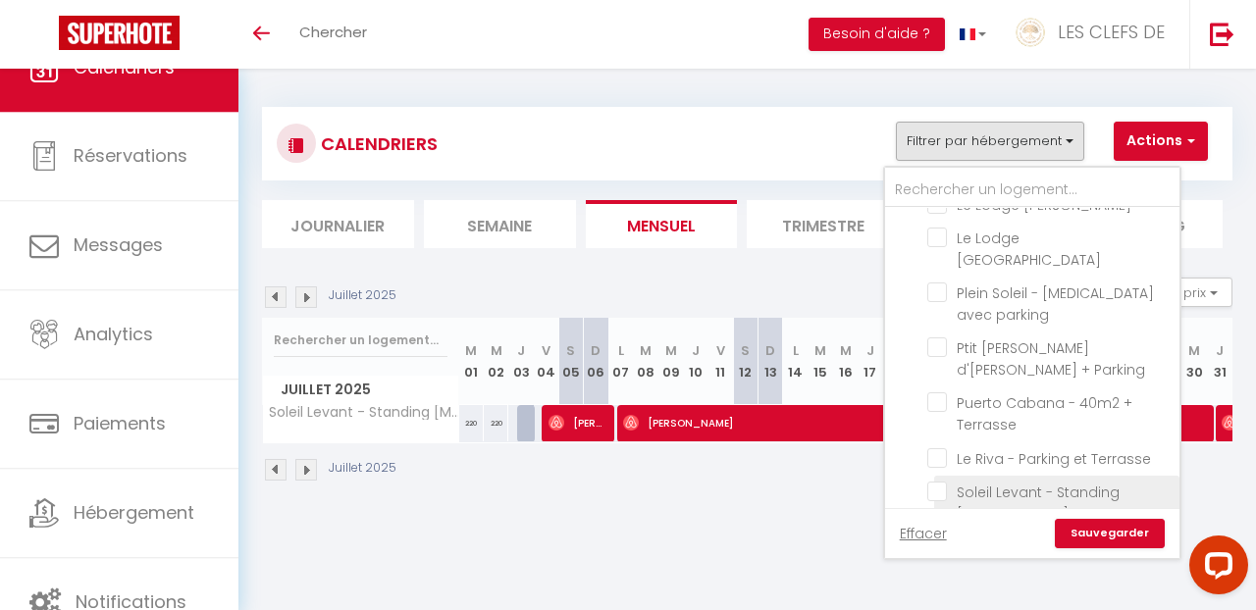
checkbox input "false"
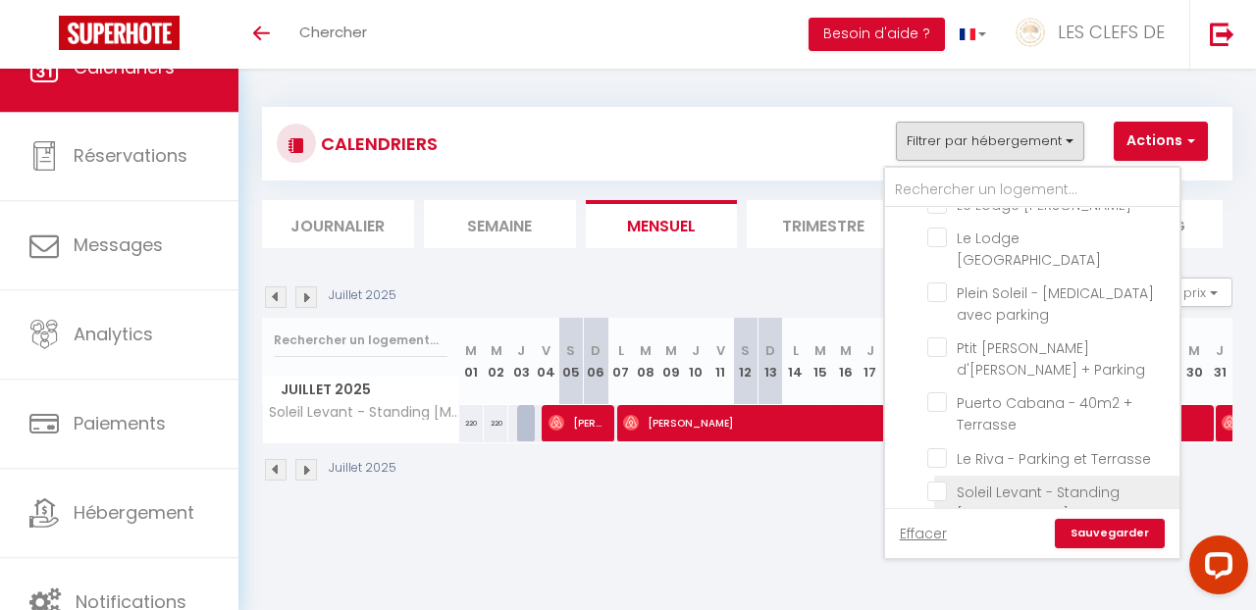
checkbox input "false"
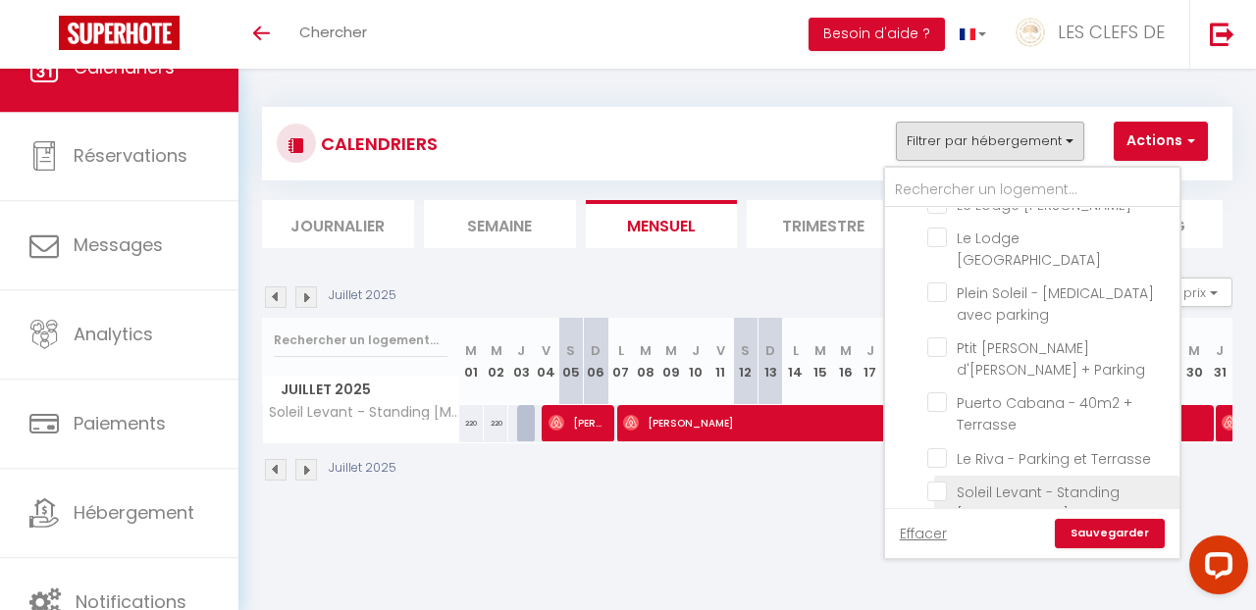
checkbox input "false"
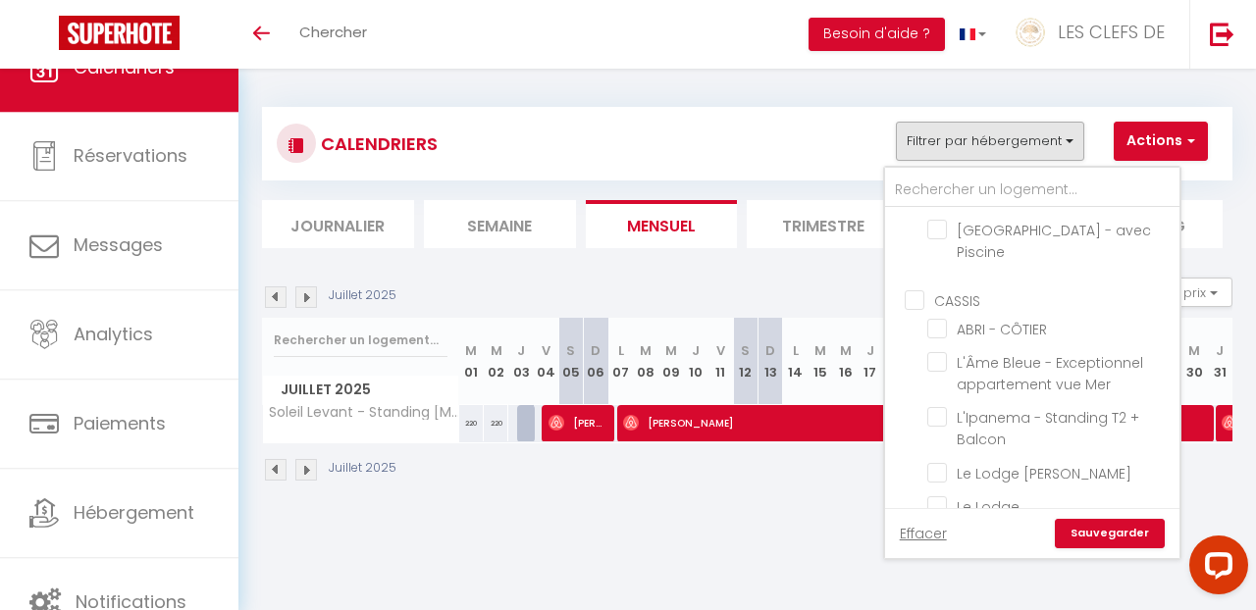
scroll to position [1054, 0]
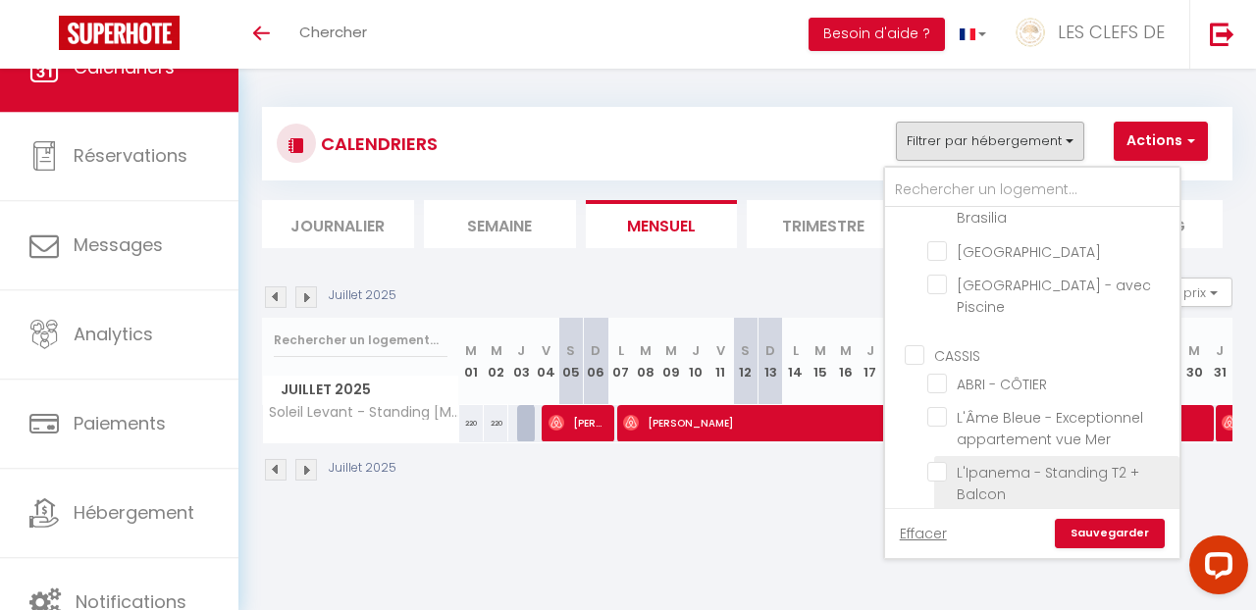
click at [937, 462] on input "L'Ipanema - Standing T2 + Balcon" at bounding box center [1050, 472] width 245 height 20
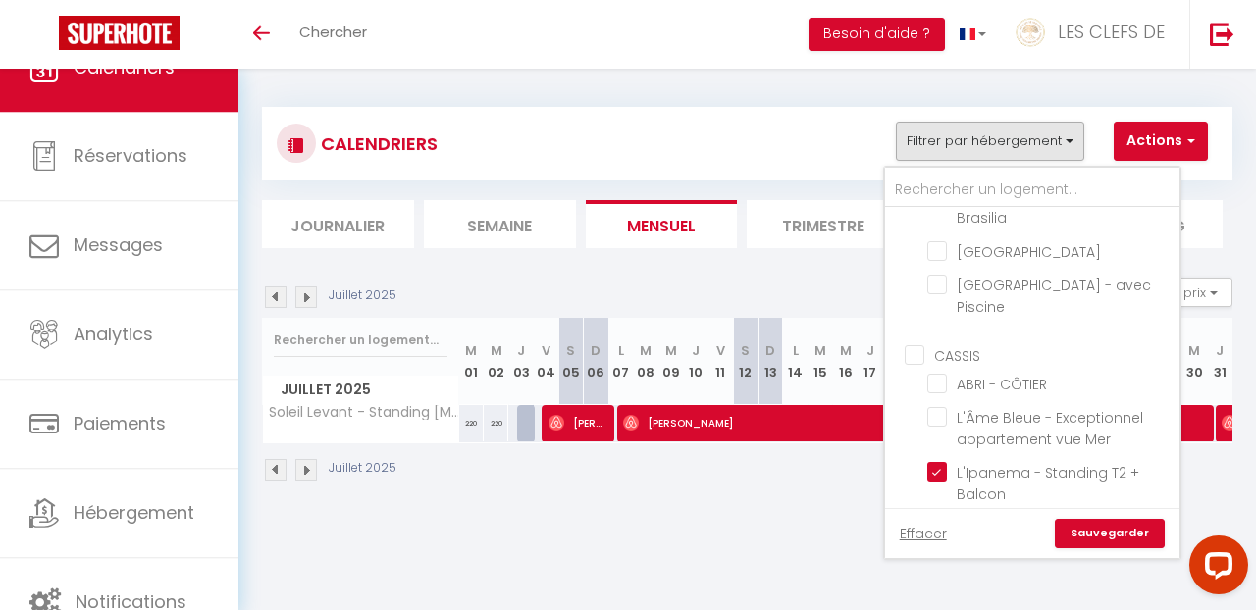
click at [1116, 526] on link "Sauvegarder" at bounding box center [1110, 533] width 110 height 29
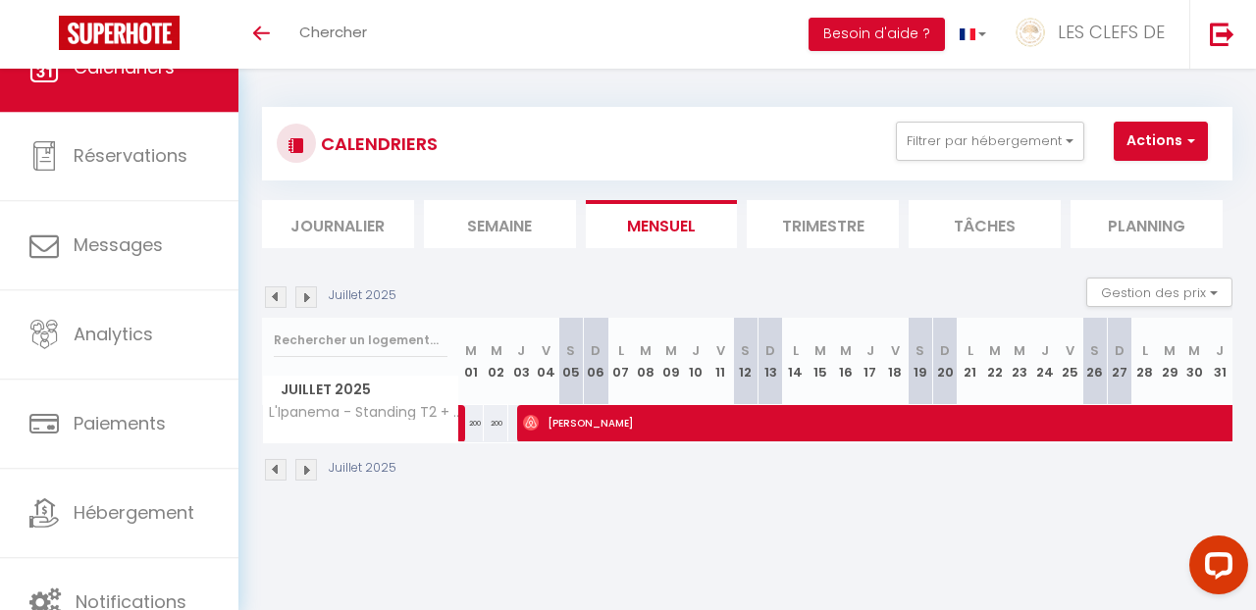
click at [277, 302] on img at bounding box center [276, 298] width 22 height 22
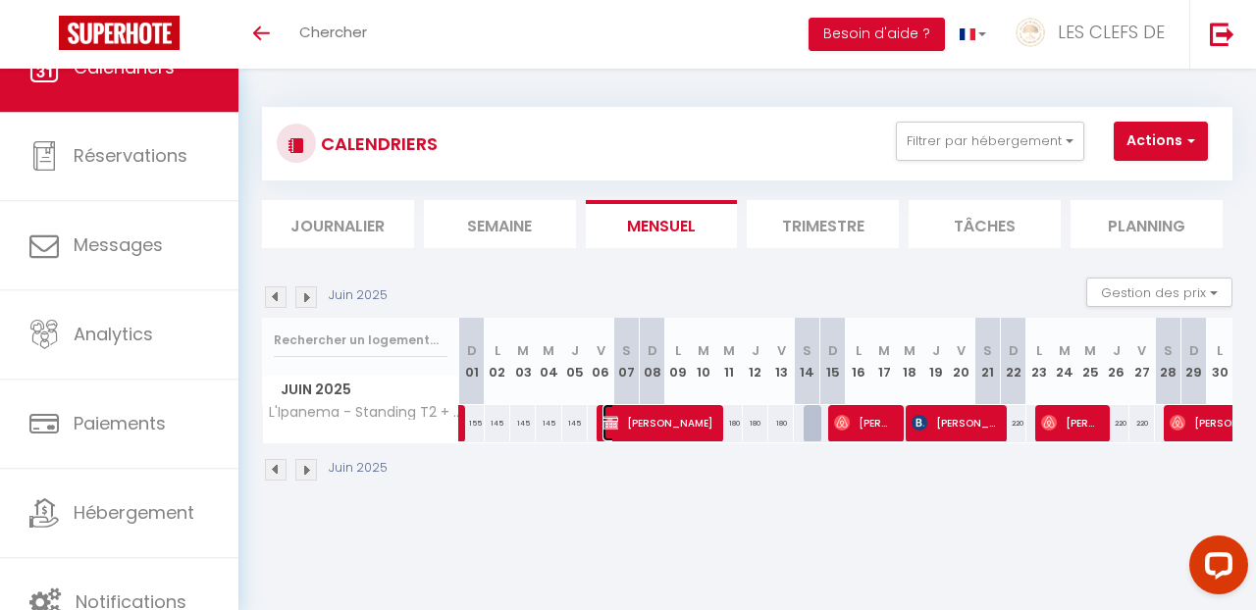
click at [657, 420] on span "[PERSON_NAME]" at bounding box center [658, 422] width 111 height 37
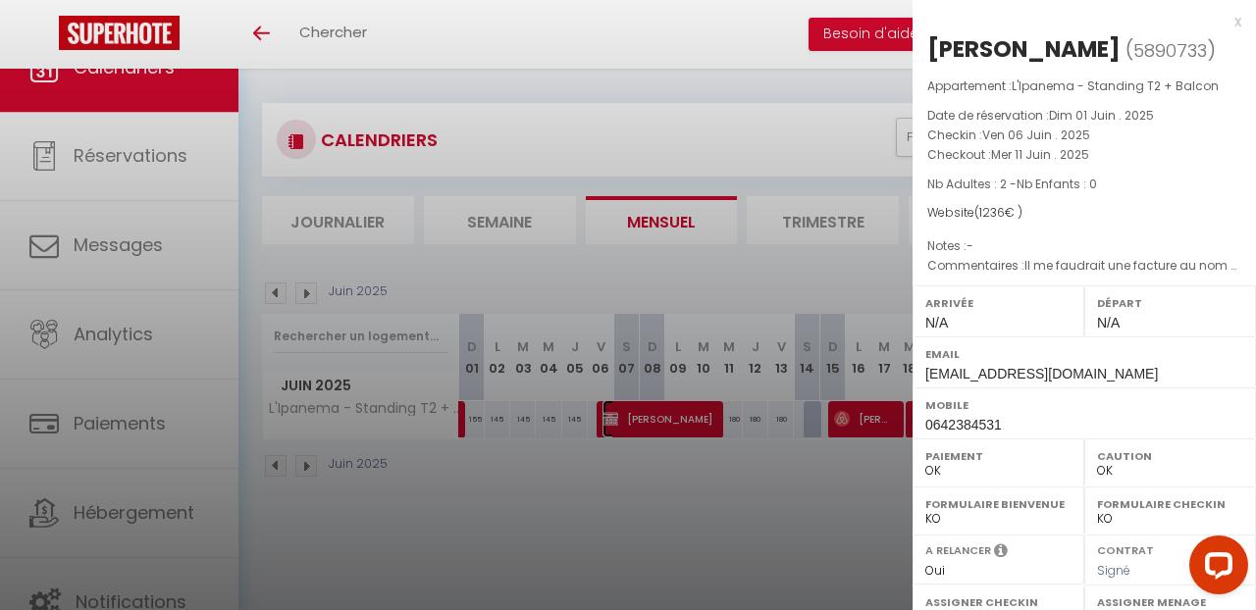
scroll to position [10, 0]
click at [726, 480] on div at bounding box center [628, 305] width 1256 height 610
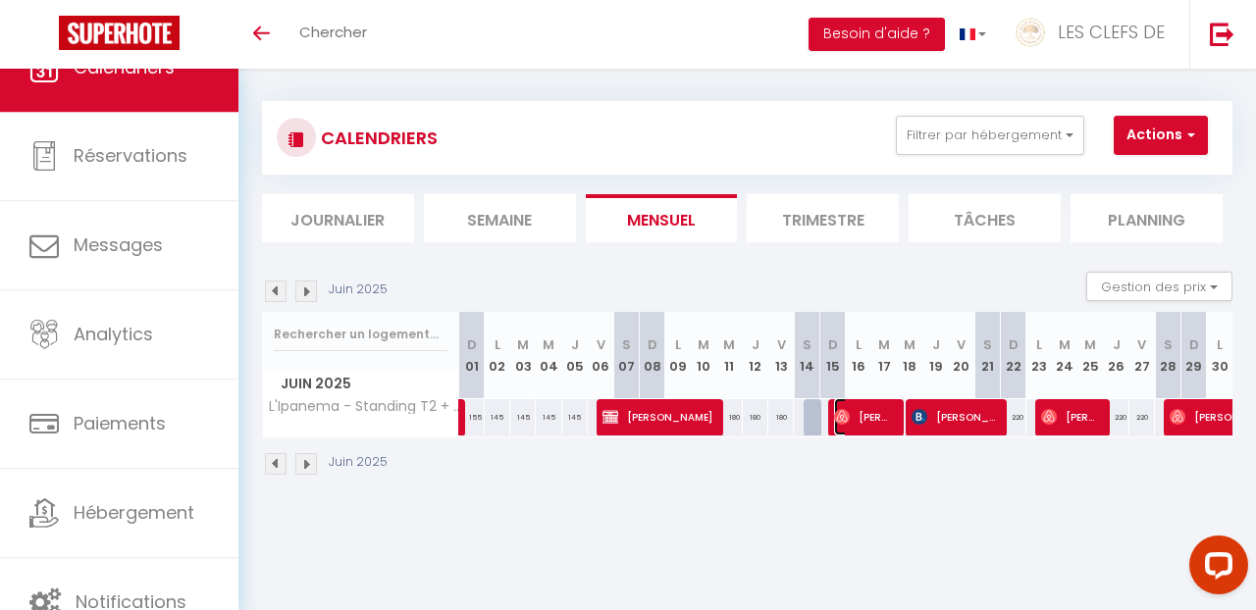
click at [885, 429] on span "[PERSON_NAME]" at bounding box center [864, 416] width 60 height 37
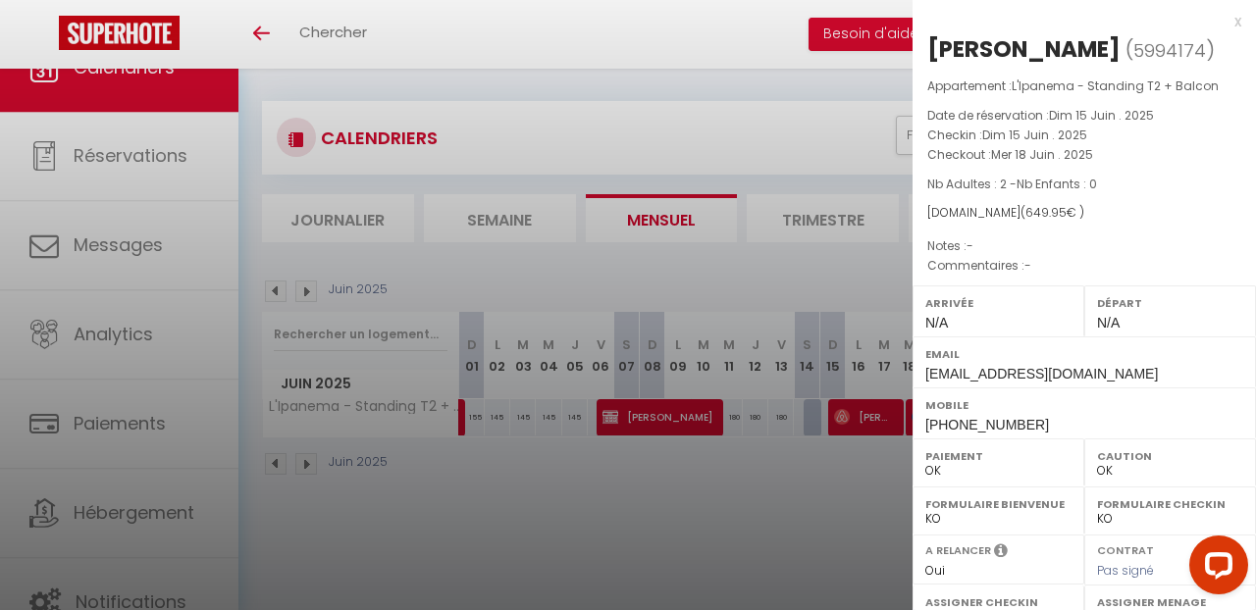
click at [841, 472] on div at bounding box center [628, 305] width 1256 height 610
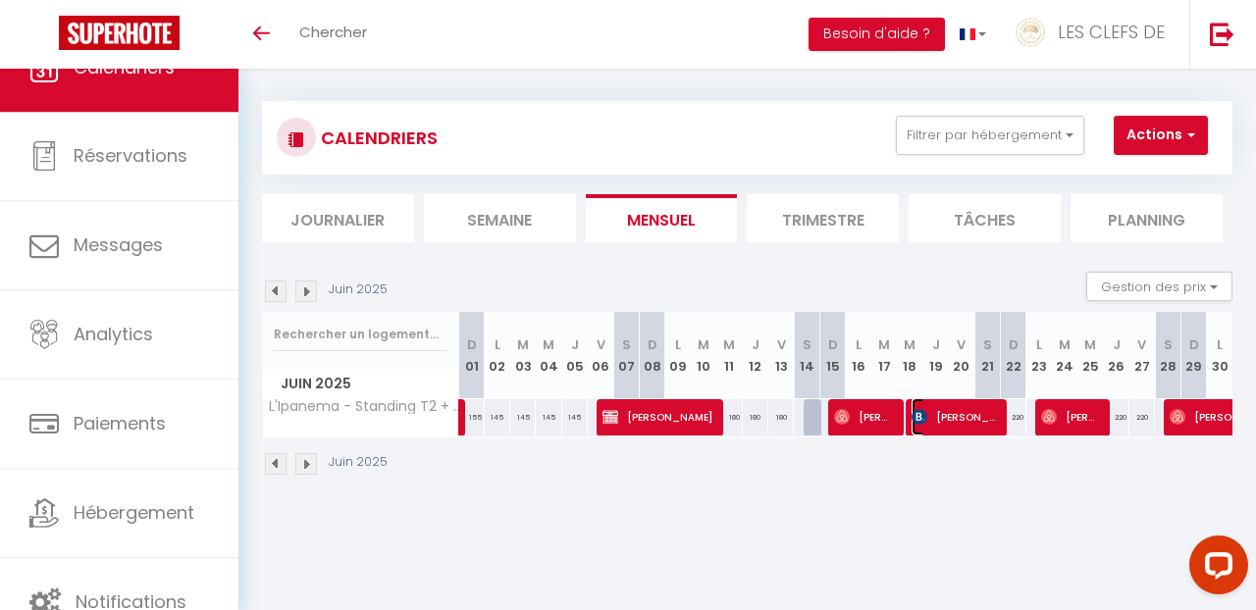
click at [948, 426] on span "[PERSON_NAME]" at bounding box center [954, 416] width 85 height 37
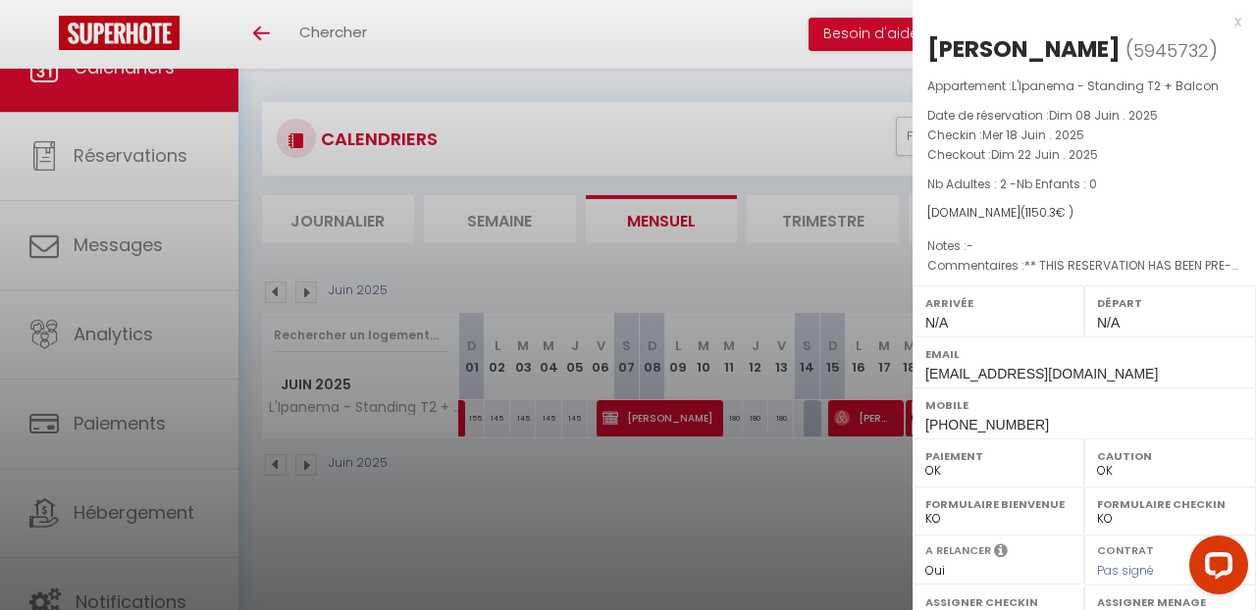
scroll to position [5, 0]
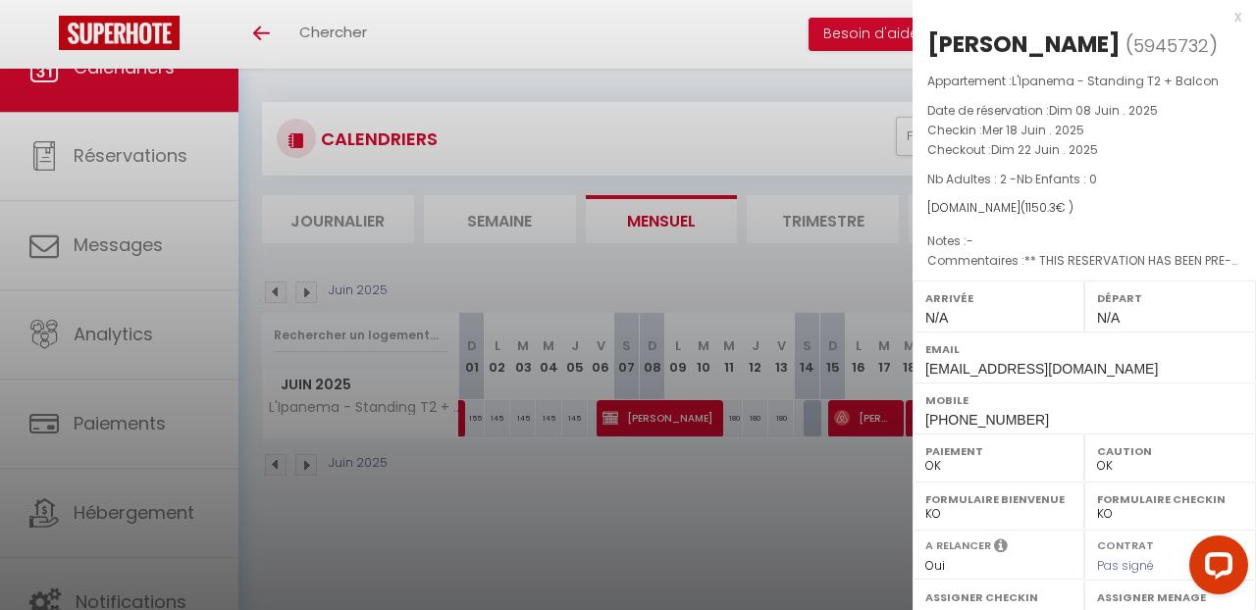
click at [862, 478] on div at bounding box center [628, 305] width 1256 height 610
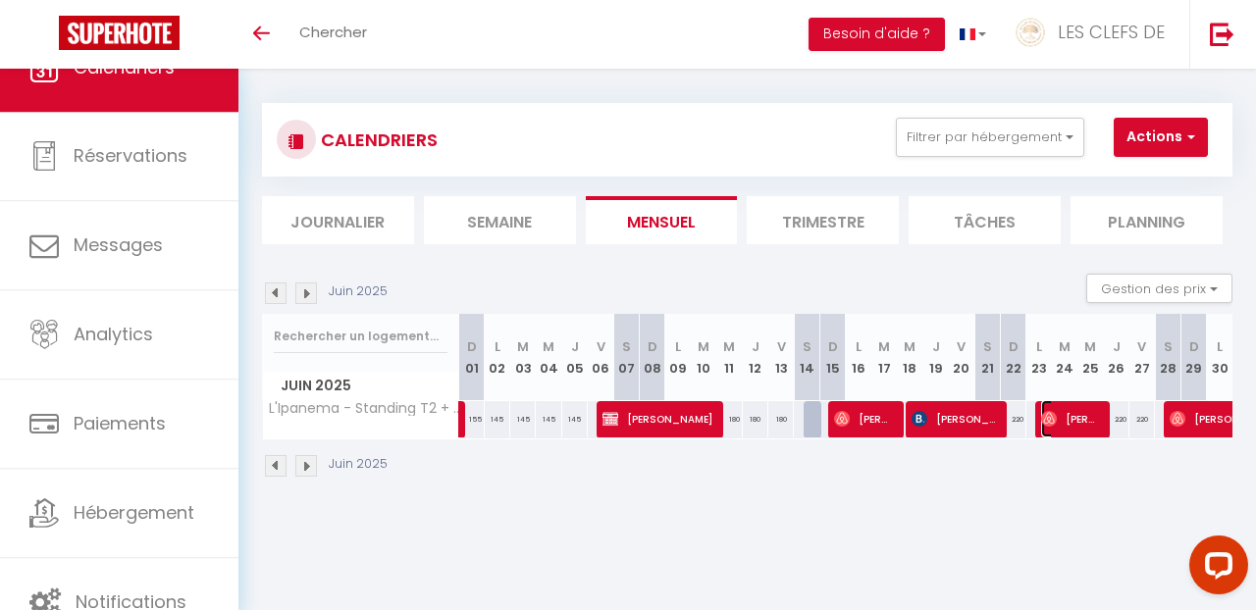
click at [1061, 423] on span "[PERSON_NAME]" at bounding box center [1071, 418] width 60 height 37
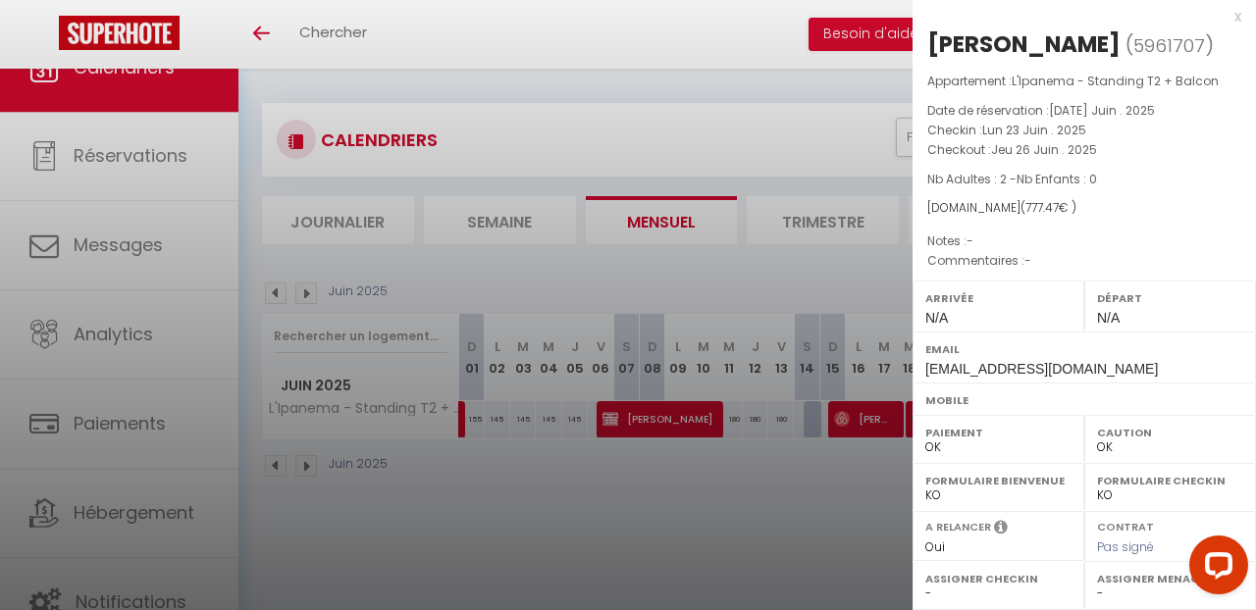
scroll to position [6, 0]
click at [784, 511] on div at bounding box center [628, 305] width 1256 height 610
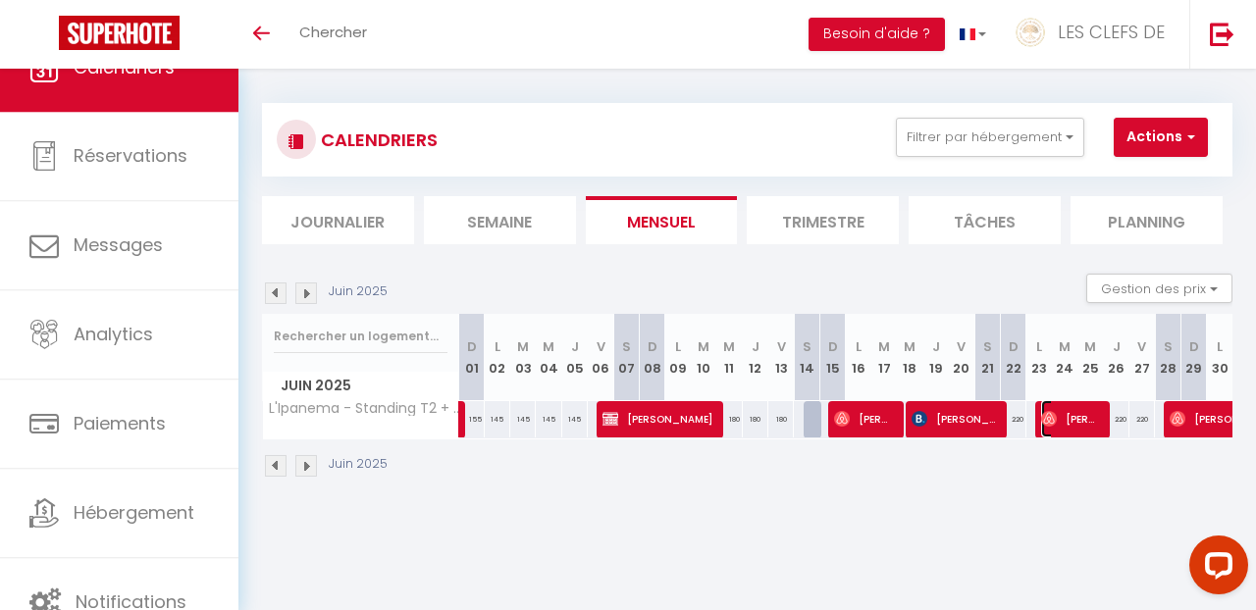
click at [1087, 430] on span "[PERSON_NAME]" at bounding box center [1071, 418] width 60 height 37
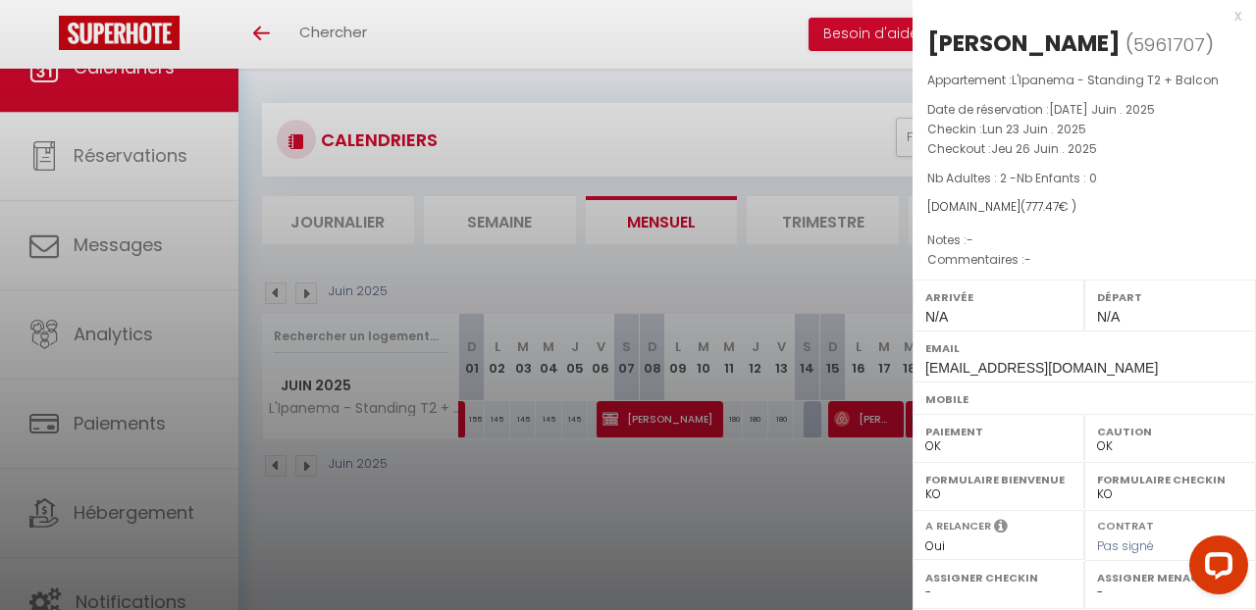
click at [799, 518] on div at bounding box center [628, 305] width 1256 height 610
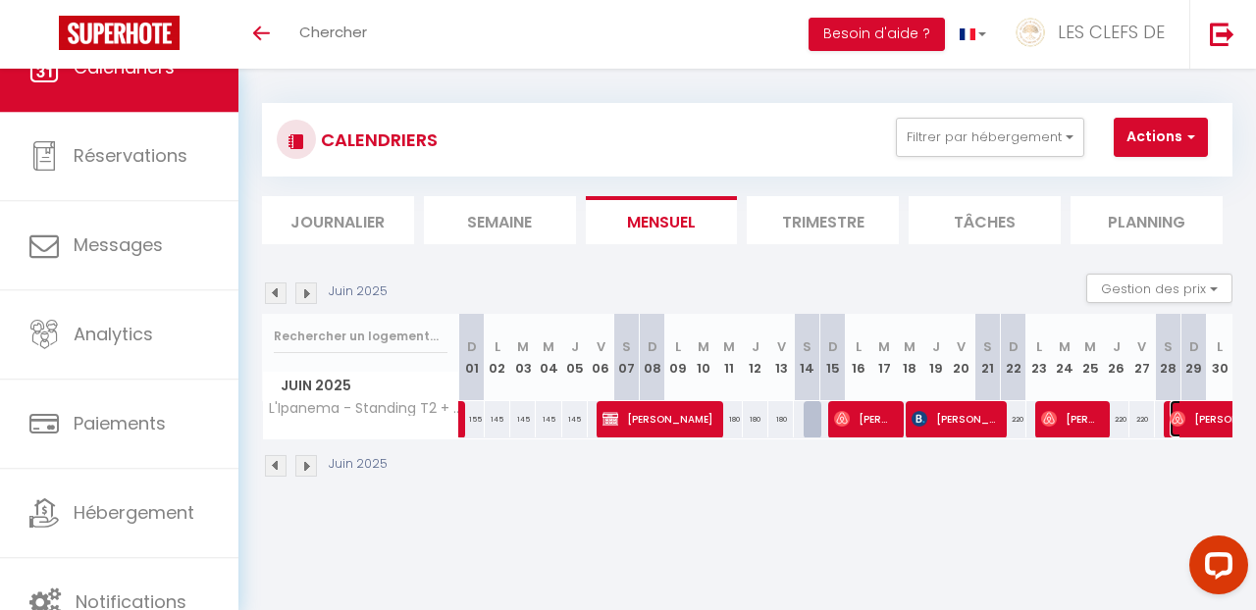
click at [1211, 417] on span "[PERSON_NAME]" at bounding box center [1237, 418] width 135 height 37
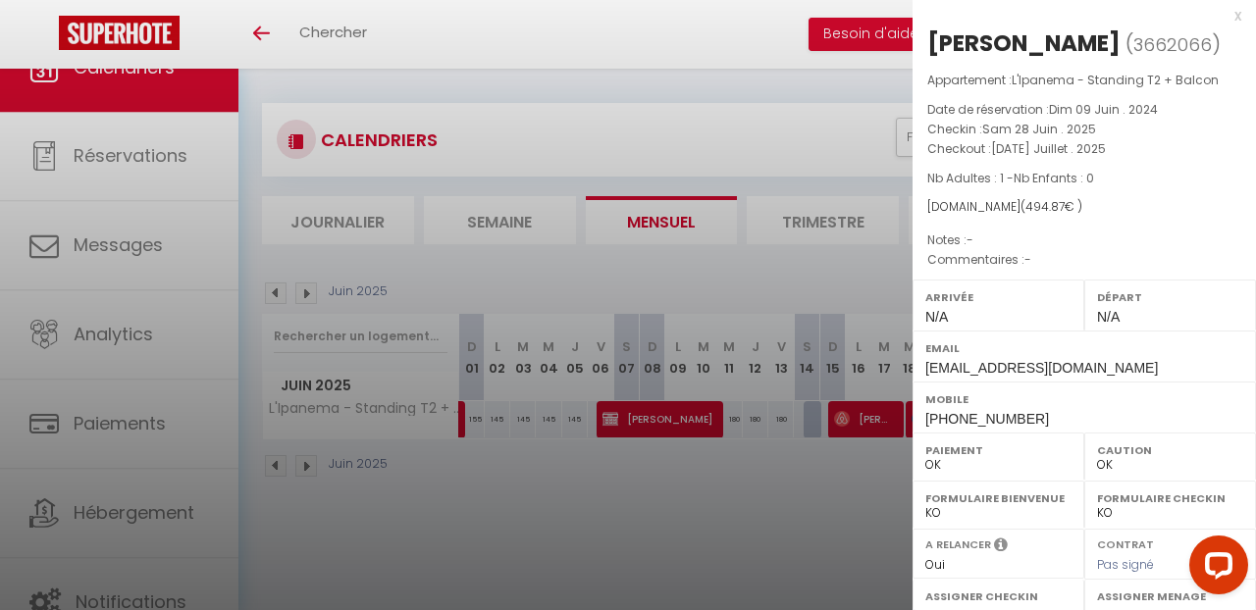
click at [790, 461] on div at bounding box center [628, 305] width 1256 height 610
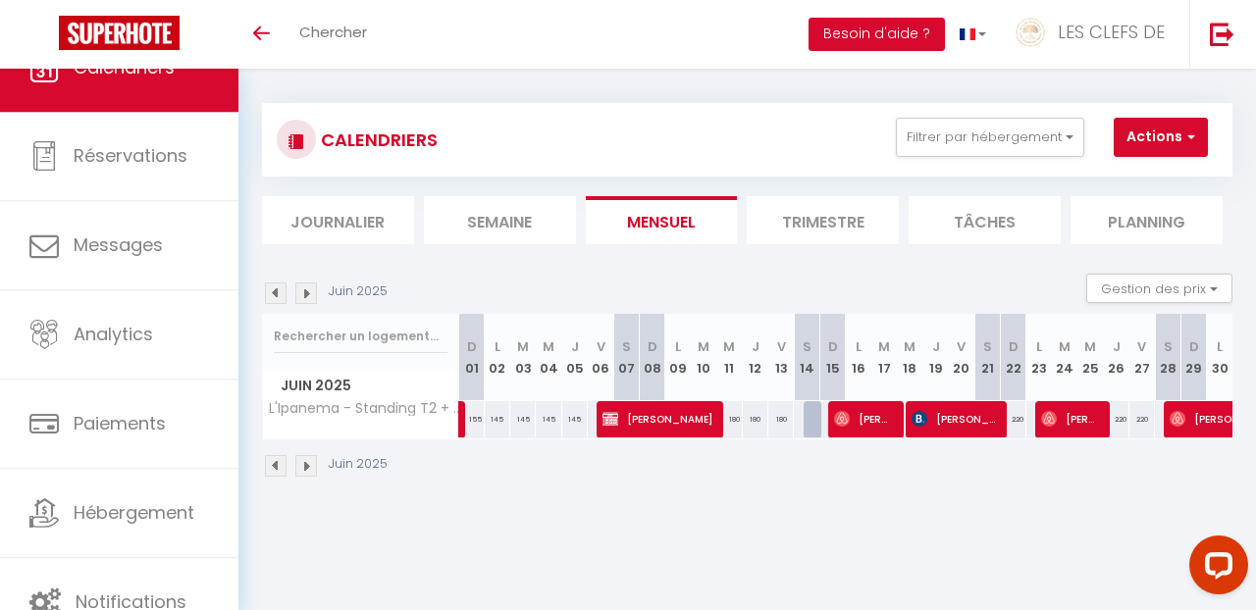
click at [308, 292] on img at bounding box center [306, 294] width 22 height 22
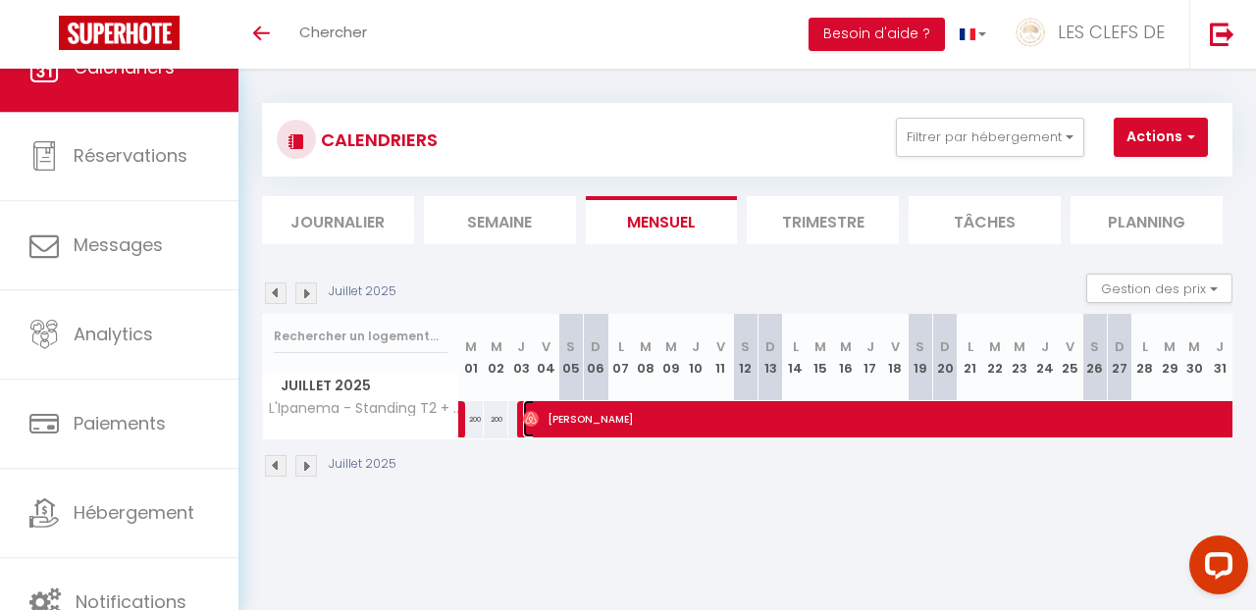
click at [695, 413] on span "[PERSON_NAME]" at bounding box center [1200, 418] width 1354 height 37
